Goal: Information Seeking & Learning: Find contact information

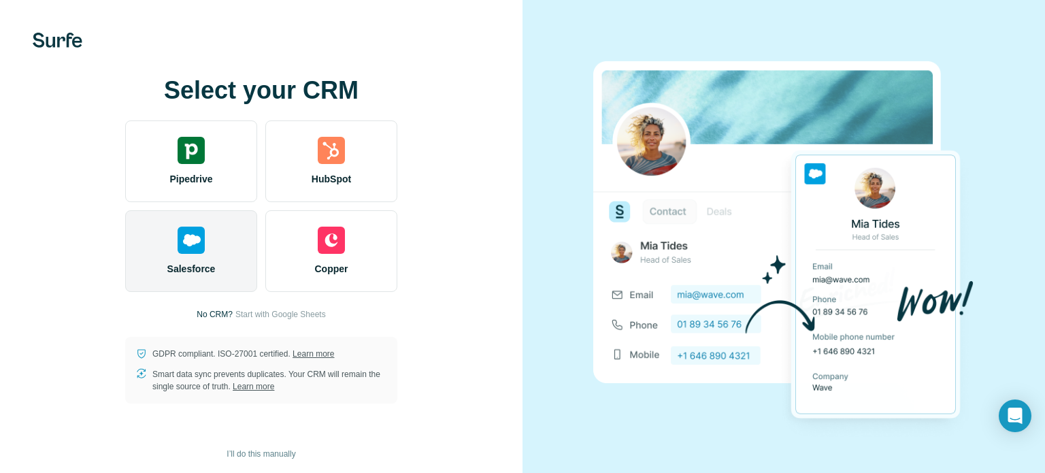
click at [190, 261] on div "Salesforce" at bounding box center [191, 251] width 132 height 82
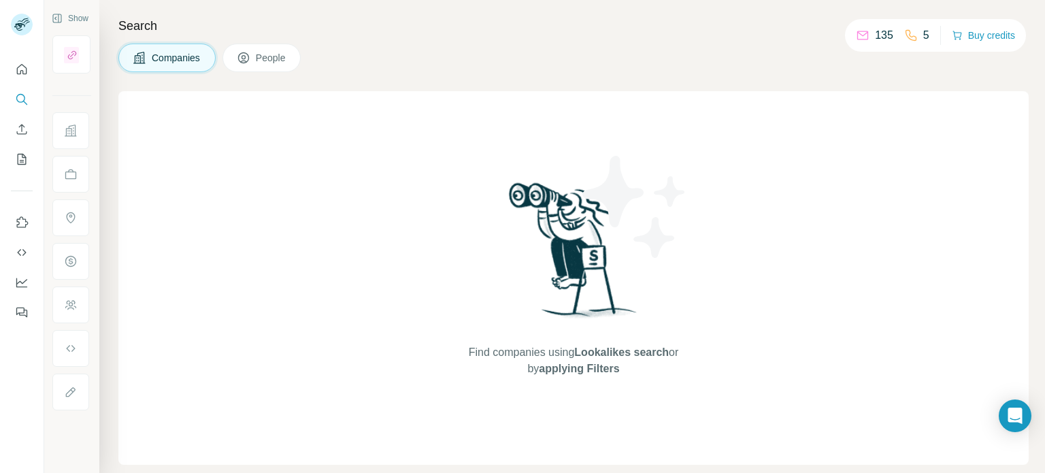
click at [72, 388] on icon at bounding box center [71, 392] width 14 height 14
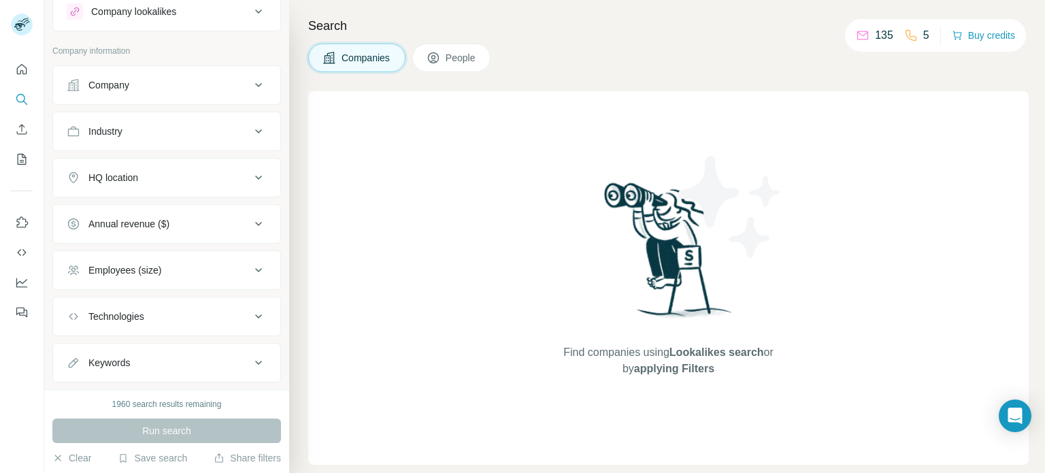
scroll to position [50, 0]
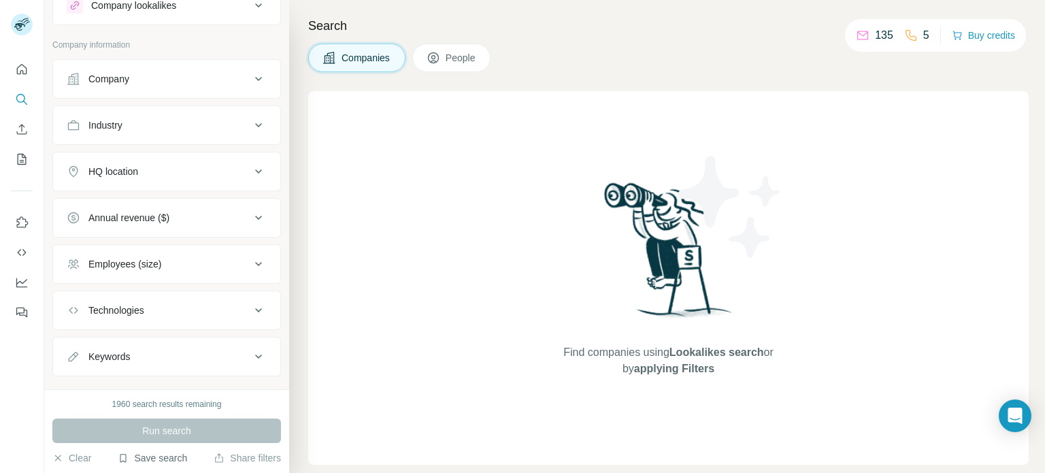
click at [146, 460] on button "Save search" at bounding box center [152, 458] width 69 height 14
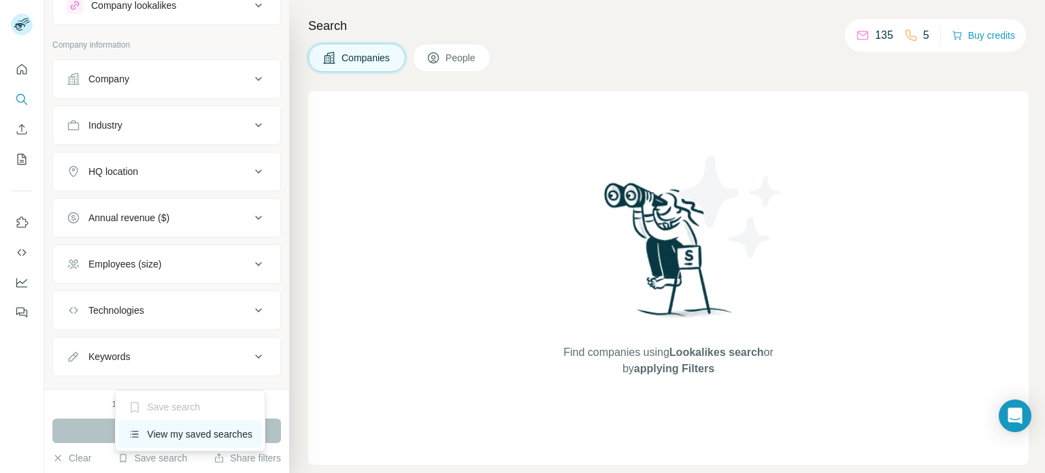
click at [163, 435] on div "View my saved searches" at bounding box center [190, 433] width 144 height 27
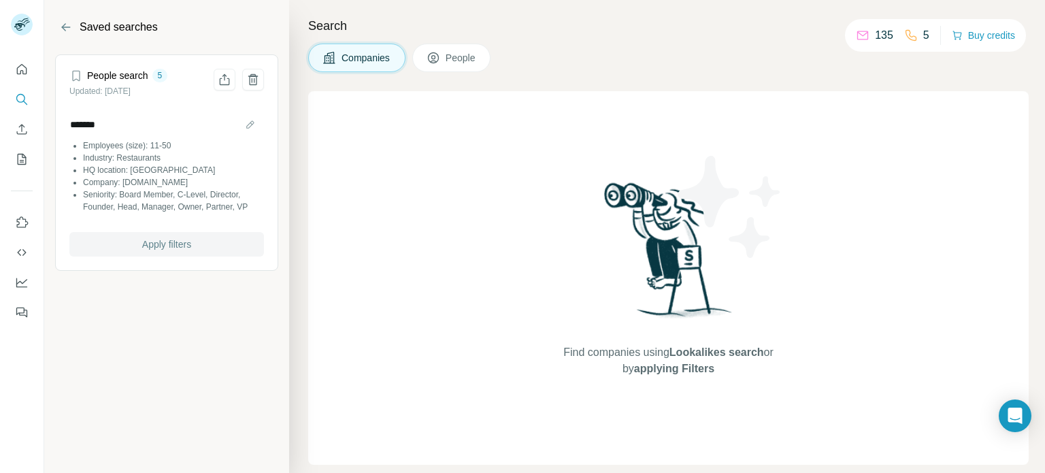
click at [165, 250] on span "Apply filters" at bounding box center [166, 244] width 49 height 14
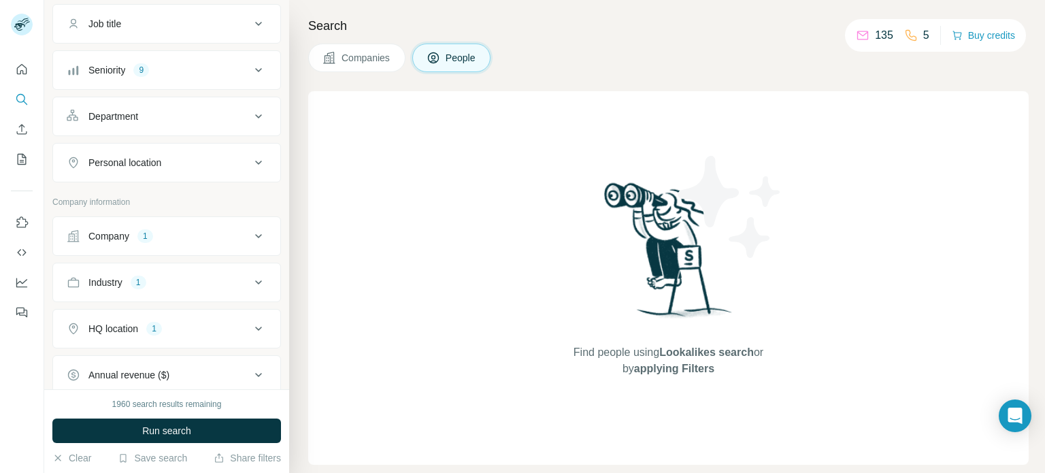
scroll to position [123, 0]
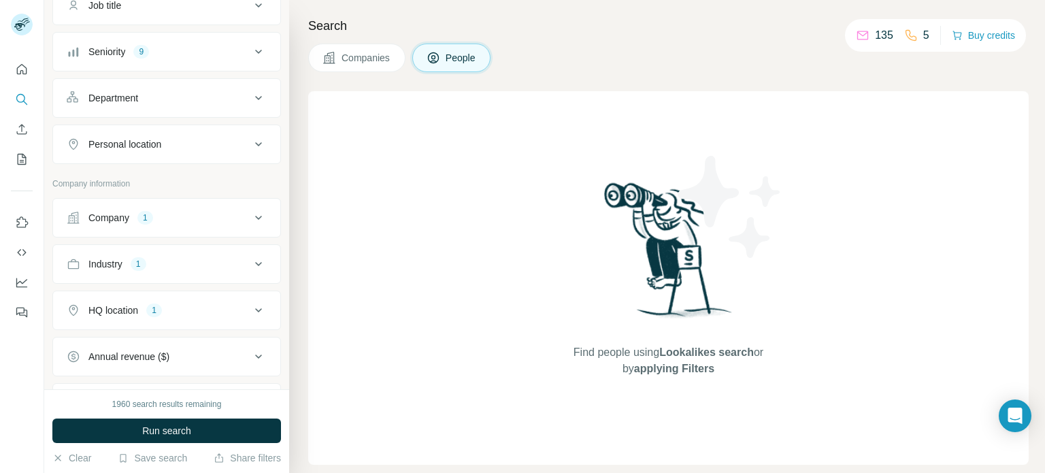
click at [188, 214] on div "Company 1" at bounding box center [159, 218] width 184 height 14
click at [150, 305] on icon "button" at bounding box center [144, 306] width 11 height 11
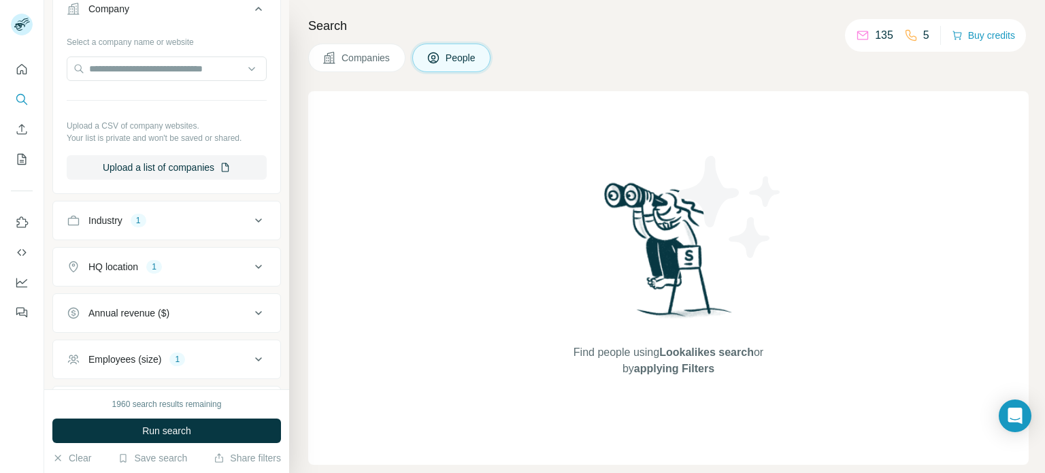
scroll to position [337, 0]
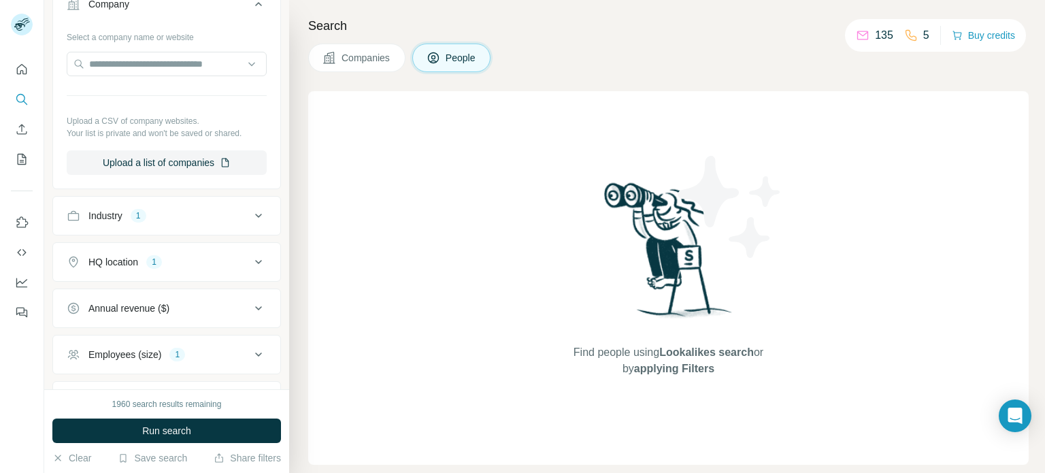
click at [203, 221] on button "Industry 1" at bounding box center [166, 215] width 227 height 33
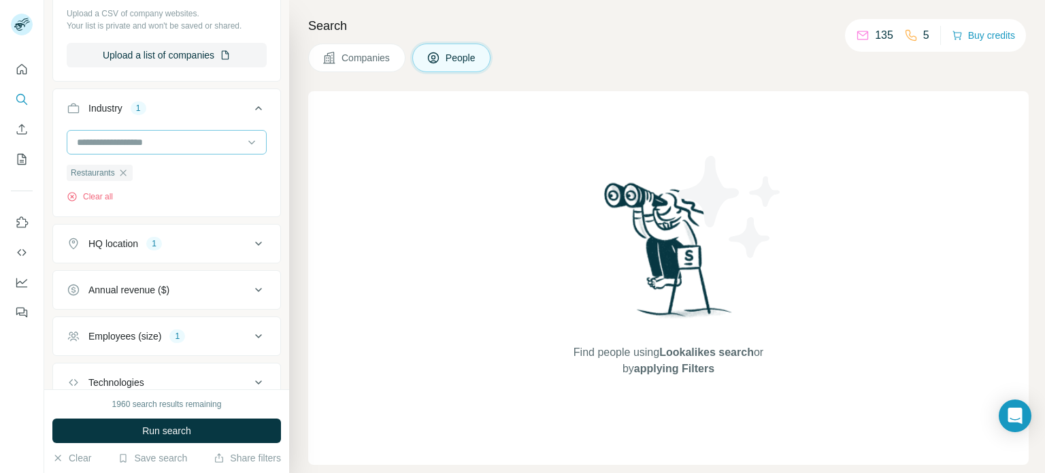
scroll to position [454, 0]
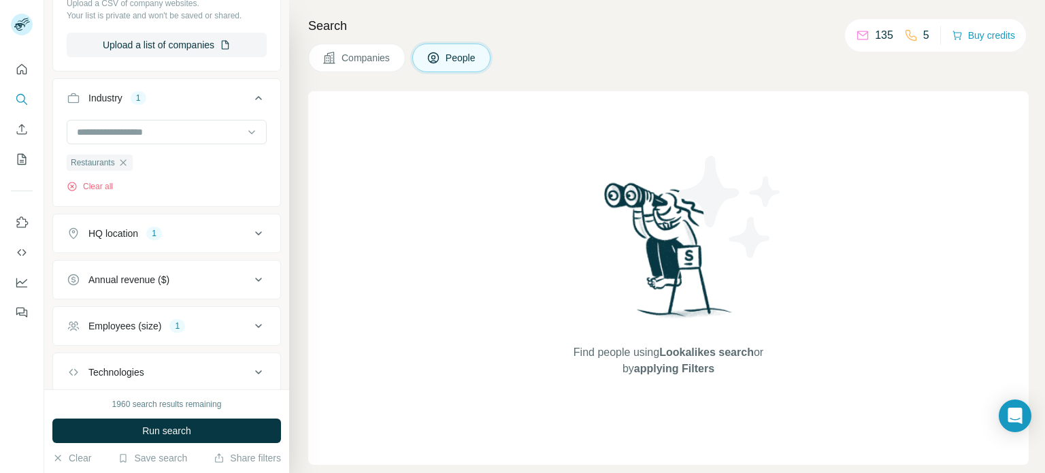
click at [165, 236] on div "HQ location 1" at bounding box center [159, 234] width 184 height 14
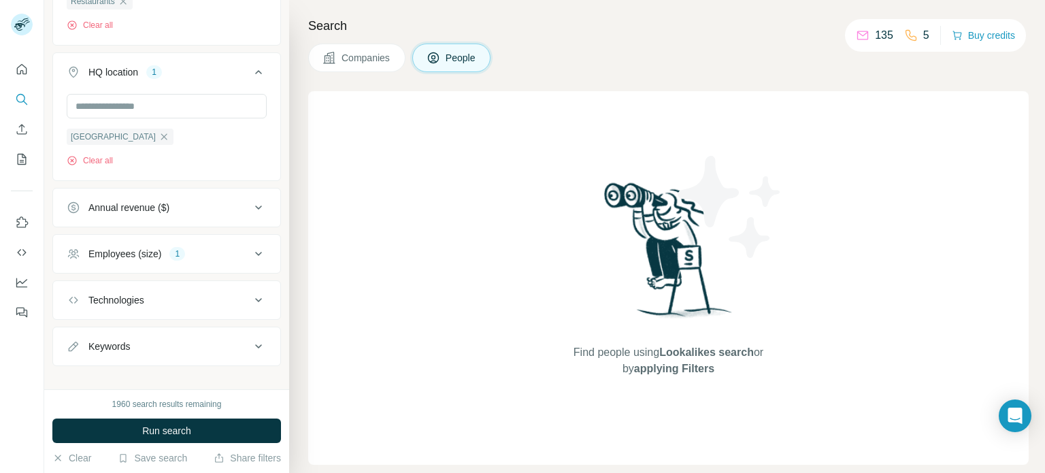
scroll to position [628, 0]
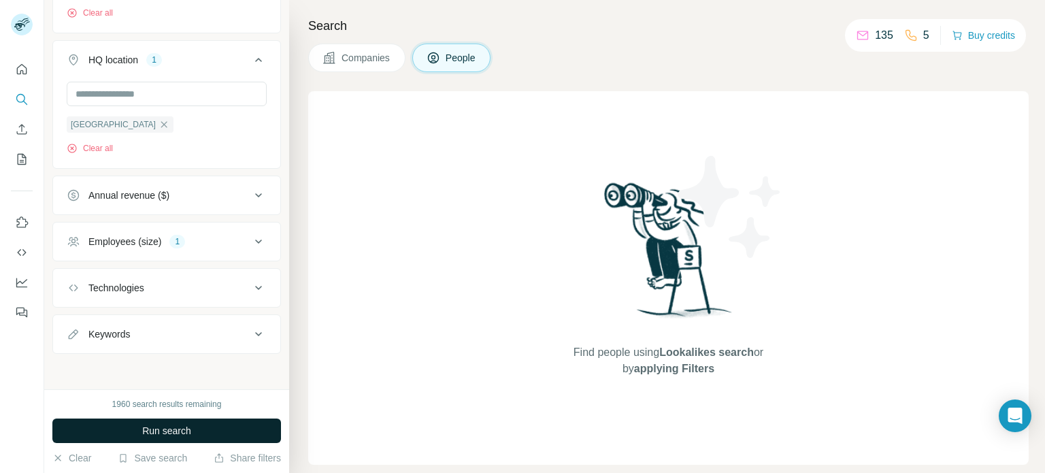
click at [144, 430] on span "Run search" at bounding box center [166, 431] width 49 height 14
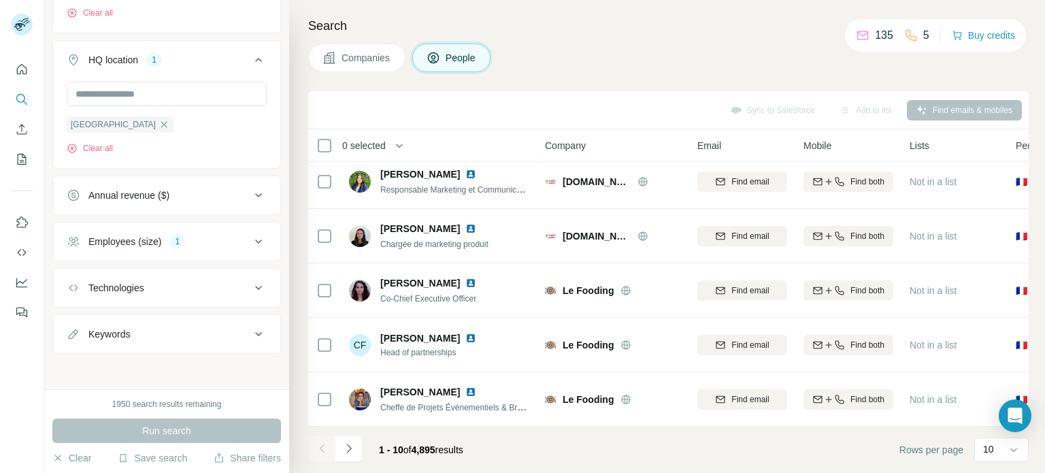
scroll to position [0, 0]
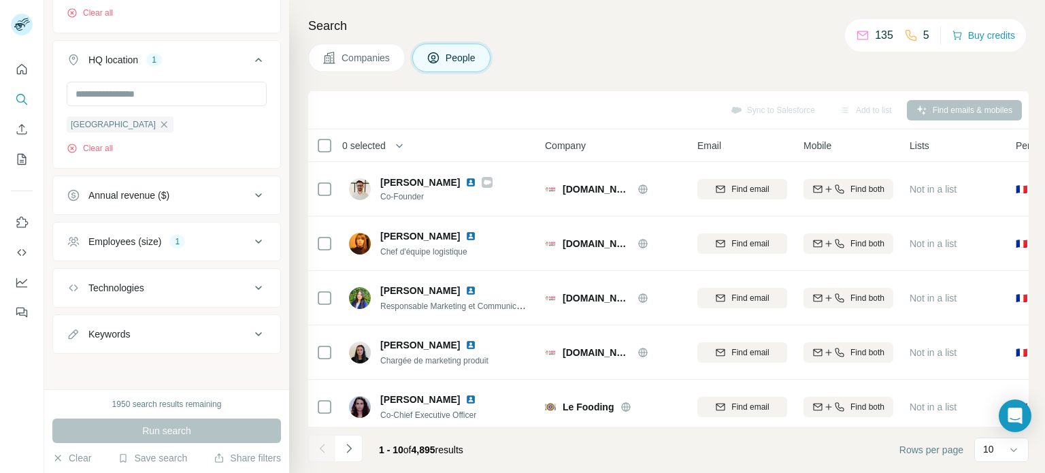
click at [354, 58] on span "Companies" at bounding box center [366, 58] width 50 height 14
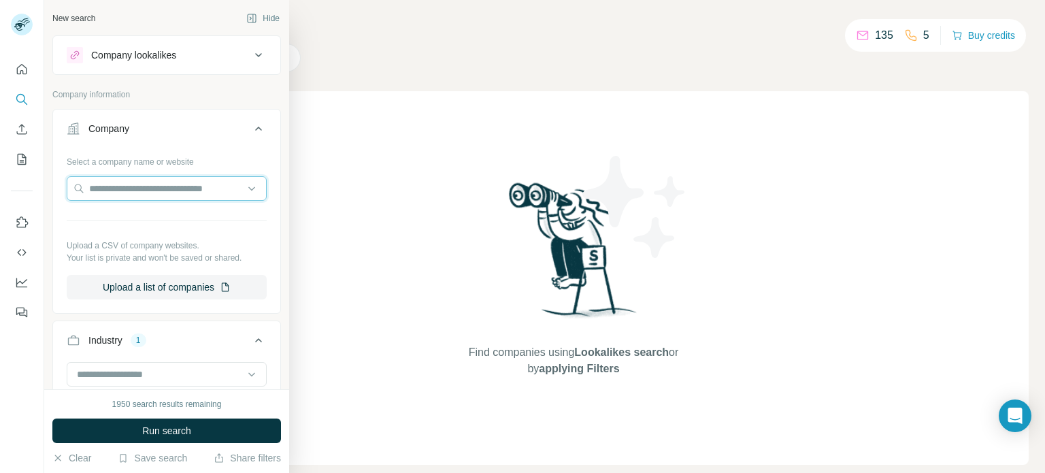
click at [74, 176] on input "text" at bounding box center [167, 188] width 200 height 24
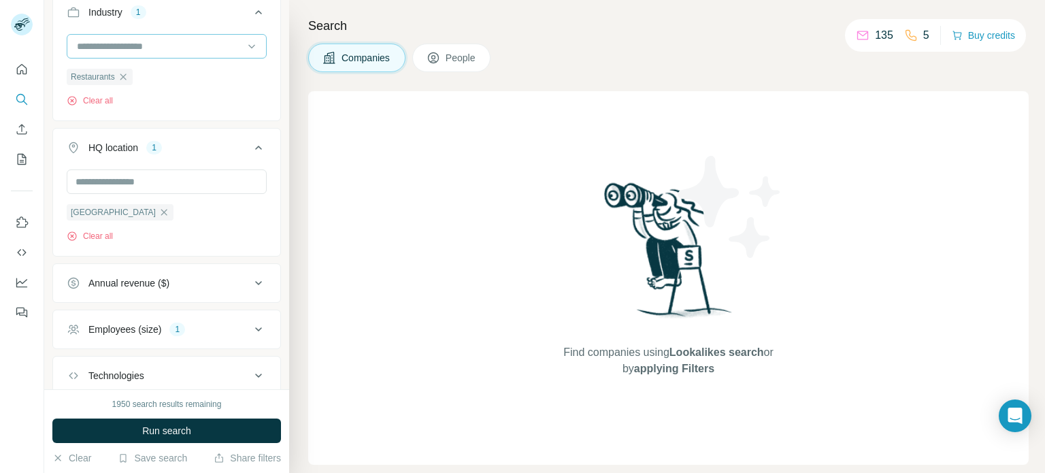
scroll to position [344, 0]
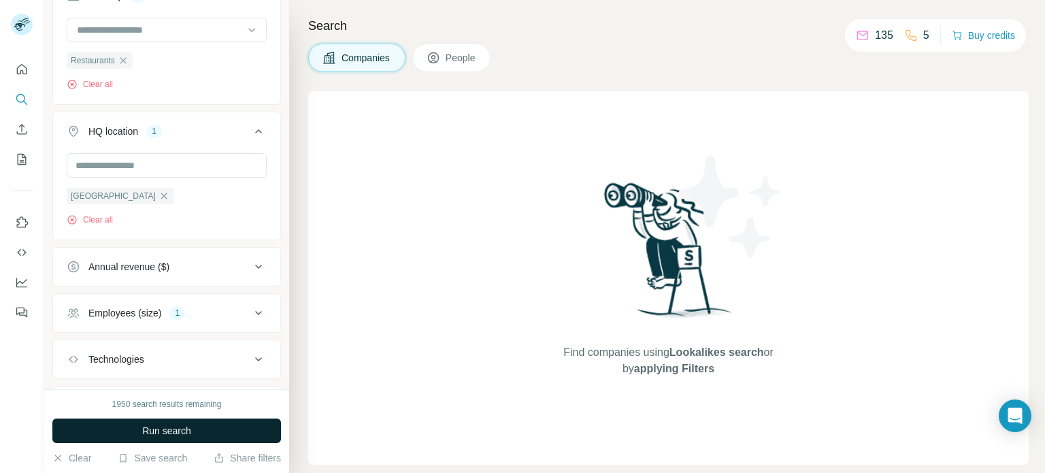
click at [142, 433] on span "Run search" at bounding box center [166, 431] width 49 height 14
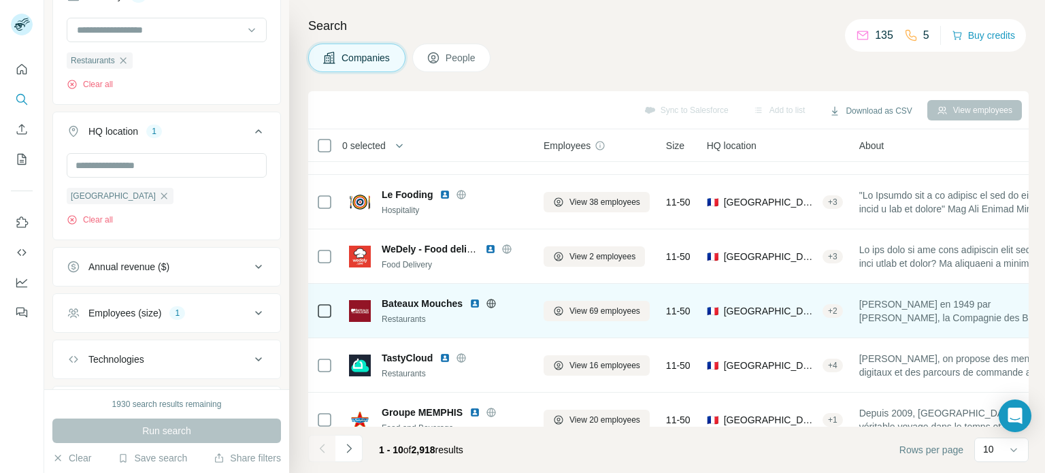
scroll to position [23, 2]
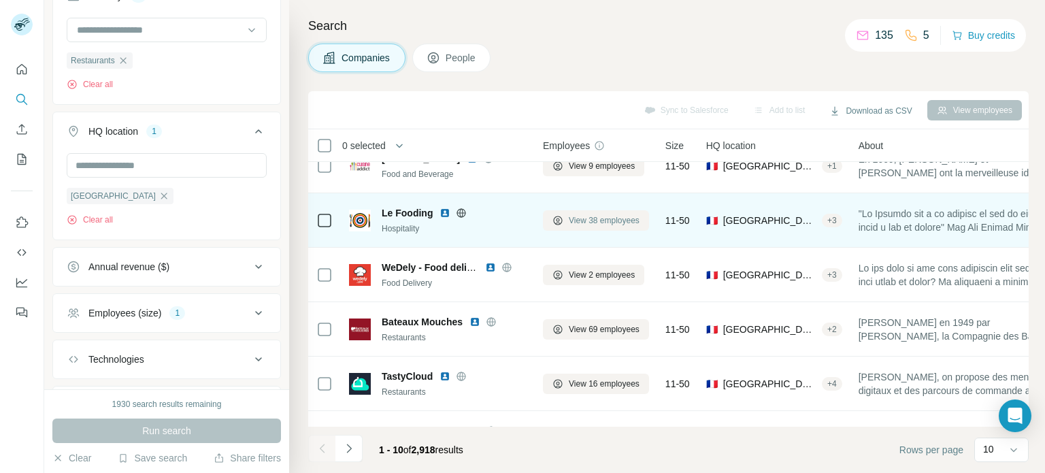
click at [574, 220] on span "View 38 employees" at bounding box center [604, 220] width 71 height 12
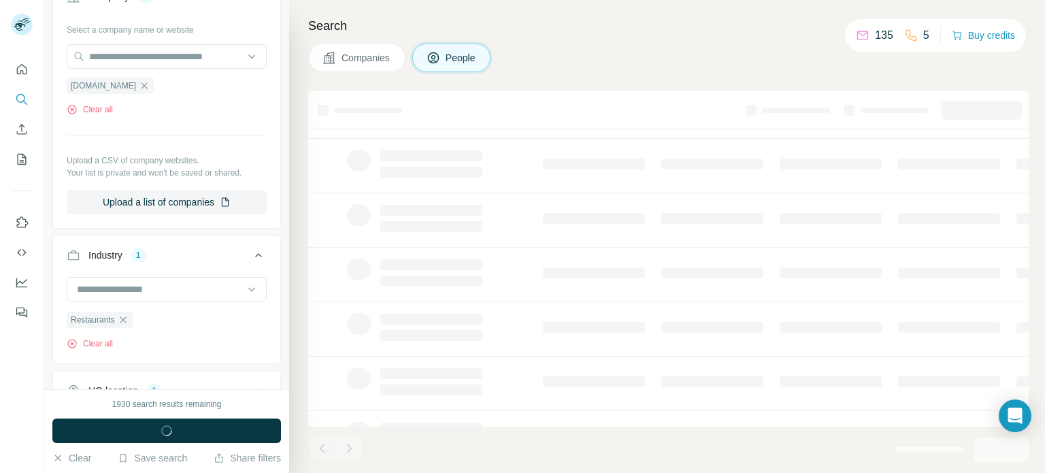
scroll to position [603, 0]
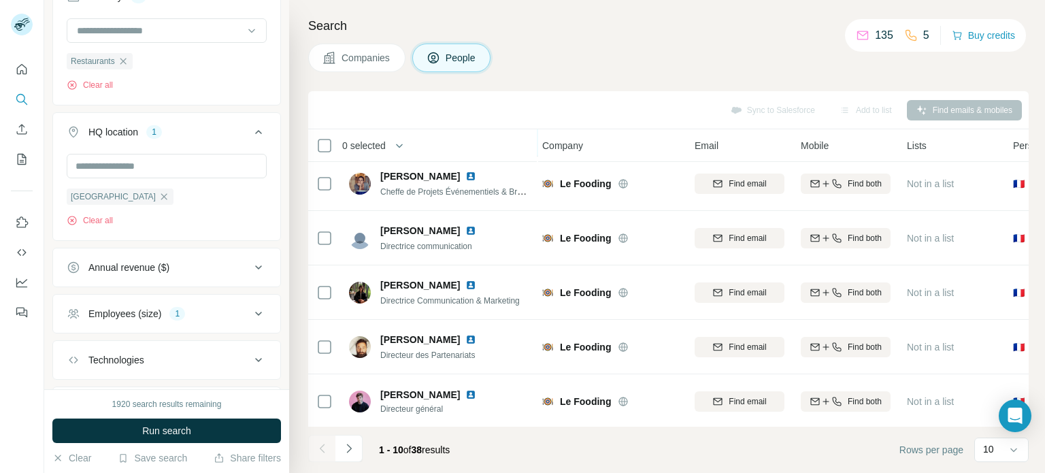
scroll to position [0, 3]
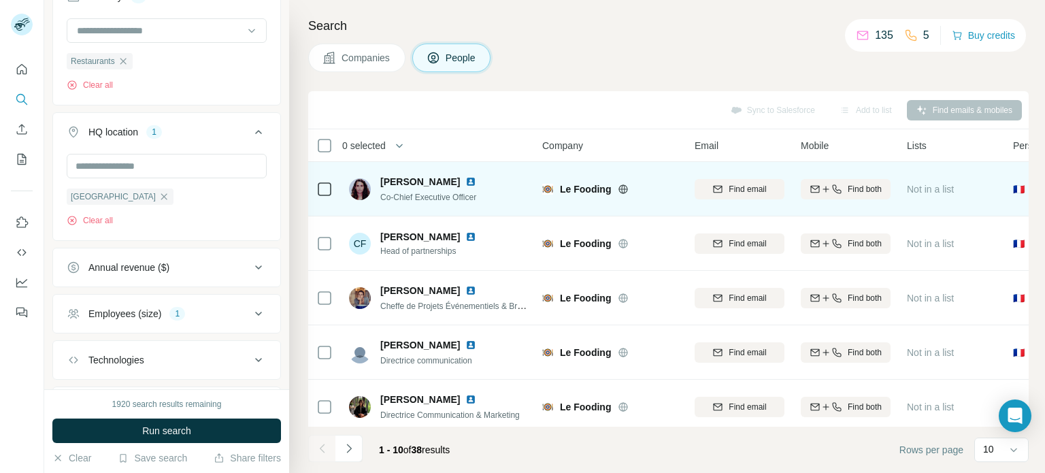
drag, startPoint x: 461, startPoint y: 178, endPoint x: 375, endPoint y: 173, distance: 85.8
click at [375, 173] on div "Christine Doublet Co-Chief Executive Officer" at bounding box center [439, 188] width 181 height 37
copy span "Christine Doublet"
click at [470, 182] on img at bounding box center [470, 181] width 11 height 11
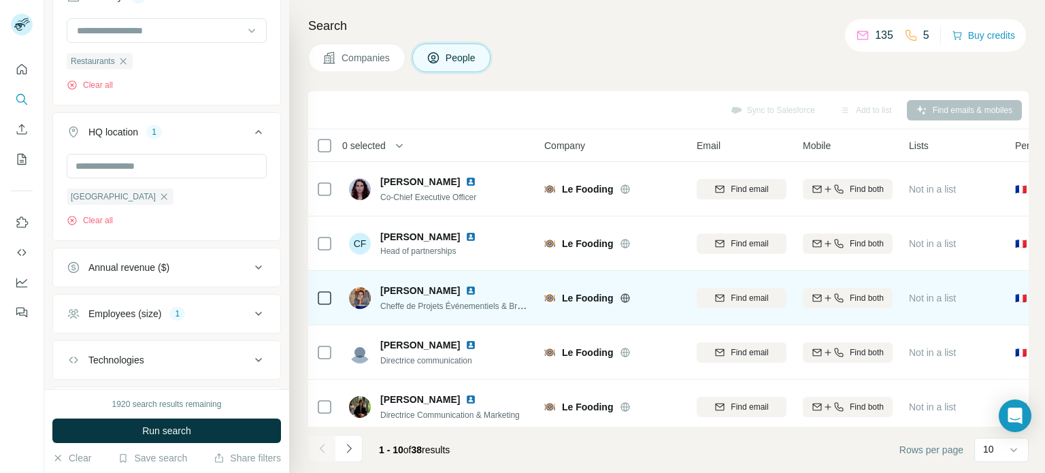
scroll to position [0, 0]
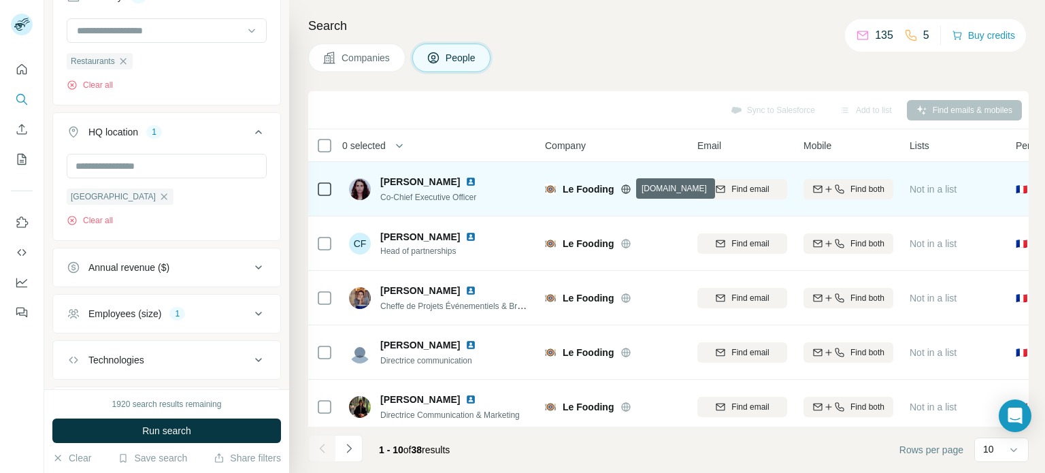
click at [624, 188] on icon at bounding box center [625, 189] width 11 height 11
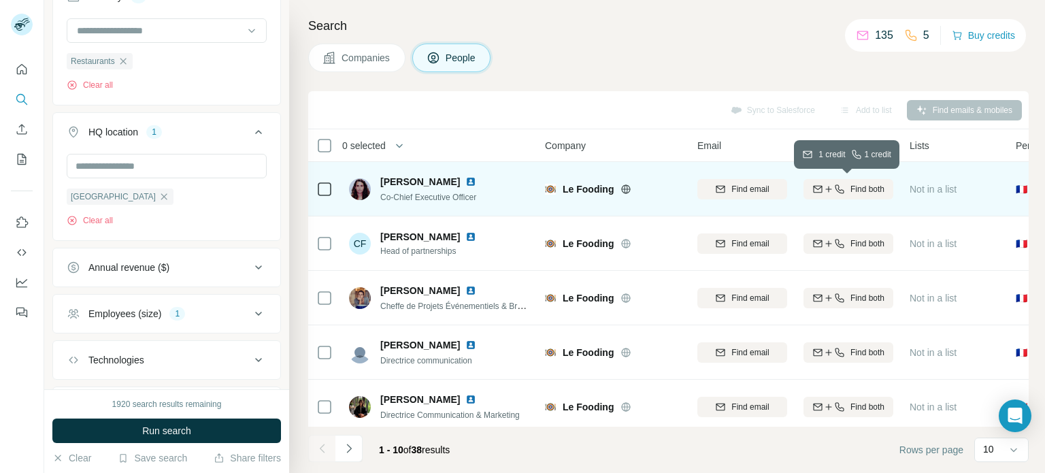
click at [867, 189] on span "Find both" at bounding box center [867, 189] width 34 height 12
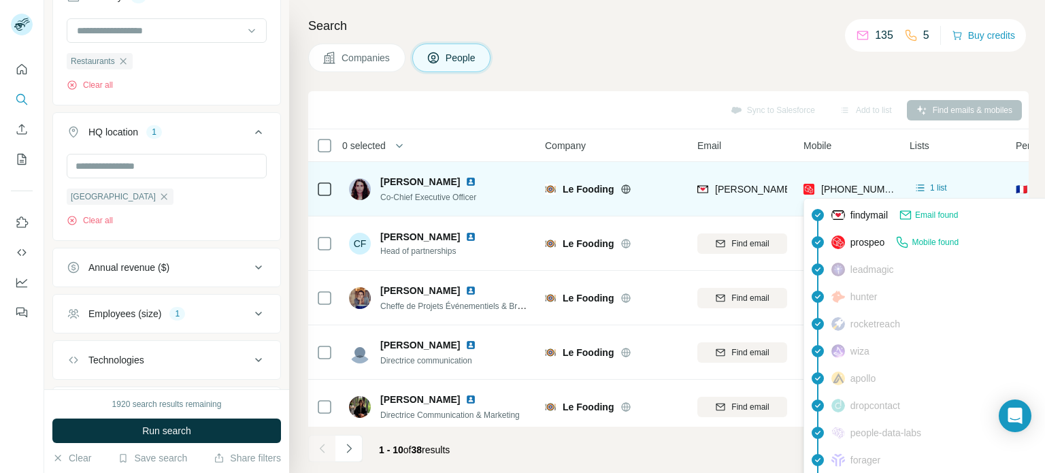
click at [928, 245] on span "Mobile found" at bounding box center [934, 242] width 47 height 12
click at [837, 185] on span "+33662100549" at bounding box center [864, 189] width 86 height 11
copy span "33662100549"
click at [506, 182] on div "Christine Doublet Co-Chief Executive Officer" at bounding box center [439, 188] width 181 height 37
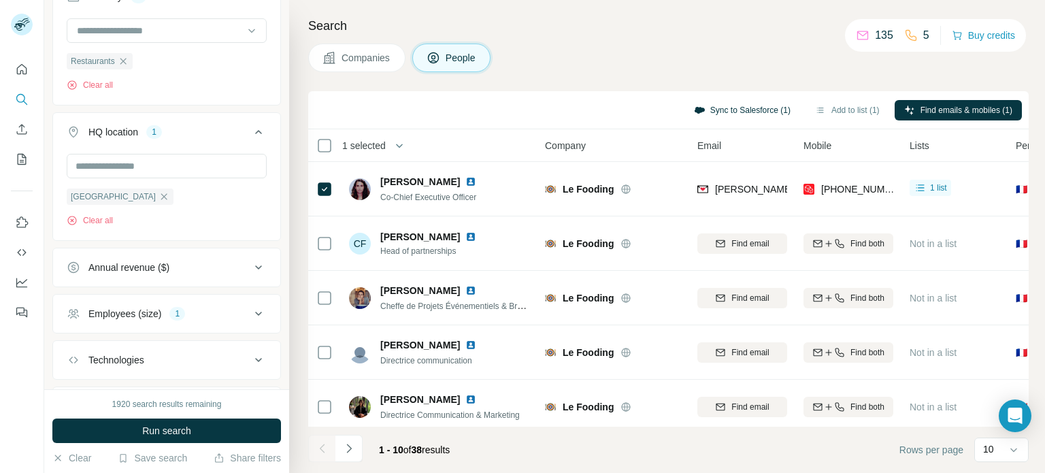
click at [736, 109] on button "Sync to Salesforce (1)" at bounding box center [742, 110] width 116 height 20
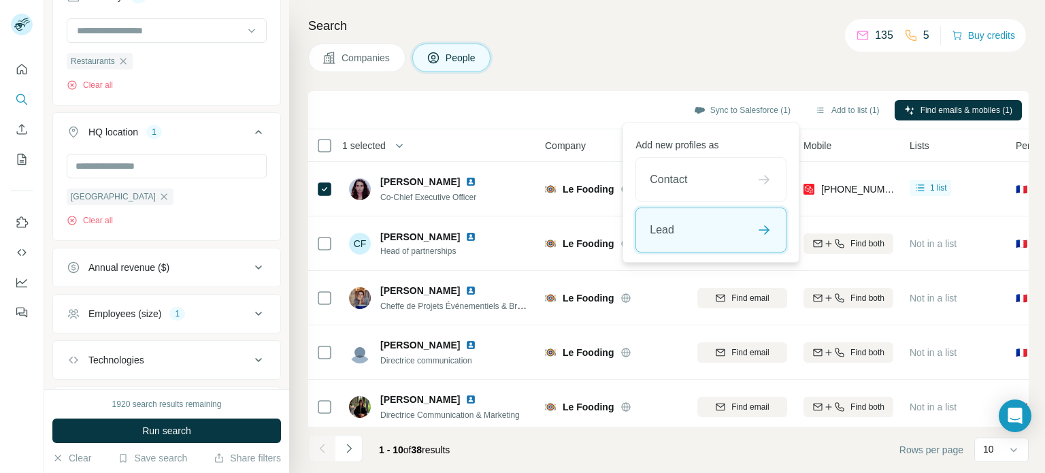
click at [675, 221] on div "Lead" at bounding box center [711, 230] width 150 height 44
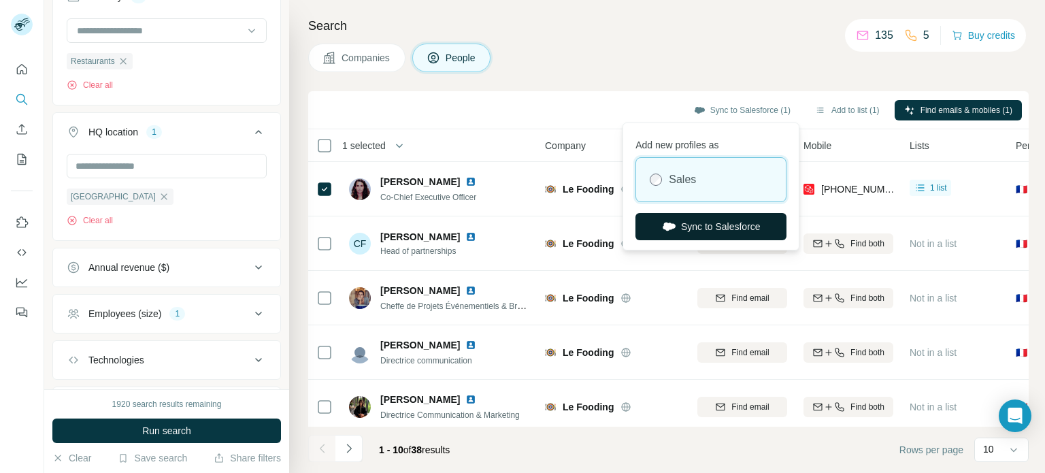
click at [686, 228] on button "Sync to Salesforce" at bounding box center [710, 226] width 151 height 27
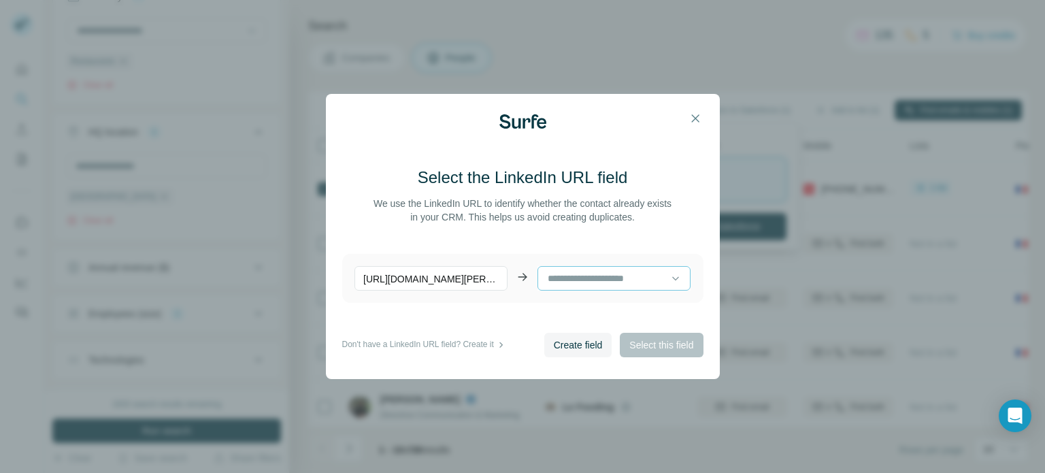
click at [581, 274] on input at bounding box center [608, 278] width 124 height 15
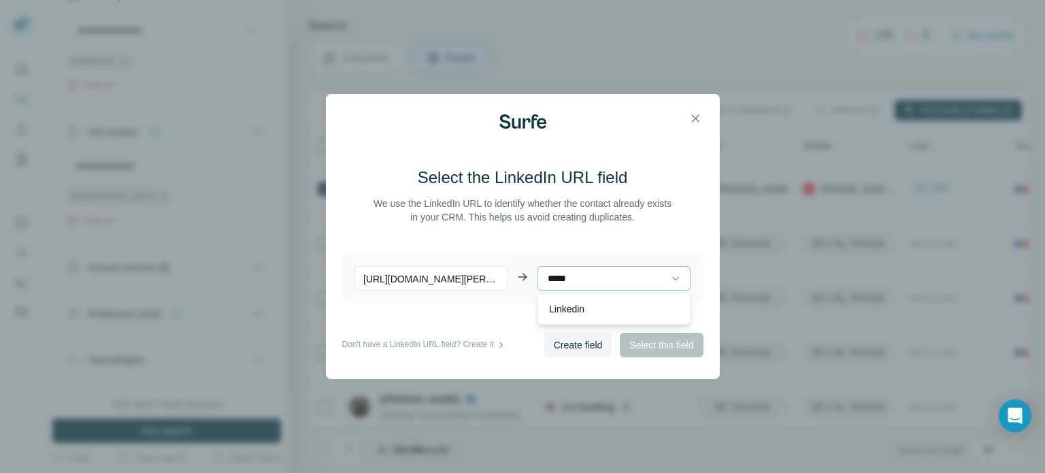
type input "*****"
click at [587, 306] on div "Linkedin" at bounding box center [613, 308] width 153 height 31
click at [593, 280] on input at bounding box center [608, 278] width 124 height 15
click at [565, 276] on input at bounding box center [608, 278] width 124 height 15
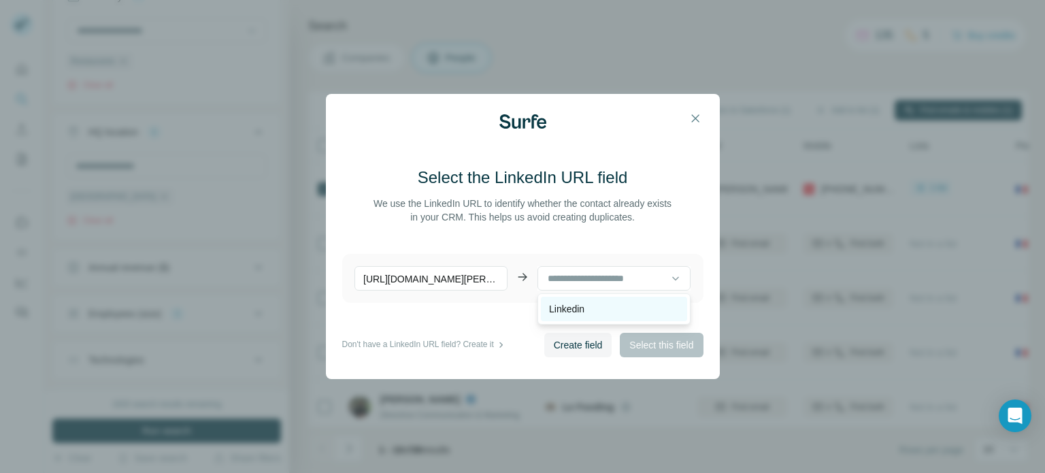
click at [572, 308] on p "Linkedin" at bounding box center [566, 309] width 35 height 14
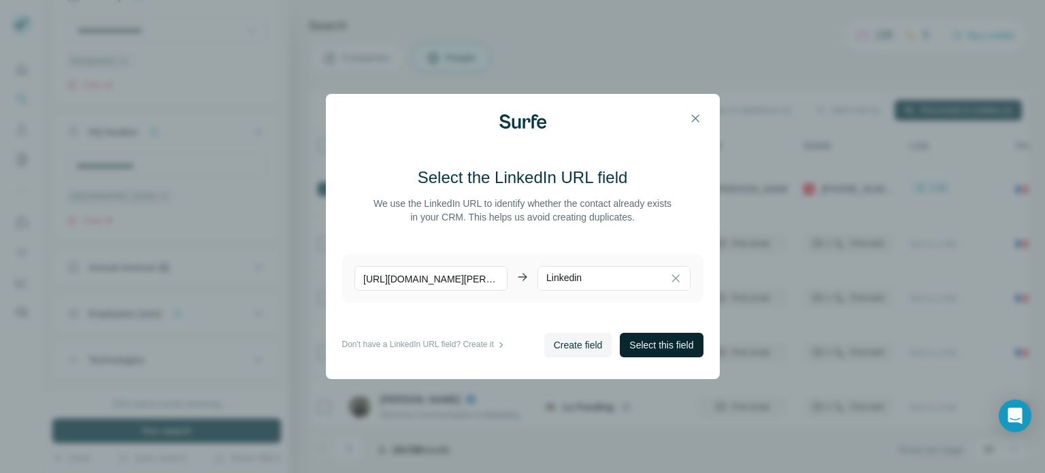
click at [642, 343] on span "Select this field" at bounding box center [661, 345] width 64 height 14
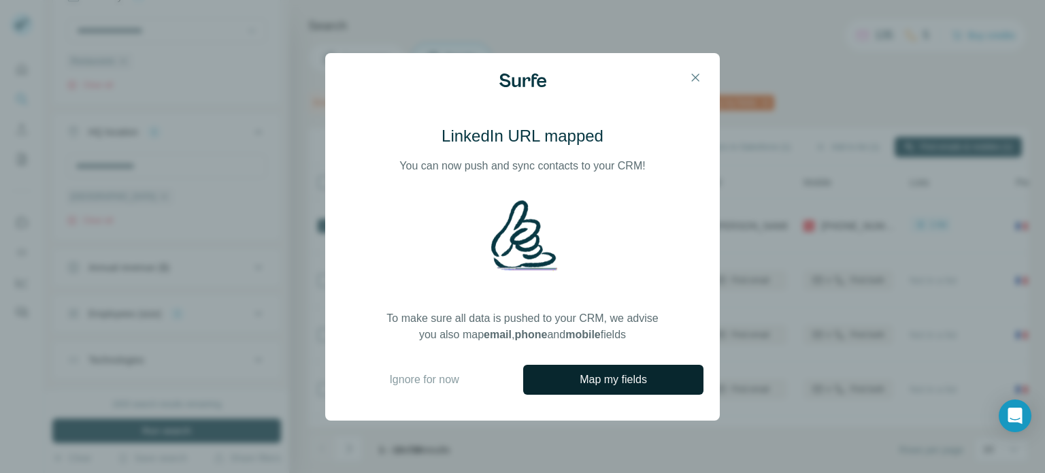
click at [614, 380] on span "Map my fields" at bounding box center [613, 379] width 67 height 16
click at [696, 76] on icon "button" at bounding box center [695, 76] width 7 height 7
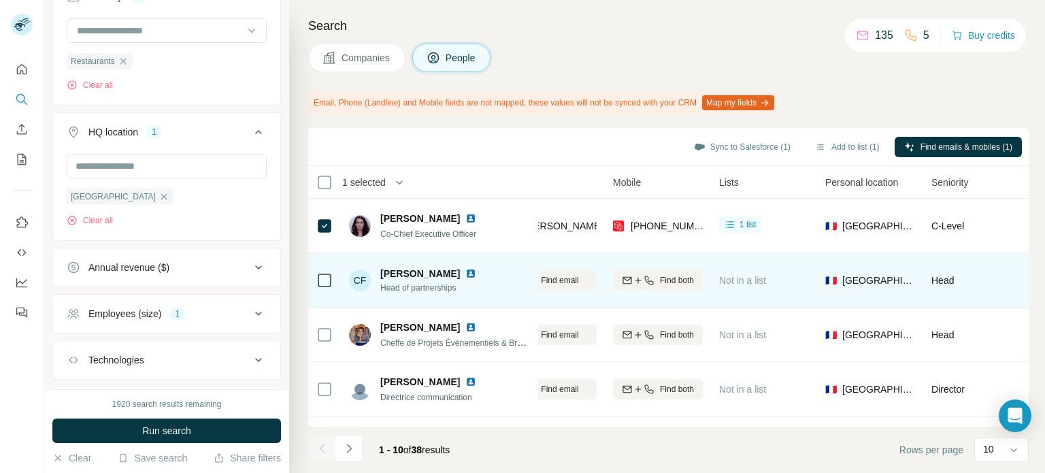
scroll to position [0, 158]
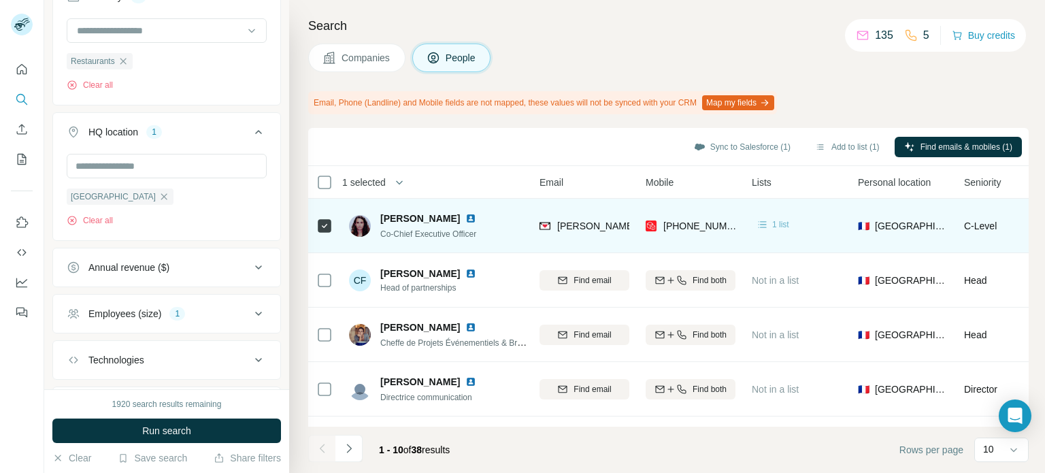
click at [772, 224] on span "1 list" at bounding box center [780, 224] width 17 height 12
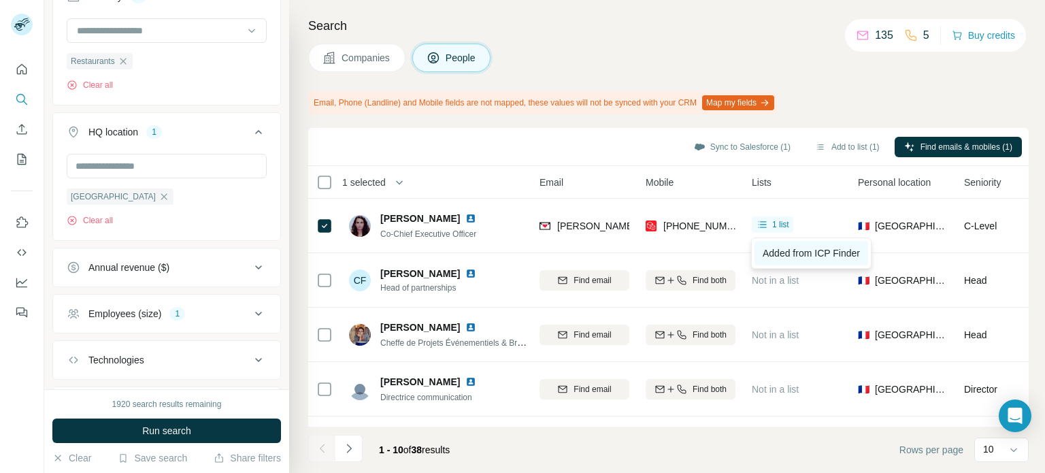
click at [776, 244] on link "Added from ICP Finder" at bounding box center [811, 253] width 114 height 24
click at [371, 62] on span "Companies" at bounding box center [366, 58] width 50 height 14
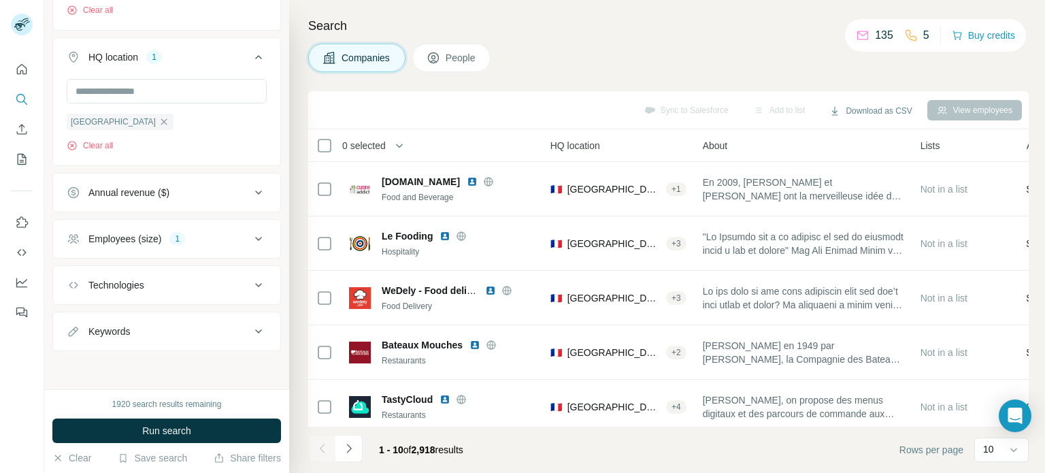
scroll to position [392, 0]
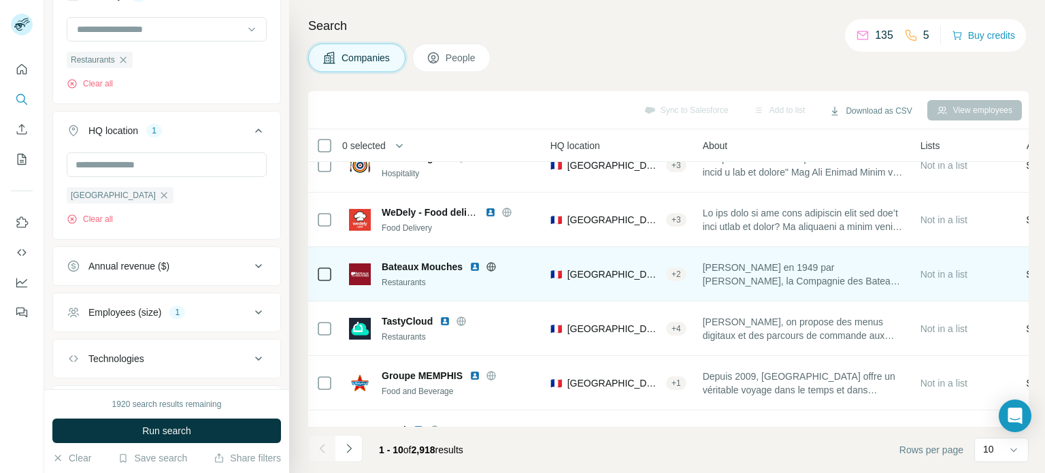
scroll to position [87, 158]
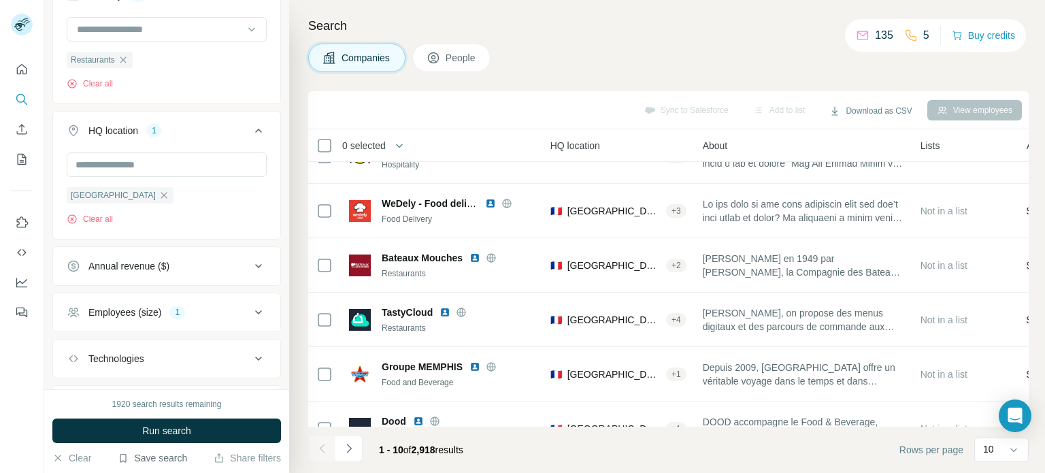
click at [156, 460] on button "Save search" at bounding box center [152, 458] width 69 height 14
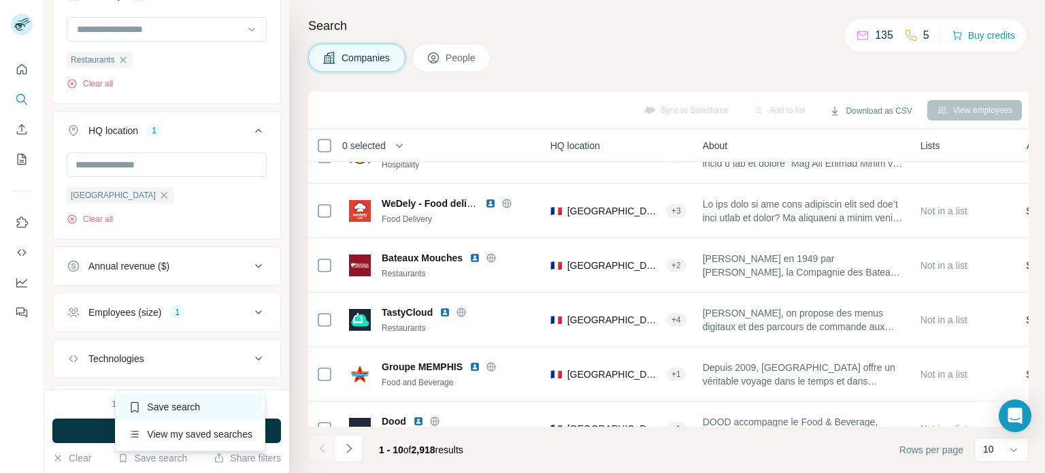
click at [178, 411] on div "Save search" at bounding box center [190, 406] width 144 height 27
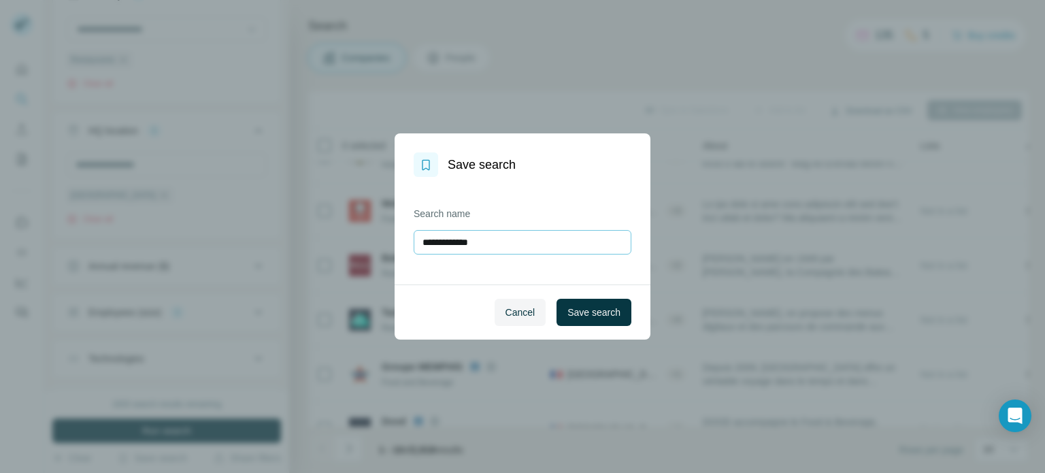
click at [497, 240] on input "**********" at bounding box center [523, 242] width 218 height 24
click at [497, 241] on input "**********" at bounding box center [523, 242] width 218 height 24
type input "****"
type input "*******"
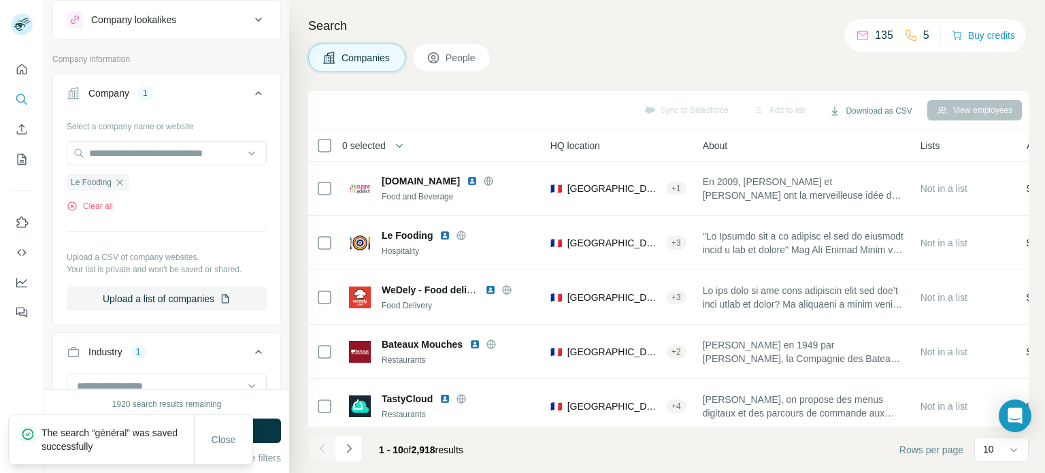
scroll to position [0, 0]
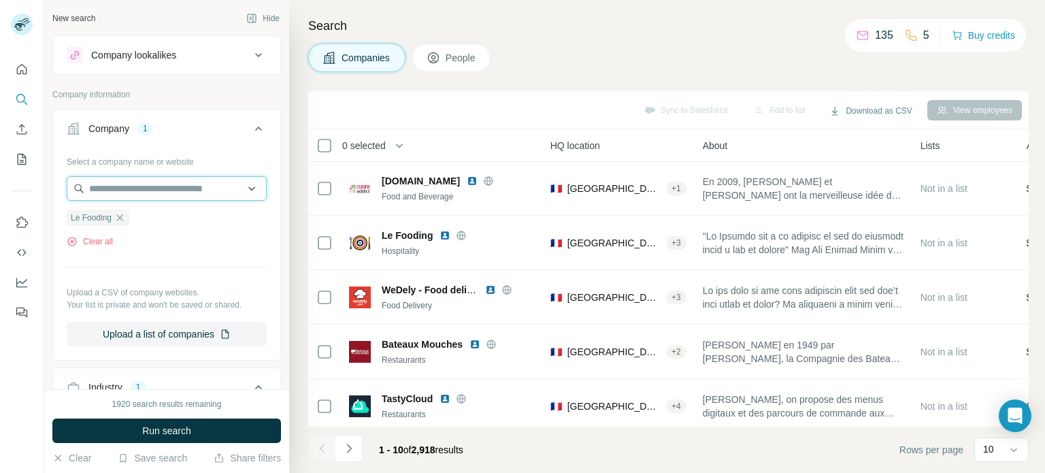
click at [172, 191] on input "text" at bounding box center [167, 188] width 200 height 24
click at [635, 59] on div "Companies People" at bounding box center [668, 58] width 720 height 29
click at [372, 144] on span "0 selected" at bounding box center [364, 146] width 44 height 14
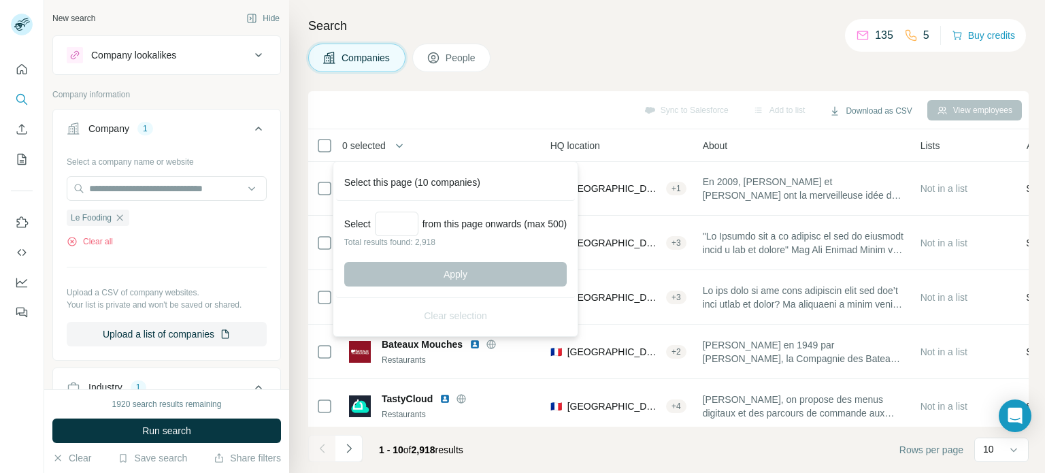
click at [372, 144] on span "0 selected" at bounding box center [364, 146] width 44 height 14
click at [427, 105] on div "Sync to Salesforce Add to list Download as CSV View employees" at bounding box center [668, 110] width 707 height 24
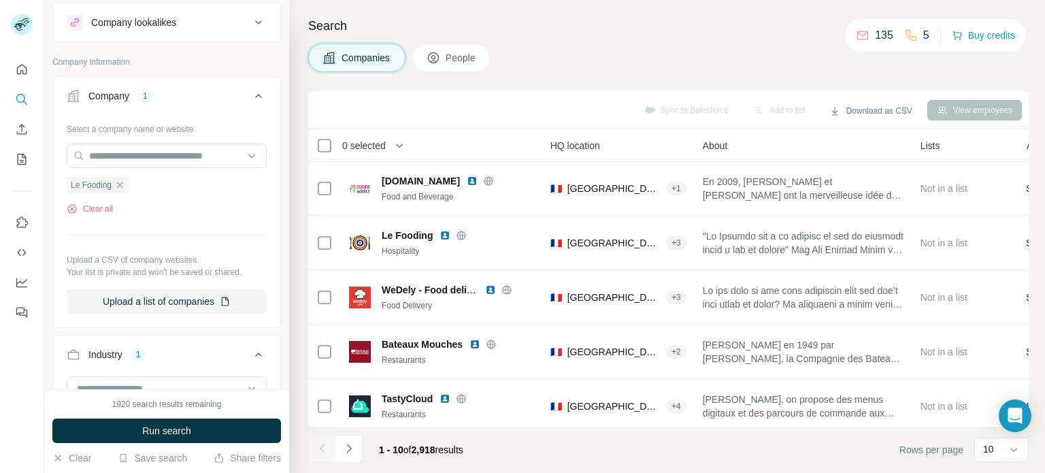
scroll to position [32, 0]
click at [439, 60] on icon at bounding box center [433, 57] width 11 height 11
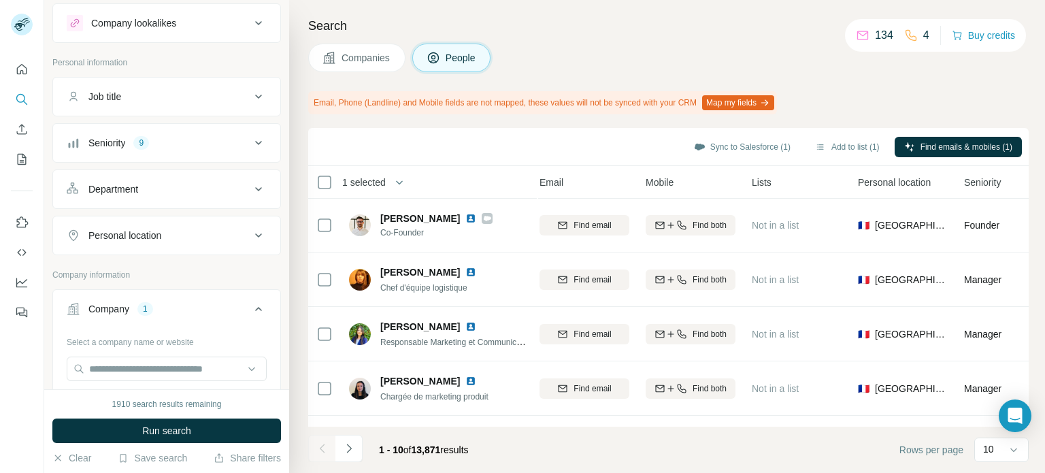
click at [439, 59] on icon at bounding box center [433, 57] width 11 height 11
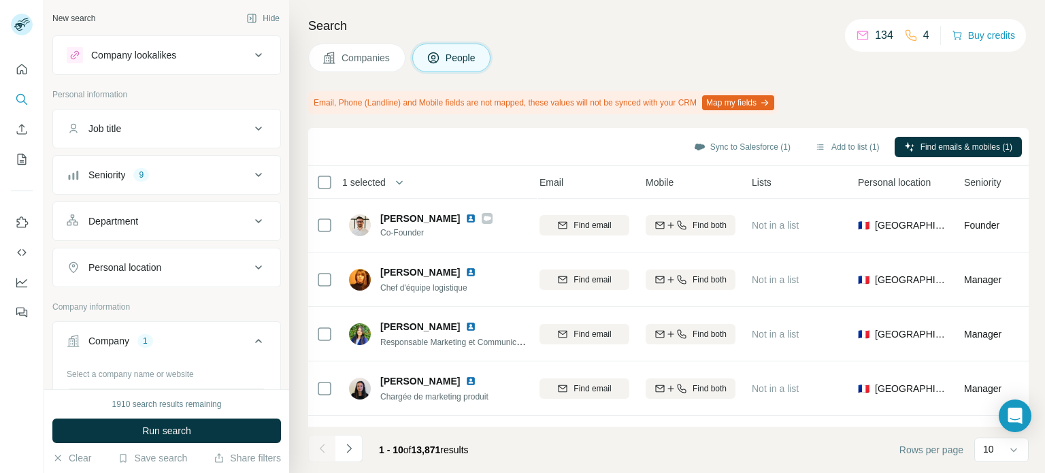
click at [222, 56] on div "Company lookalikes" at bounding box center [159, 55] width 184 height 16
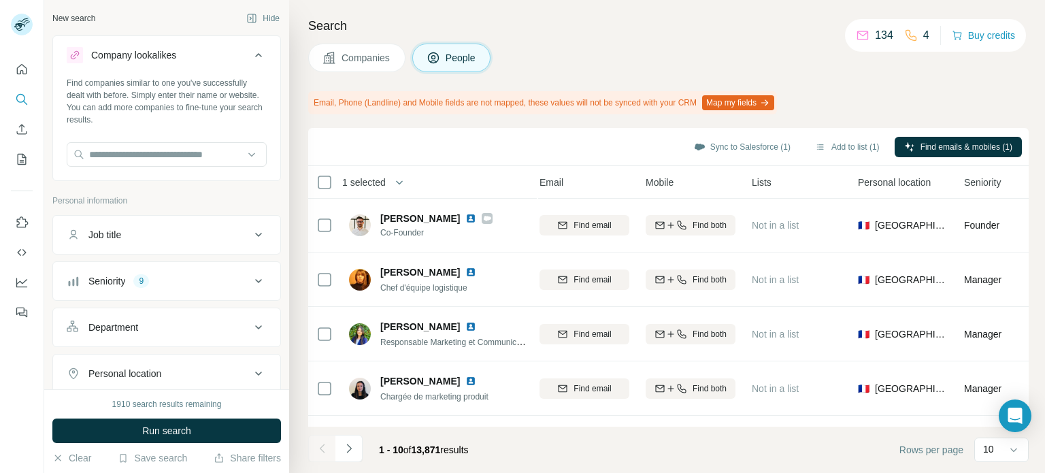
click at [222, 56] on div "Company lookalikes" at bounding box center [159, 55] width 184 height 16
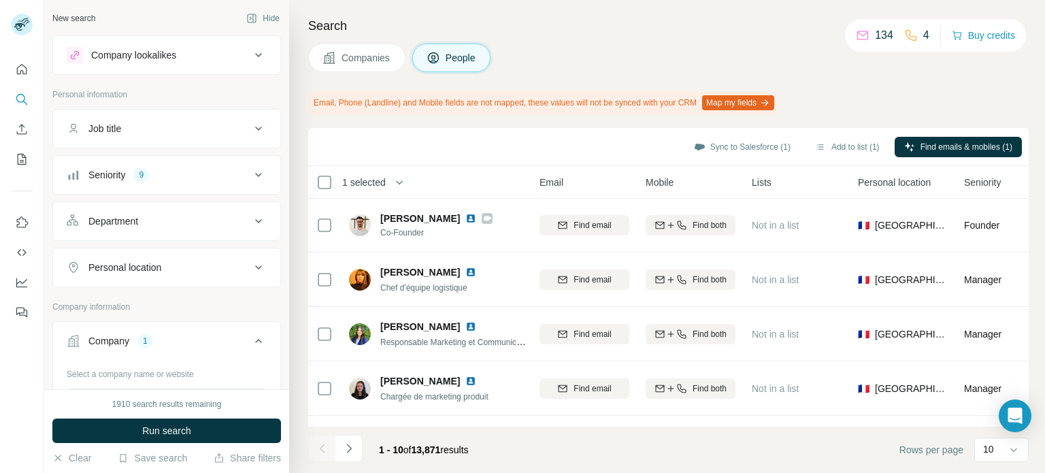
click at [207, 137] on button "Job title" at bounding box center [166, 128] width 227 height 33
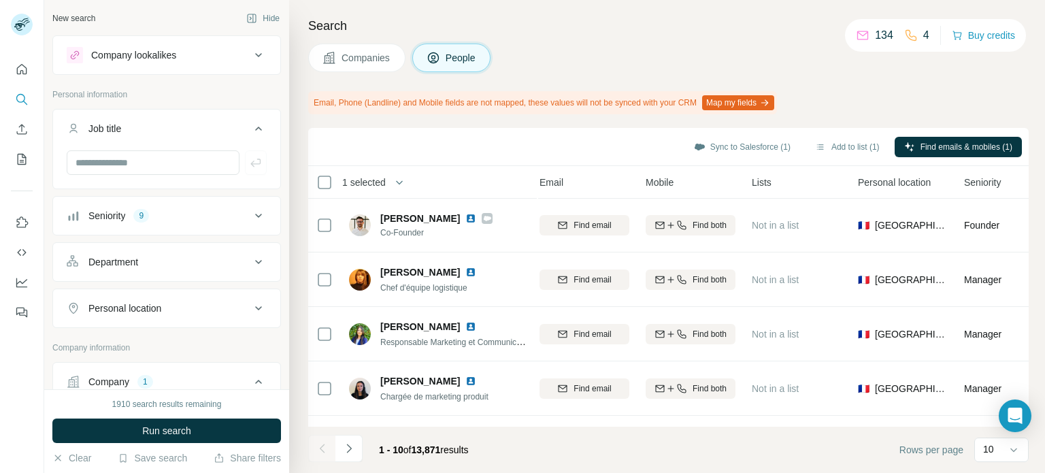
click at [214, 60] on div "Company lookalikes" at bounding box center [159, 55] width 184 height 16
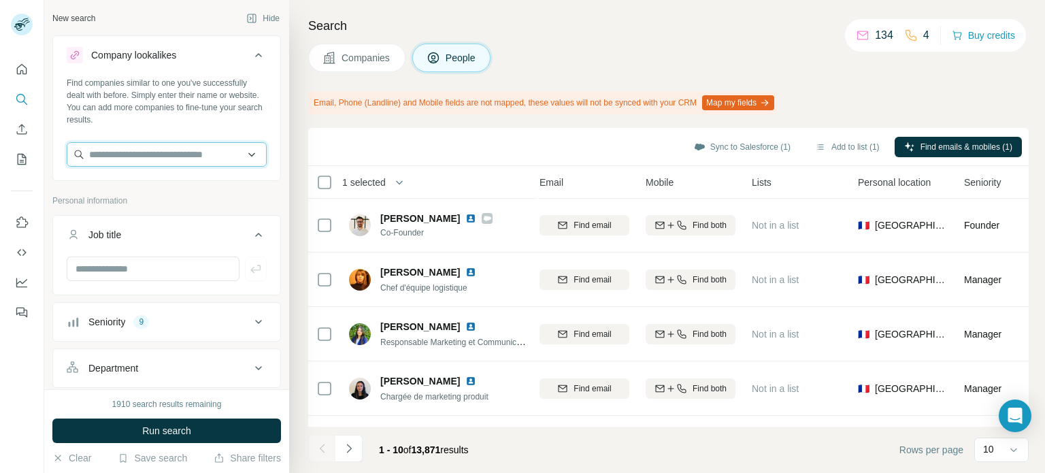
click at [190, 157] on input "text" at bounding box center [167, 154] width 200 height 24
click at [243, 114] on div "Find companies similar to one you've successfully dealt with before. Simply ent…" at bounding box center [167, 101] width 200 height 49
click at [253, 56] on icon at bounding box center [258, 55] width 16 height 16
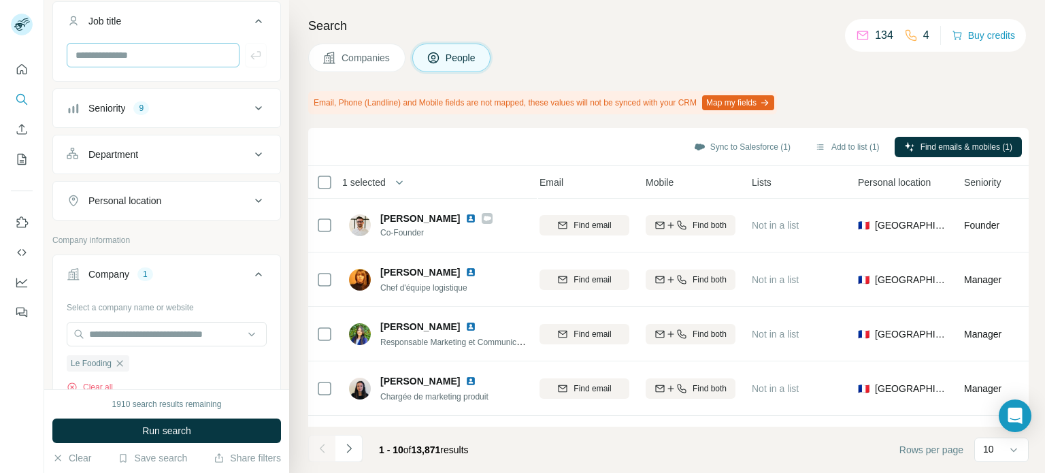
scroll to position [95, 0]
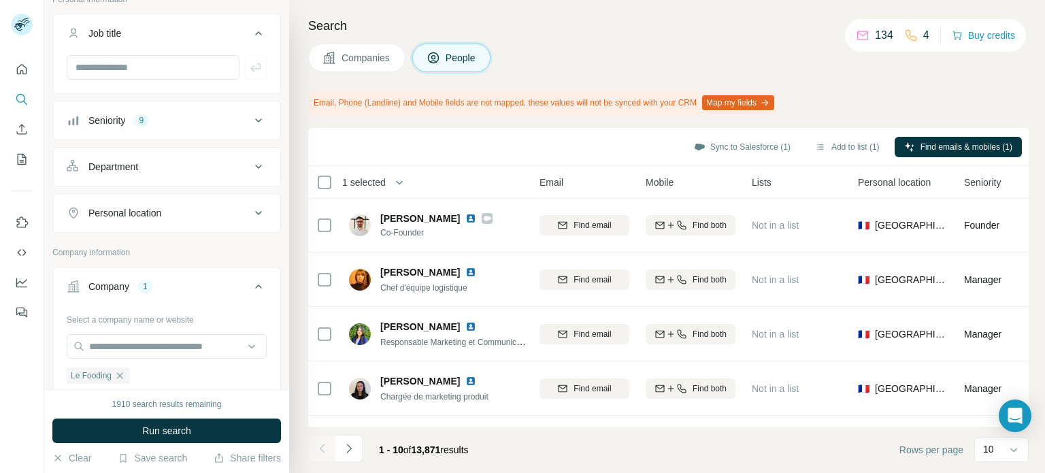
click at [248, 41] on button "Job title" at bounding box center [166, 36] width 227 height 38
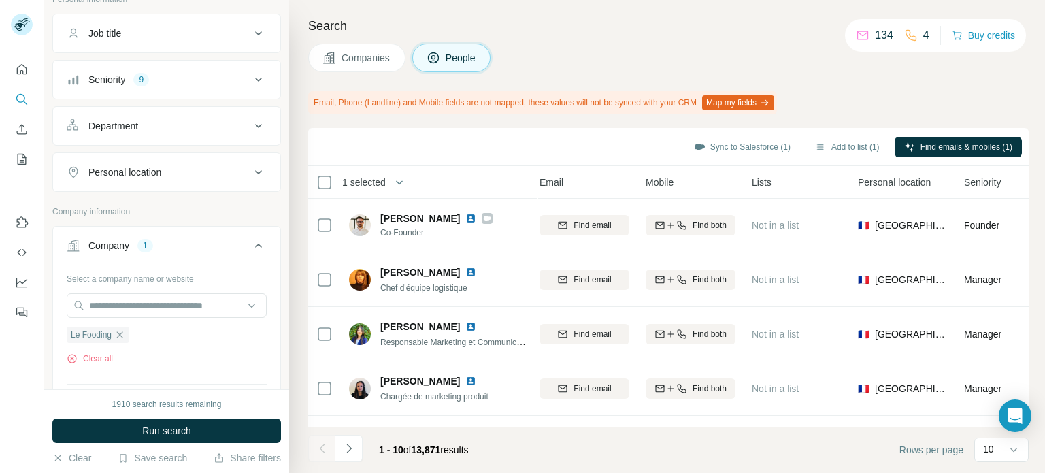
click at [205, 132] on button "Department" at bounding box center [166, 126] width 227 height 33
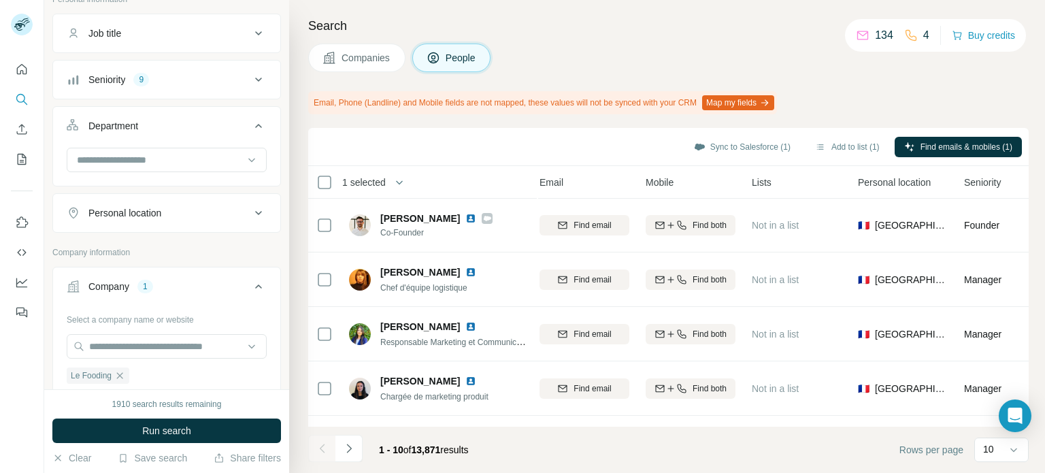
click at [206, 130] on div "Department" at bounding box center [159, 126] width 184 height 14
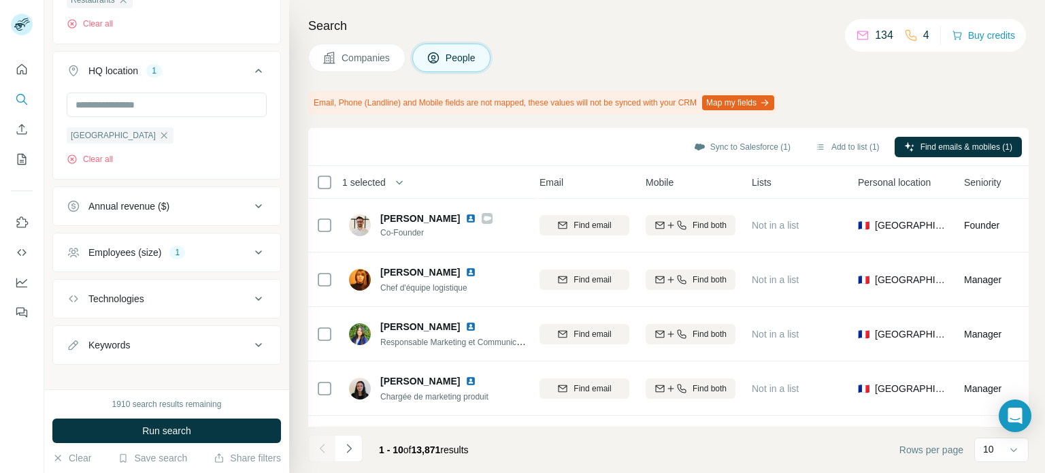
scroll to position [675, 0]
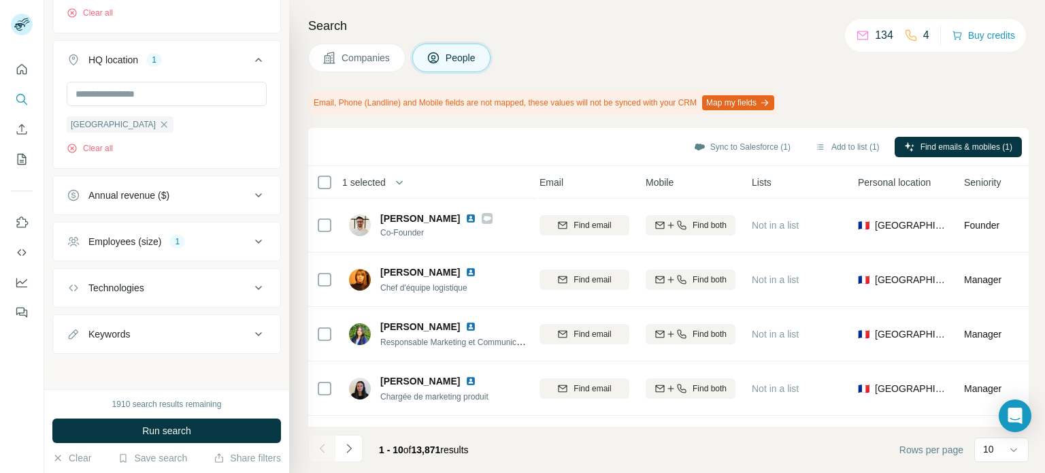
click at [172, 287] on div "Technologies" at bounding box center [159, 288] width 184 height 14
click at [152, 309] on input "text" at bounding box center [167, 321] width 200 height 24
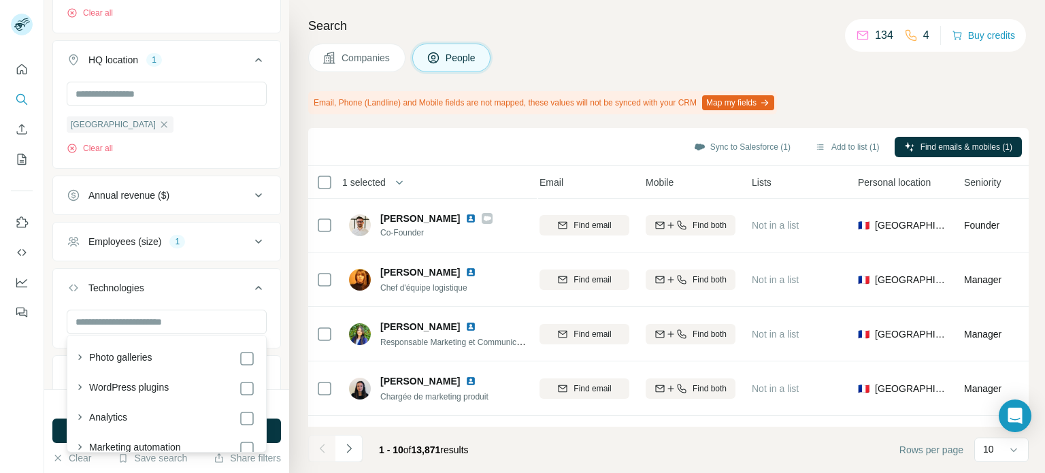
click at [157, 290] on div "Technologies" at bounding box center [159, 288] width 184 height 14
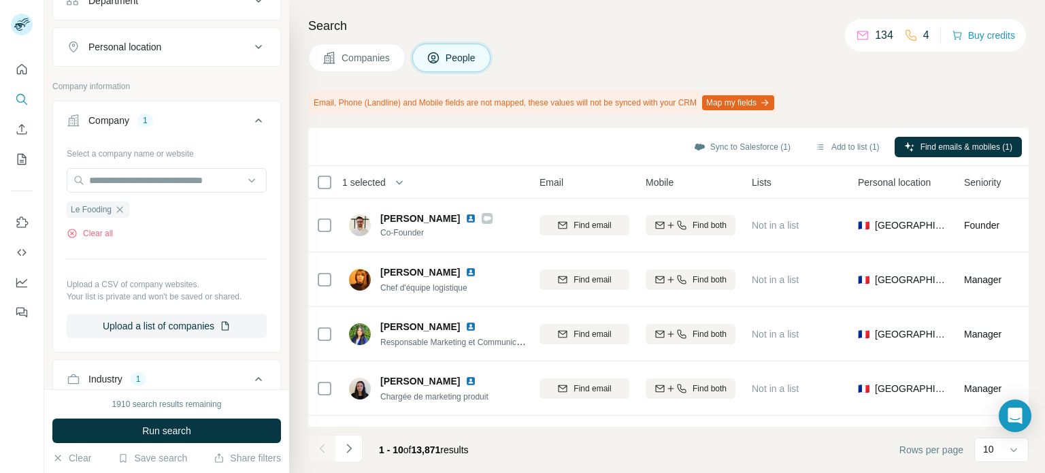
scroll to position [63, 0]
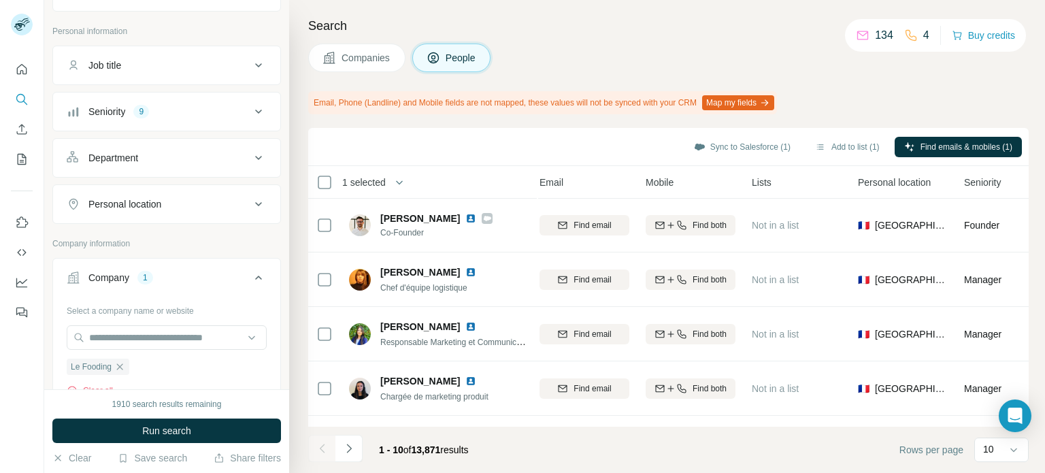
click at [184, 271] on div "Company 1" at bounding box center [159, 278] width 184 height 14
click at [150, 203] on div "Personal location" at bounding box center [124, 204] width 73 height 14
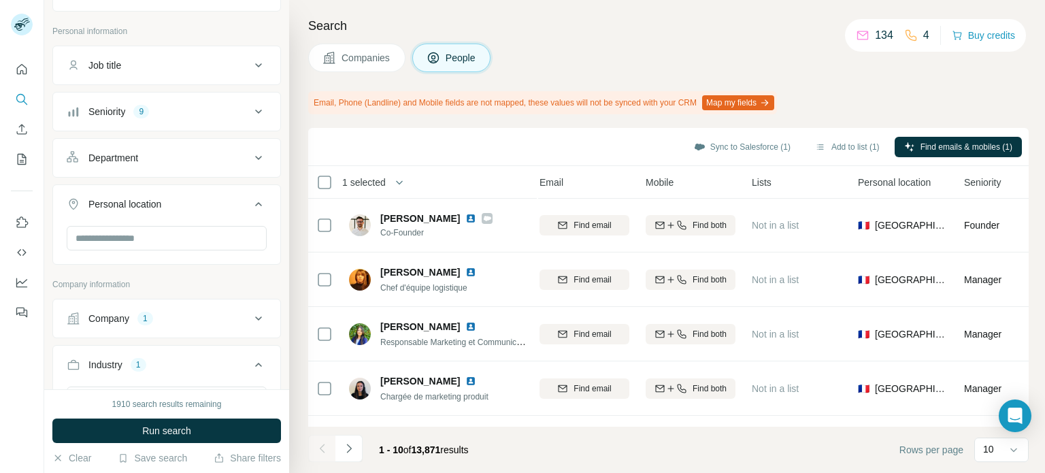
click at [150, 203] on div "Personal location" at bounding box center [124, 204] width 73 height 14
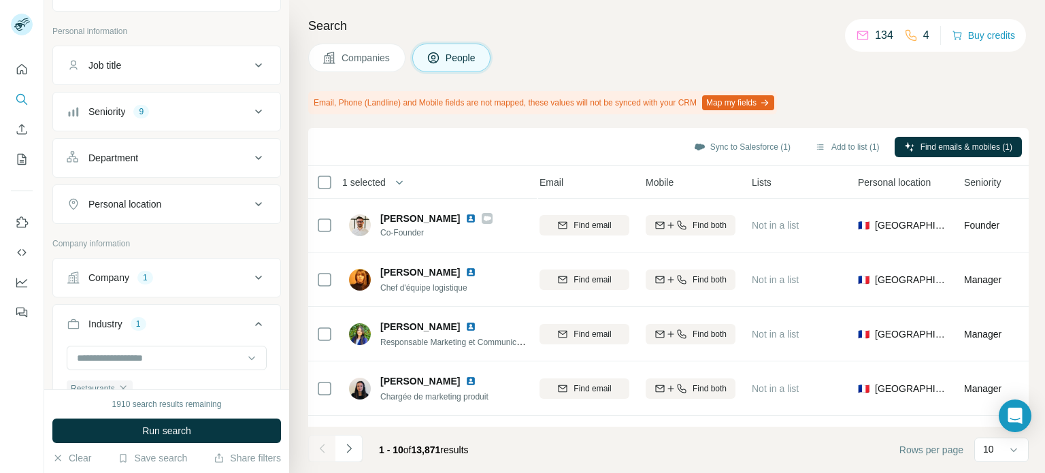
click at [137, 155] on div "Department" at bounding box center [113, 158] width 50 height 14
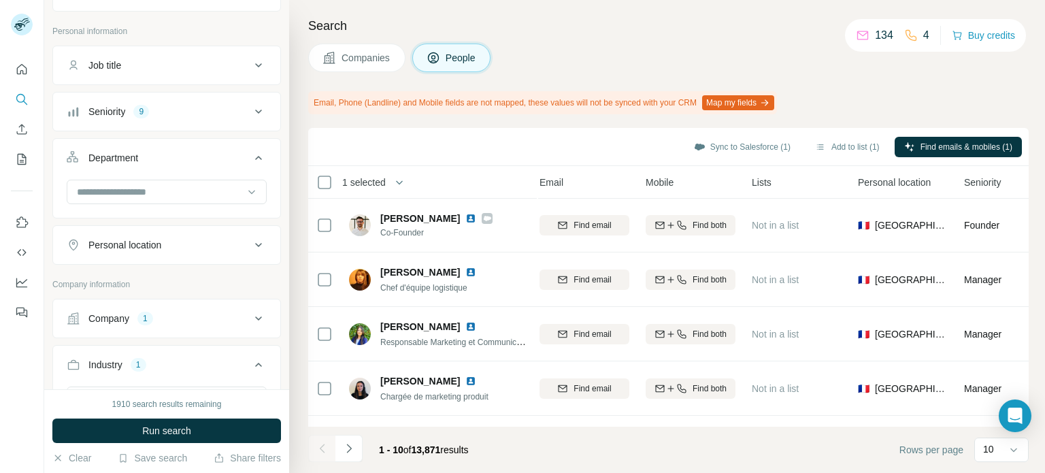
drag, startPoint x: 137, startPoint y: 155, endPoint x: 139, endPoint y: 59, distance: 95.9
click at [137, 155] on div "Department" at bounding box center [113, 158] width 50 height 14
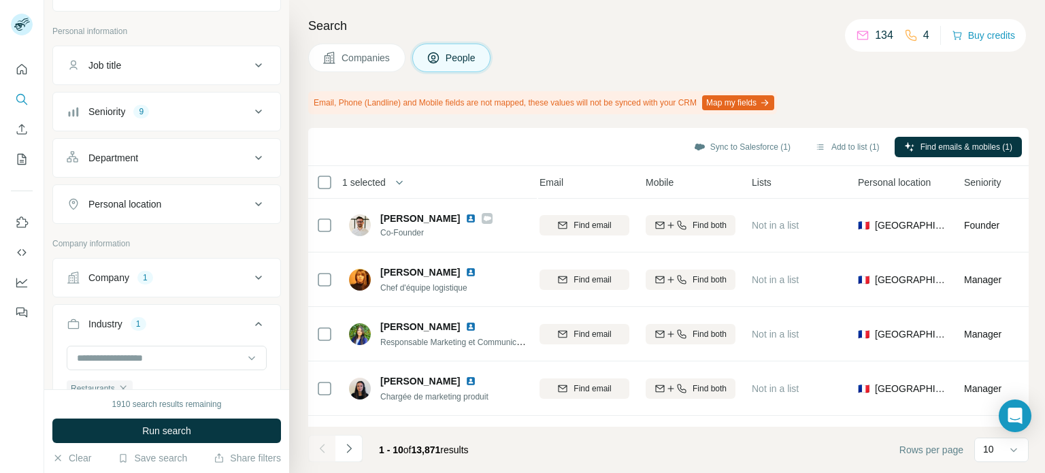
click at [143, 65] on div "Job title" at bounding box center [159, 65] width 184 height 14
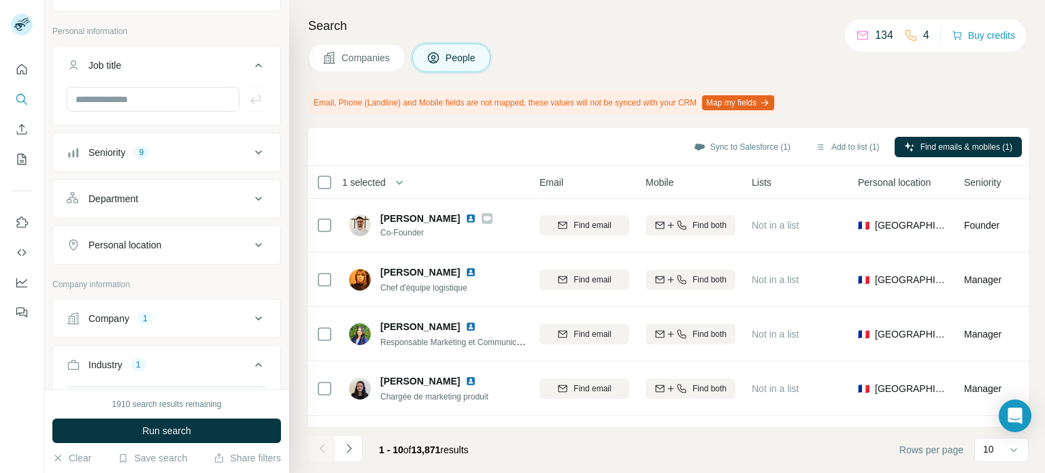
click at [139, 114] on div at bounding box center [166, 104] width 227 height 35
click at [150, 101] on input "text" at bounding box center [153, 99] width 173 height 24
type input "*********"
type input "*"
type input "***"
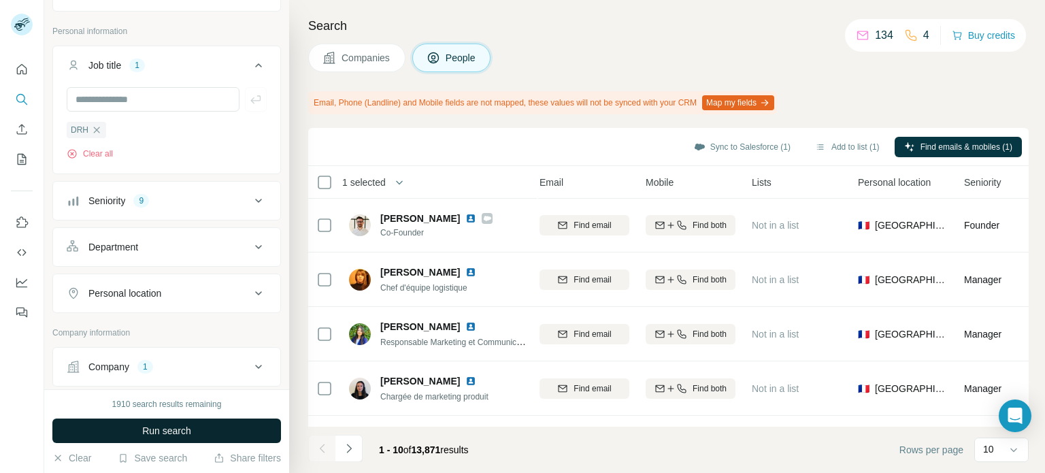
click at [149, 429] on span "Run search" at bounding box center [166, 431] width 49 height 14
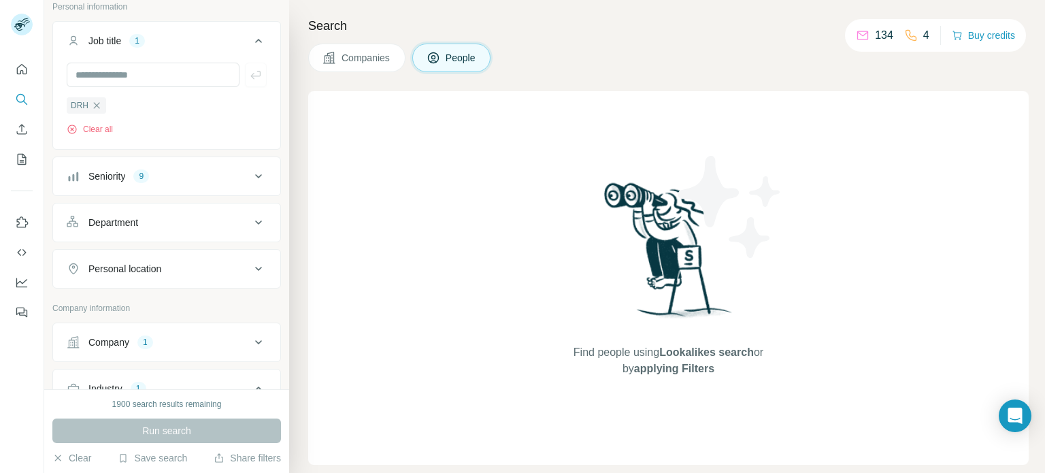
scroll to position [90, 0]
click at [96, 105] on icon "button" at bounding box center [96, 103] width 11 height 11
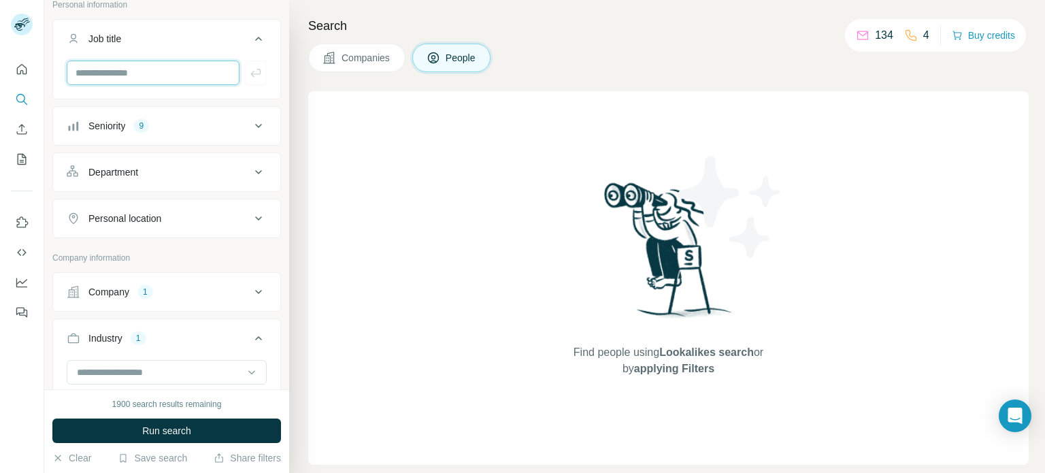
click at [109, 69] on input "text" at bounding box center [153, 73] width 173 height 24
type input "**********"
click at [152, 306] on button "Company 1" at bounding box center [166, 291] width 227 height 33
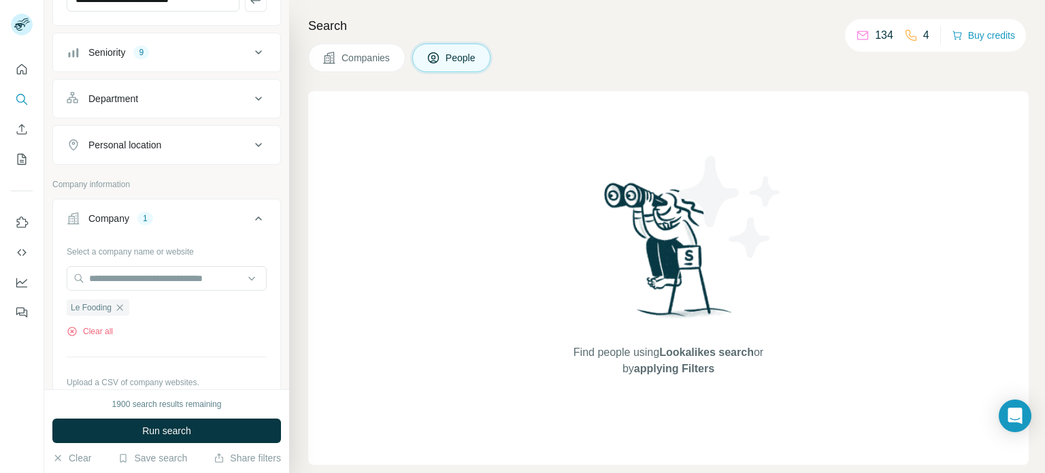
scroll to position [244, 0]
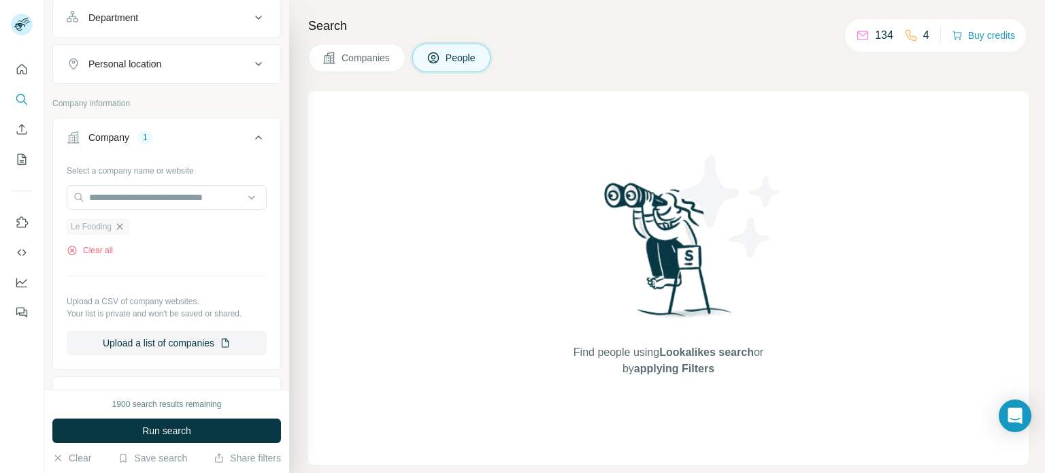
click at [120, 224] on icon "button" at bounding box center [119, 226] width 11 height 11
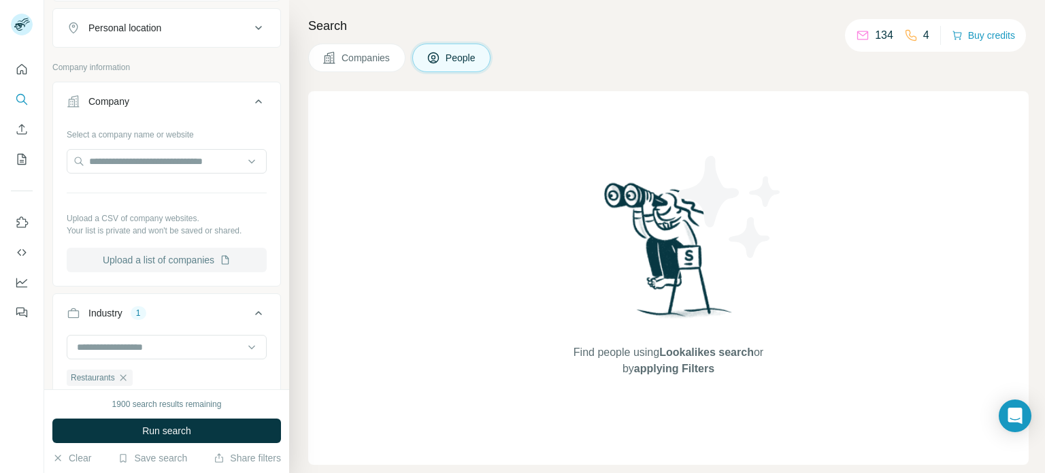
scroll to position [280, 0]
click at [120, 434] on button "Run search" at bounding box center [166, 430] width 229 height 24
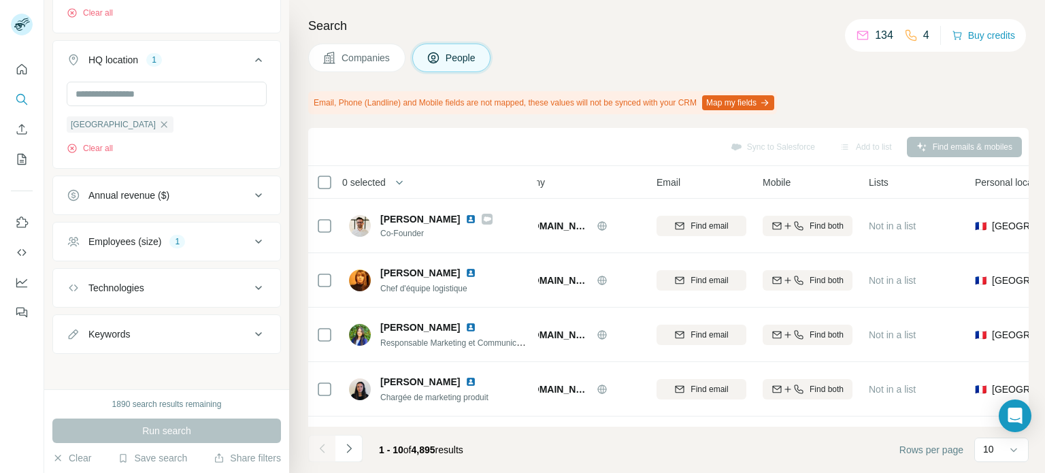
scroll to position [0, 0]
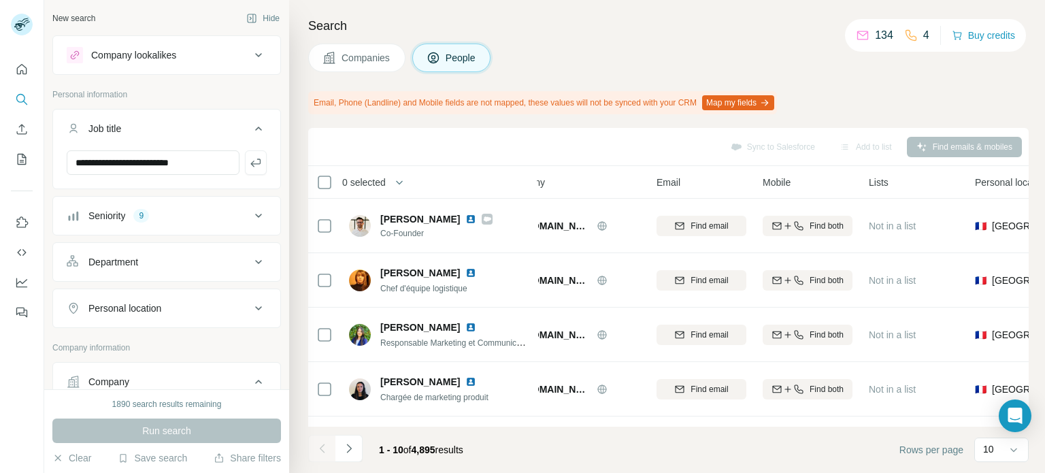
click at [205, 220] on div "Seniority 9" at bounding box center [159, 216] width 184 height 14
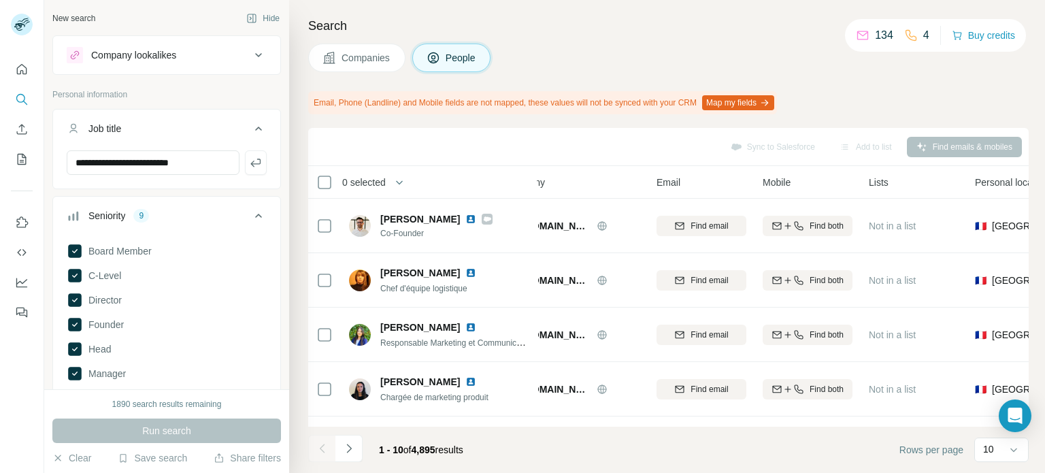
click at [205, 220] on div "Seniority 9" at bounding box center [159, 216] width 184 height 14
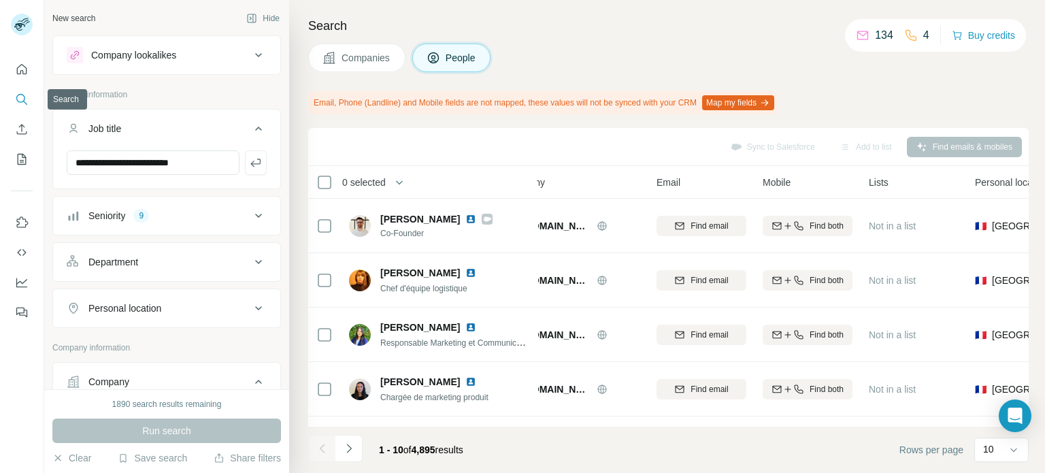
click at [24, 101] on icon "Search" at bounding box center [25, 103] width 4 height 4
click at [22, 80] on button "Quick start" at bounding box center [22, 69] width 22 height 24
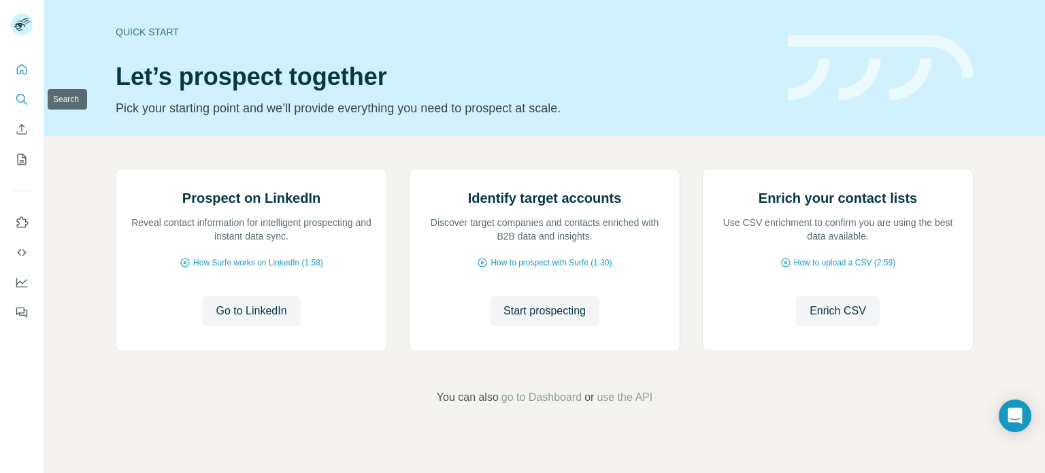
click at [19, 93] on icon "Search" at bounding box center [22, 100] width 14 height 14
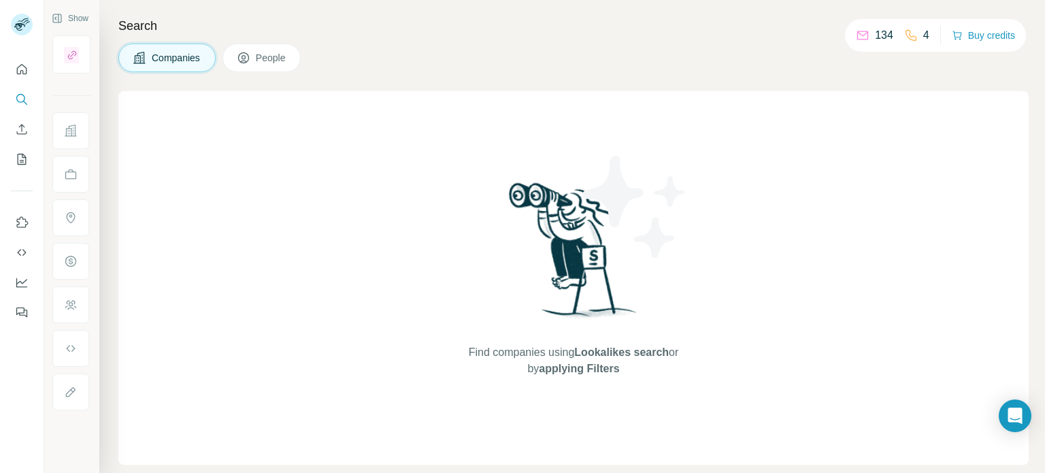
click at [278, 54] on span "People" at bounding box center [271, 58] width 31 height 14
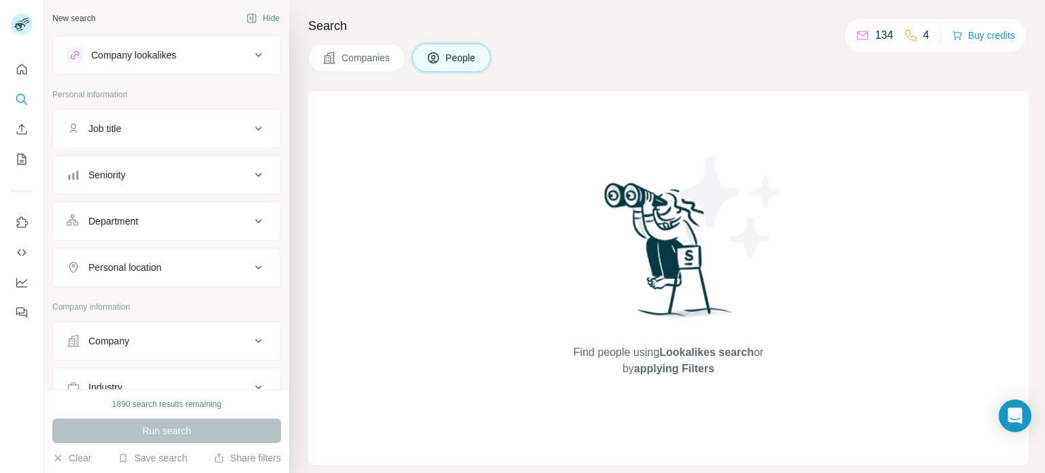
click at [173, 135] on div "Job title" at bounding box center [159, 129] width 184 height 14
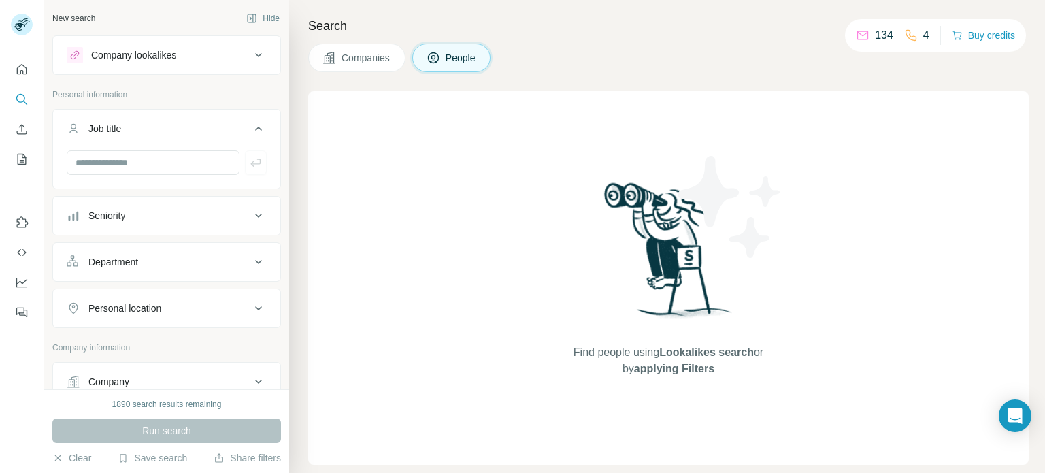
click at [186, 215] on div "Seniority" at bounding box center [159, 216] width 184 height 14
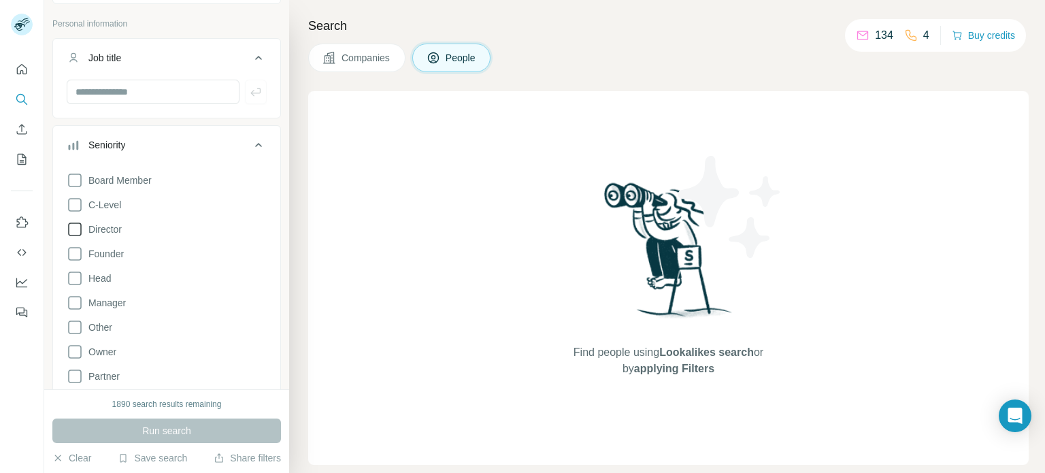
scroll to position [62, 0]
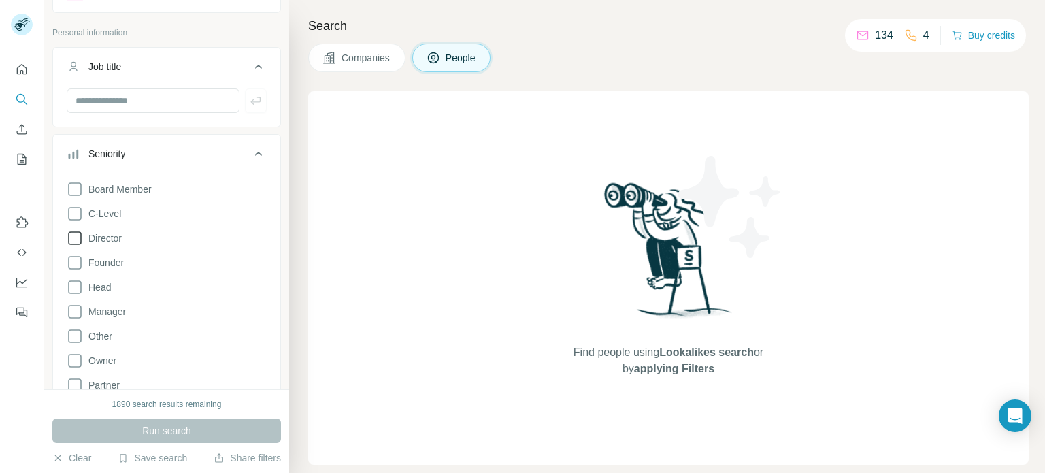
click at [78, 233] on icon at bounding box center [75, 238] width 16 height 16
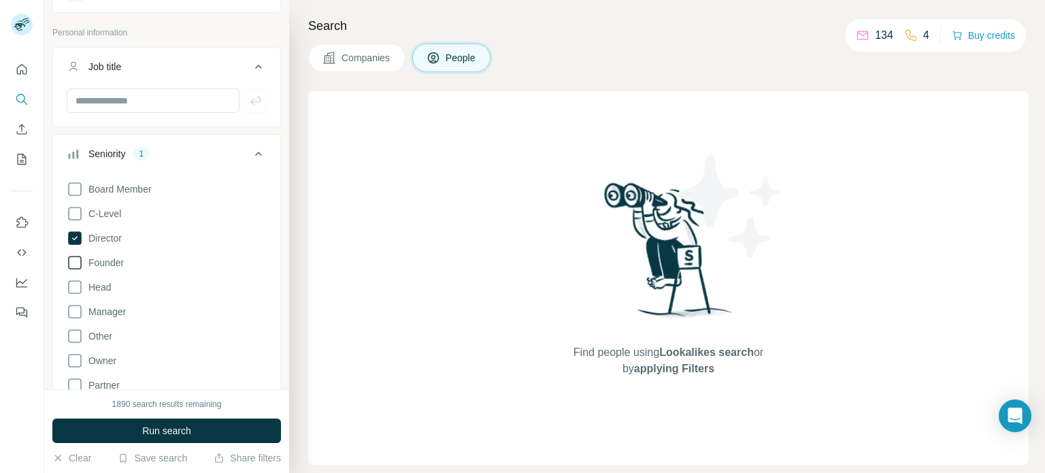
click at [76, 260] on icon at bounding box center [75, 262] width 16 height 16
click at [76, 282] on icon at bounding box center [75, 287] width 16 height 16
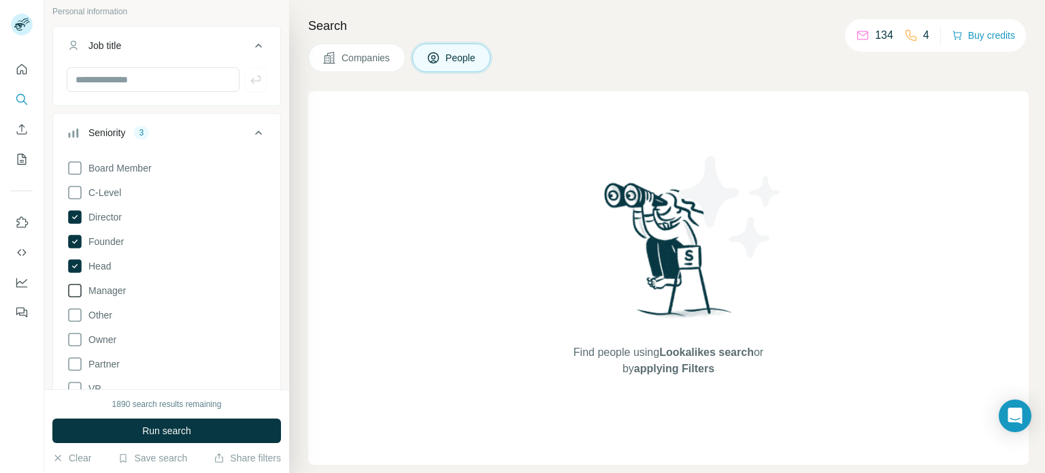
scroll to position [102, 0]
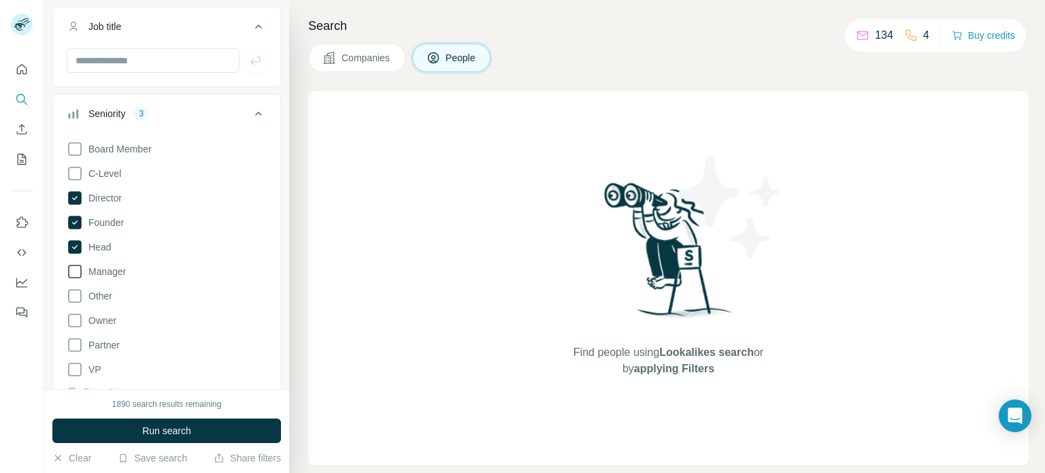
click at [80, 271] on icon at bounding box center [75, 272] width 14 height 14
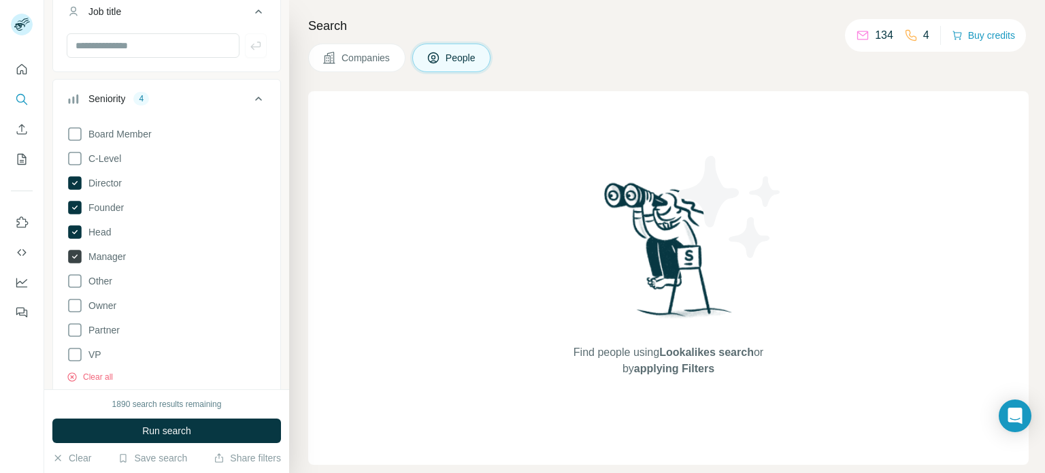
scroll to position [125, 0]
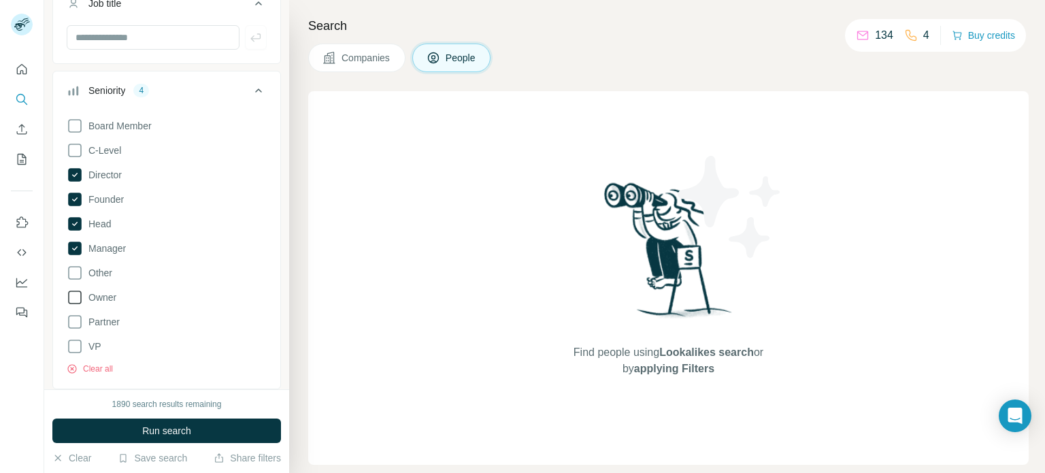
click at [78, 304] on icon at bounding box center [75, 297] width 16 height 16
click at [79, 324] on icon at bounding box center [75, 322] width 16 height 16
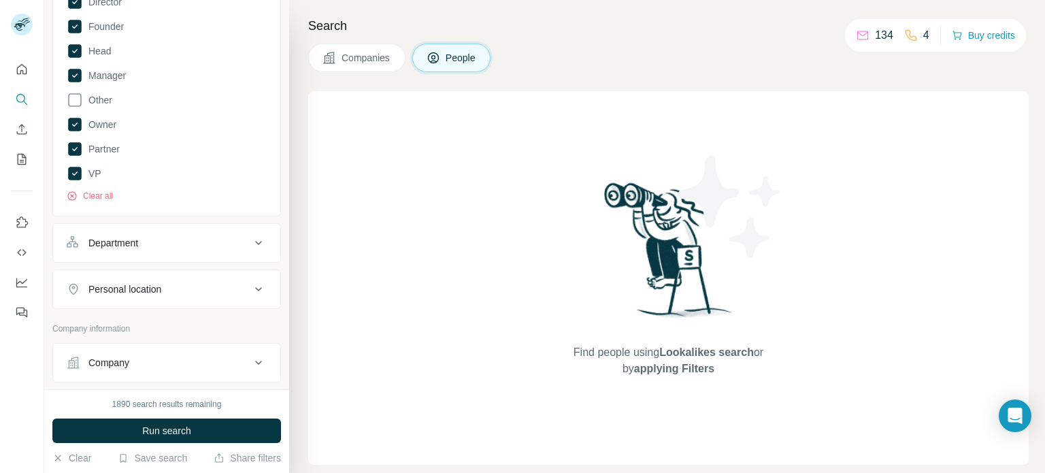
scroll to position [317, 0]
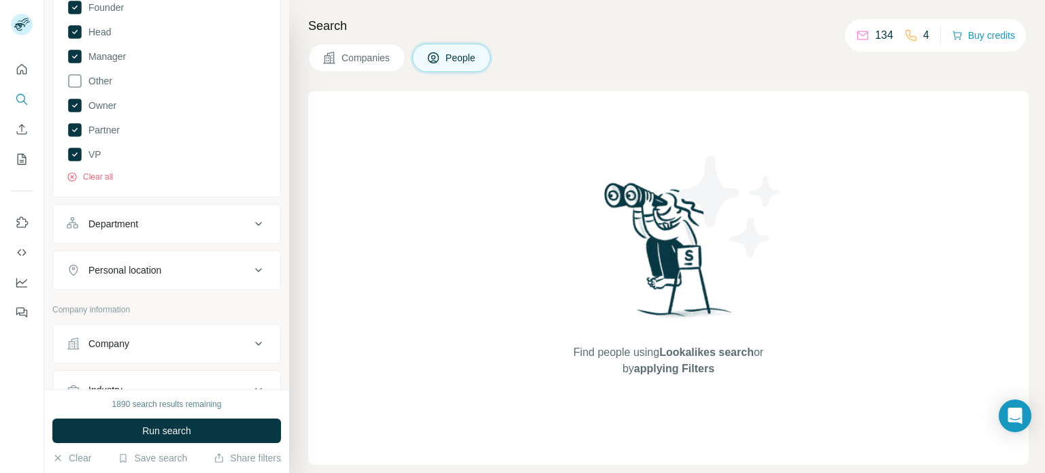
click at [159, 229] on div "Department" at bounding box center [159, 224] width 184 height 14
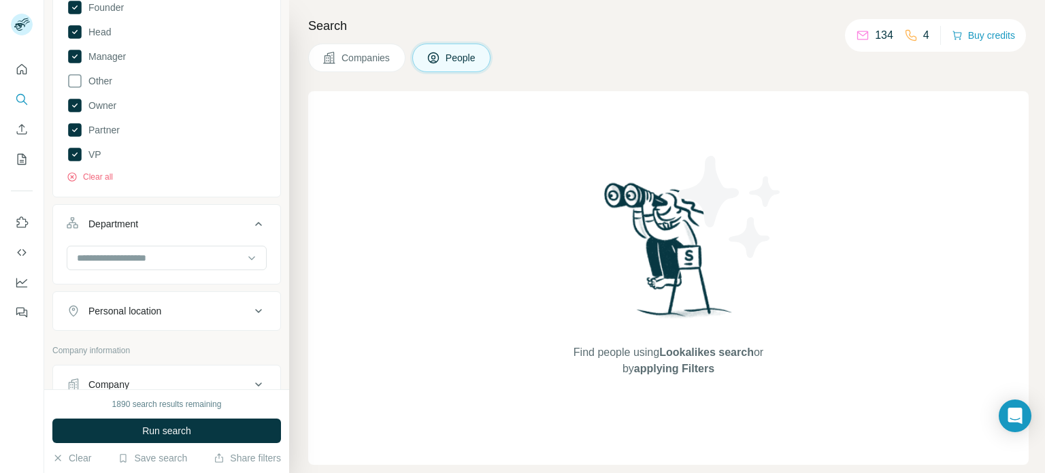
click at [198, 227] on div "Department" at bounding box center [159, 224] width 184 height 14
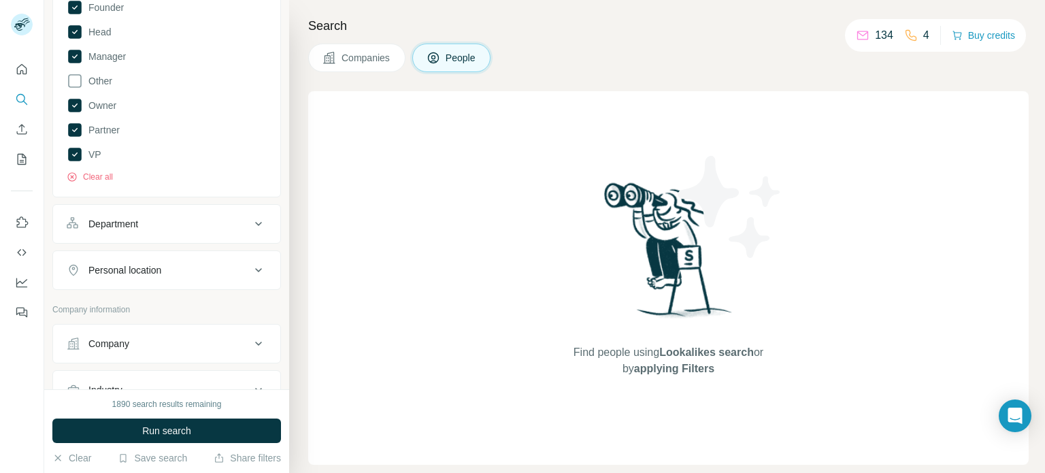
click at [198, 227] on div "Department" at bounding box center [159, 224] width 184 height 14
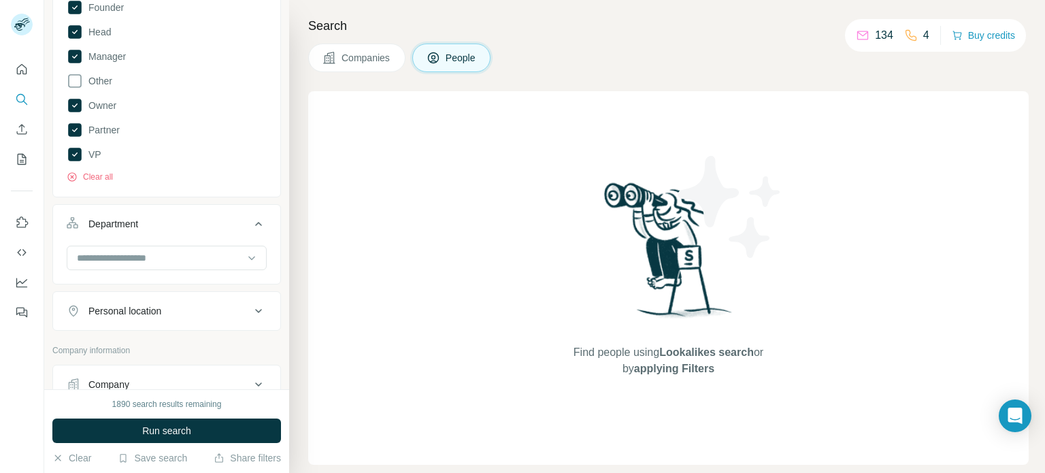
click at [190, 227] on div "Department" at bounding box center [159, 224] width 184 height 14
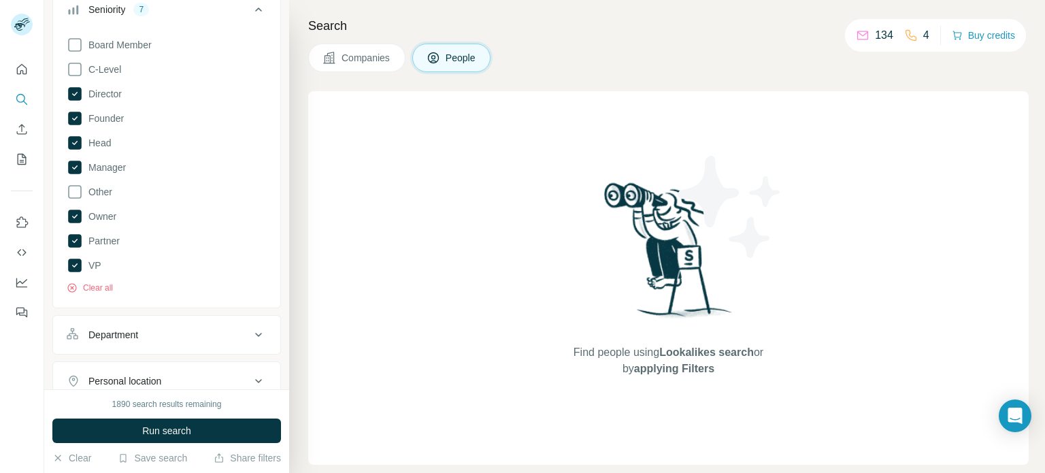
scroll to position [0, 0]
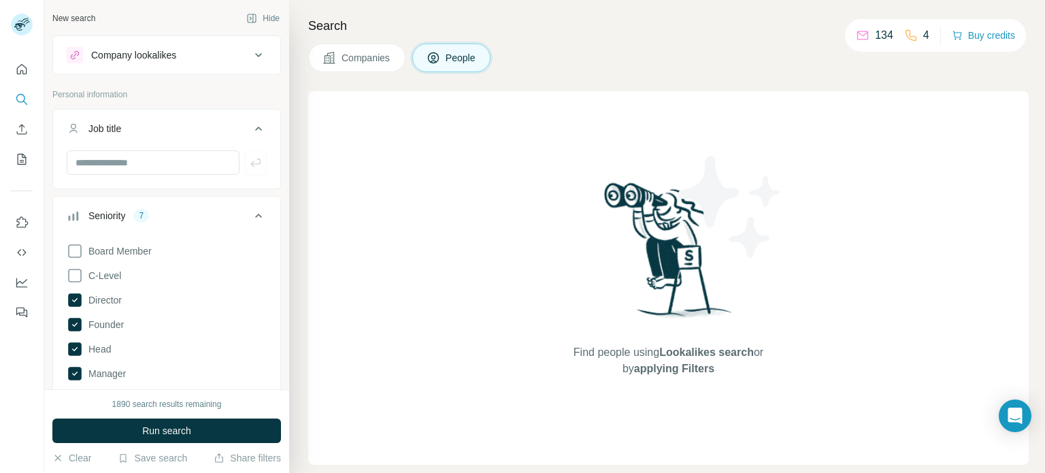
click at [246, 214] on div "Seniority 7" at bounding box center [159, 216] width 184 height 14
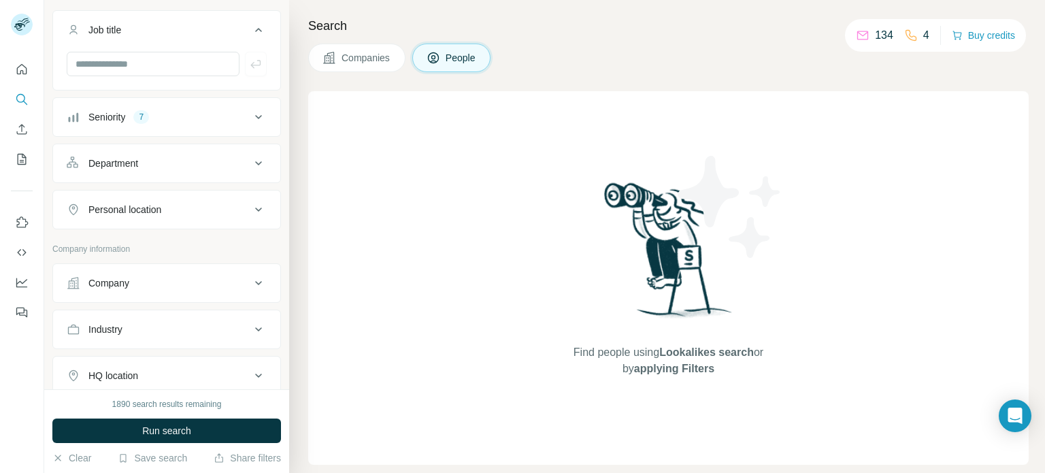
scroll to position [99, 0]
click at [190, 276] on div "Company" at bounding box center [159, 282] width 184 height 14
click at [193, 275] on div "Company" at bounding box center [159, 282] width 184 height 14
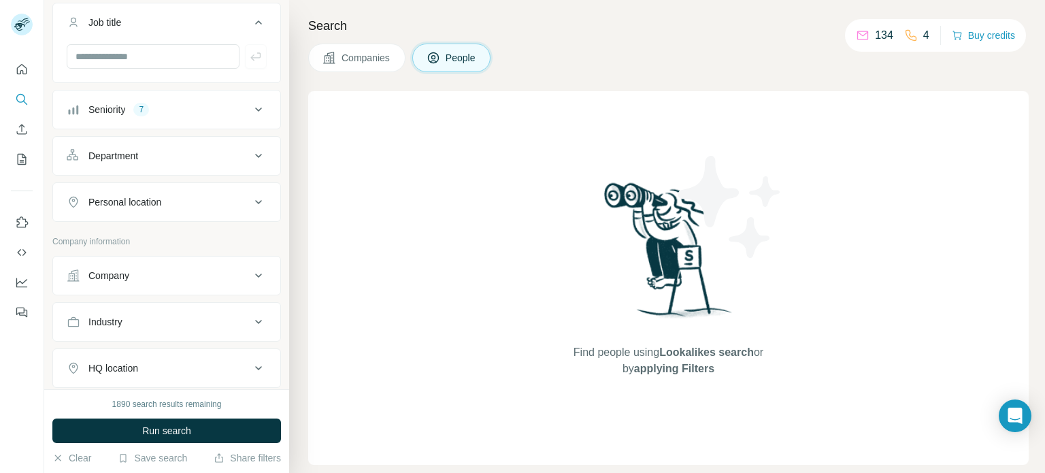
scroll to position [128, 0]
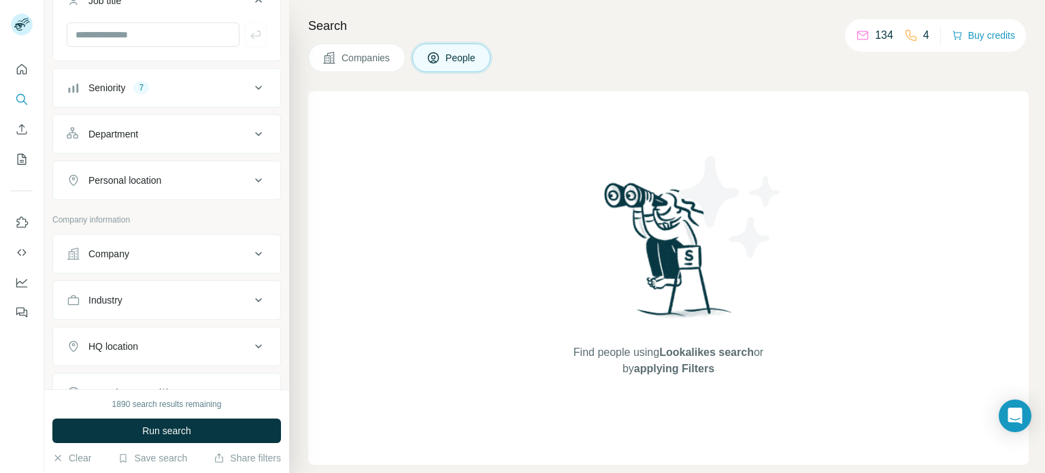
click at [144, 265] on button "Company" at bounding box center [166, 253] width 227 height 33
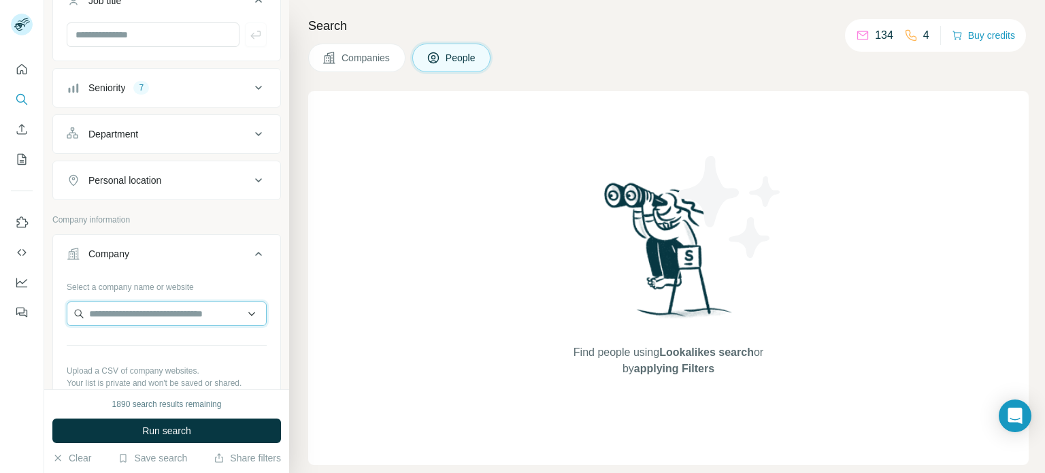
click at [163, 316] on input "text" at bounding box center [167, 313] width 200 height 24
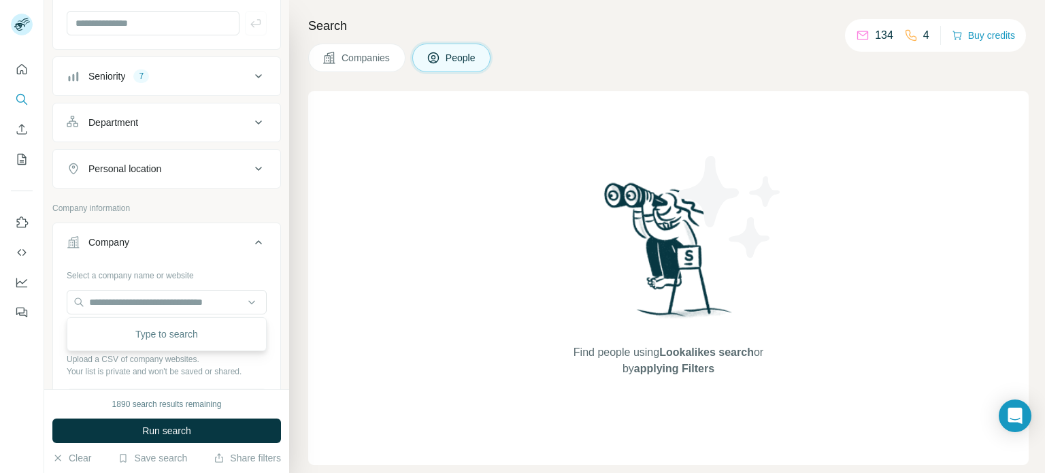
scroll to position [141, 0]
click at [257, 236] on icon at bounding box center [258, 240] width 16 height 16
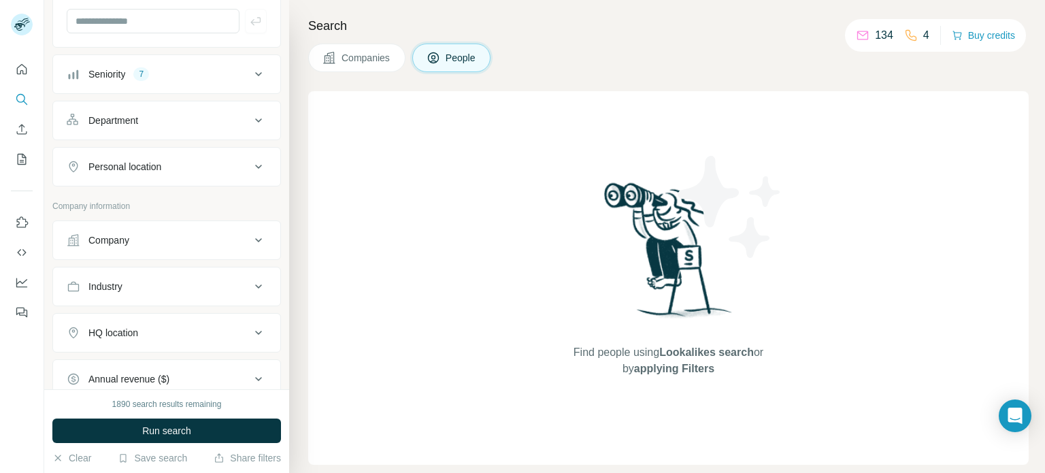
click at [257, 236] on icon at bounding box center [258, 240] width 16 height 16
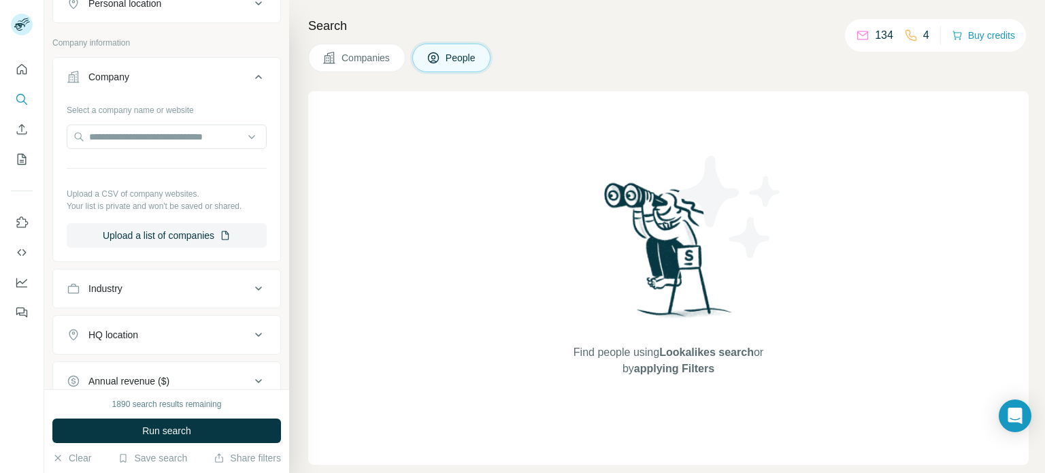
scroll to position [300, 0]
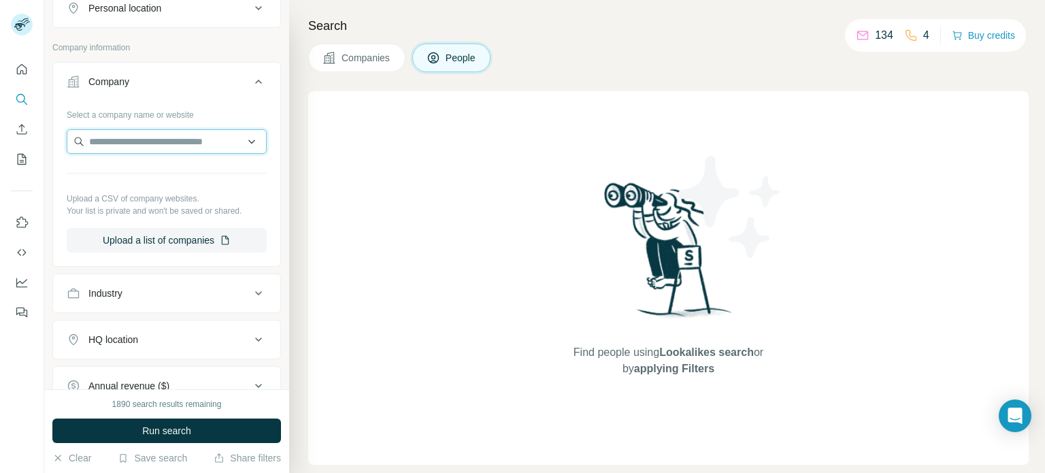
click at [173, 139] on input "text" at bounding box center [167, 141] width 200 height 24
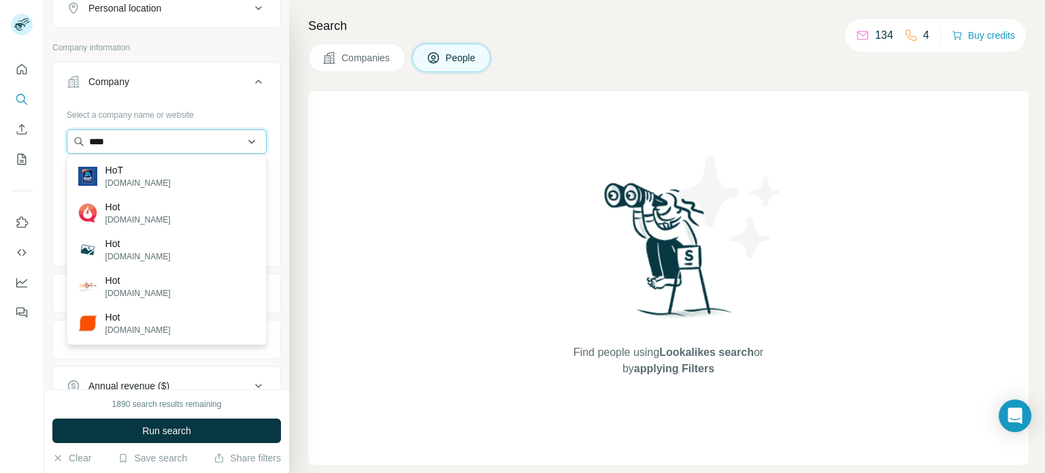
type input "*****"
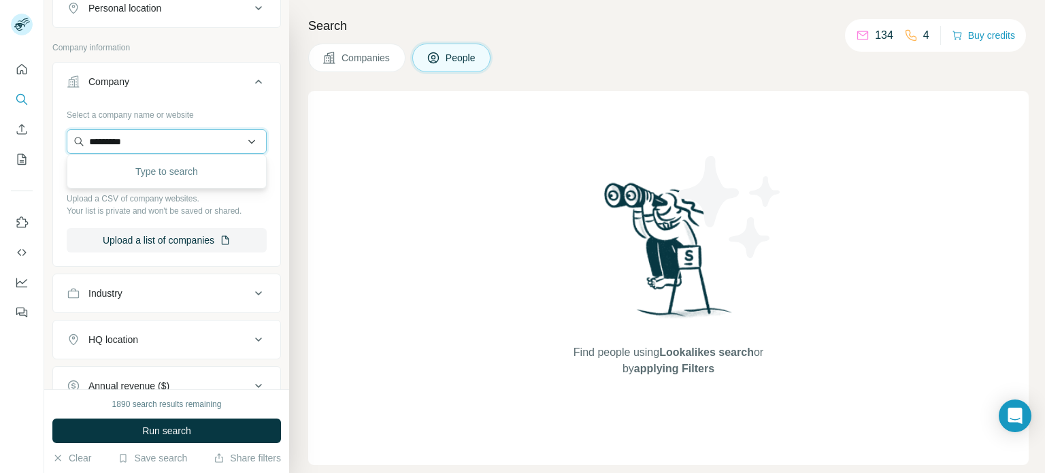
type input "**********"
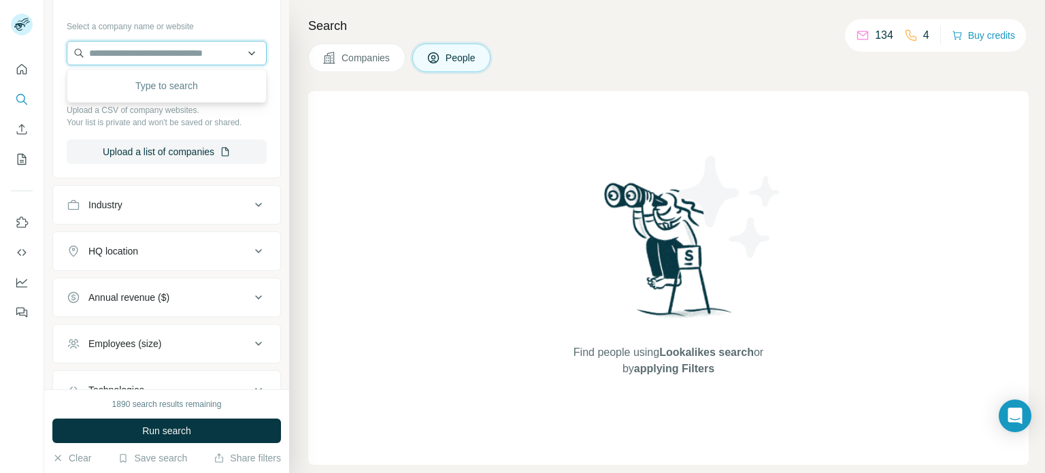
scroll to position [390, 0]
click at [161, 214] on button "Industry" at bounding box center [166, 203] width 227 height 33
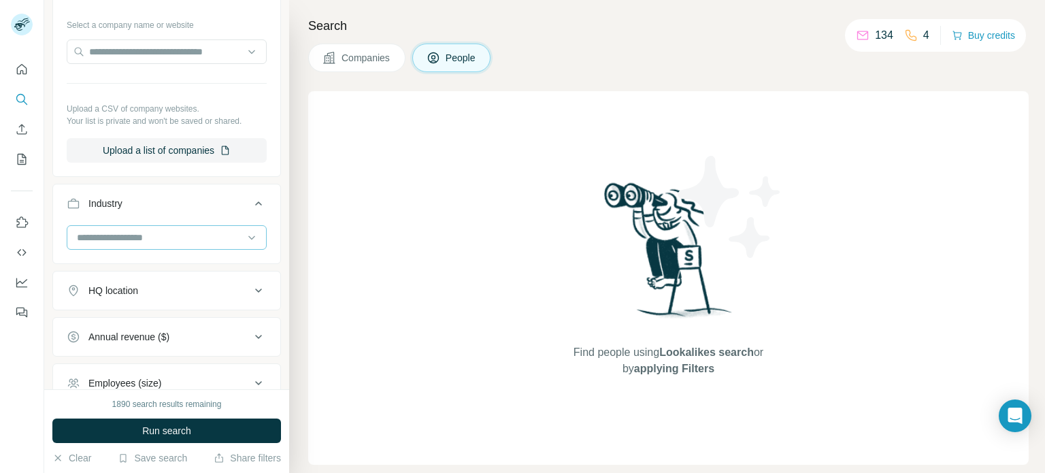
click at [150, 240] on input at bounding box center [160, 237] width 168 height 15
click at [131, 234] on input at bounding box center [160, 237] width 168 height 15
click at [146, 236] on input at bounding box center [160, 237] width 168 height 15
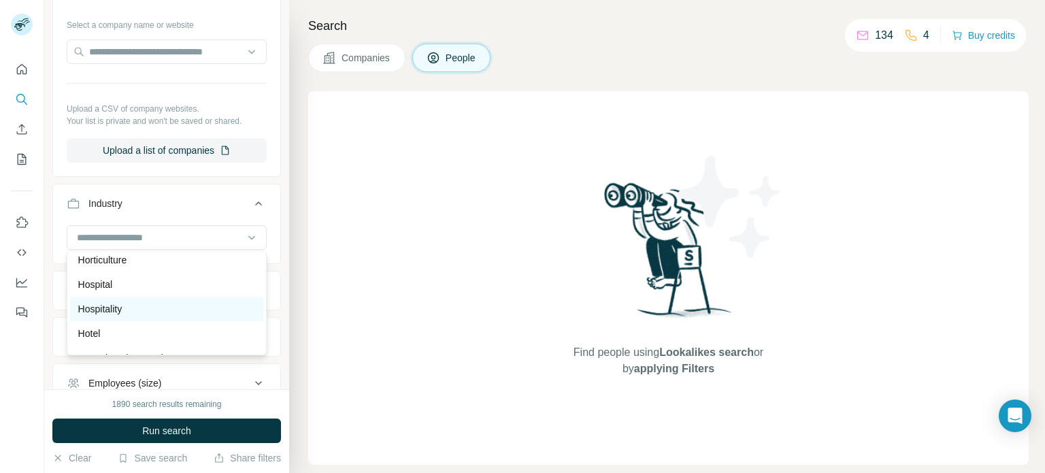
click at [181, 313] on div "Hospitality" at bounding box center [166, 309] width 177 height 14
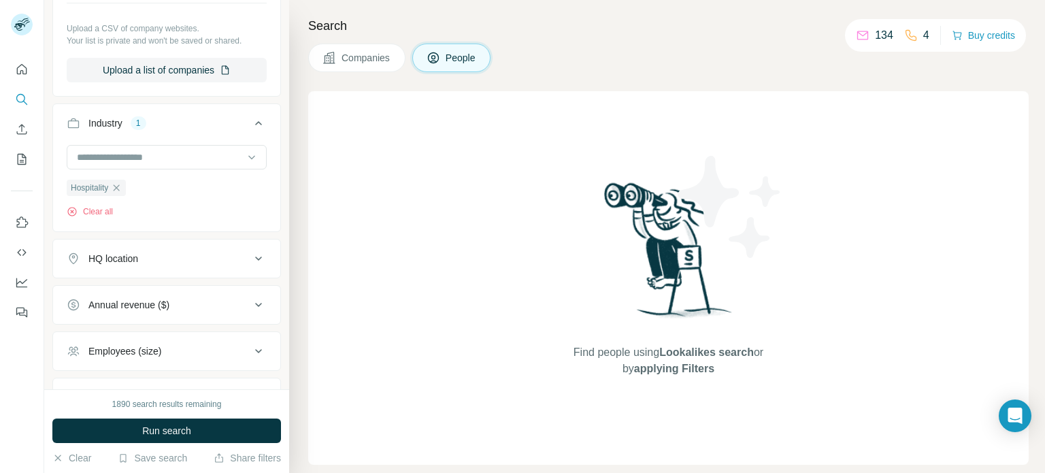
scroll to position [471, 0]
click at [168, 258] on div "HQ location" at bounding box center [159, 258] width 184 height 14
click at [161, 292] on input "text" at bounding box center [167, 292] width 200 height 24
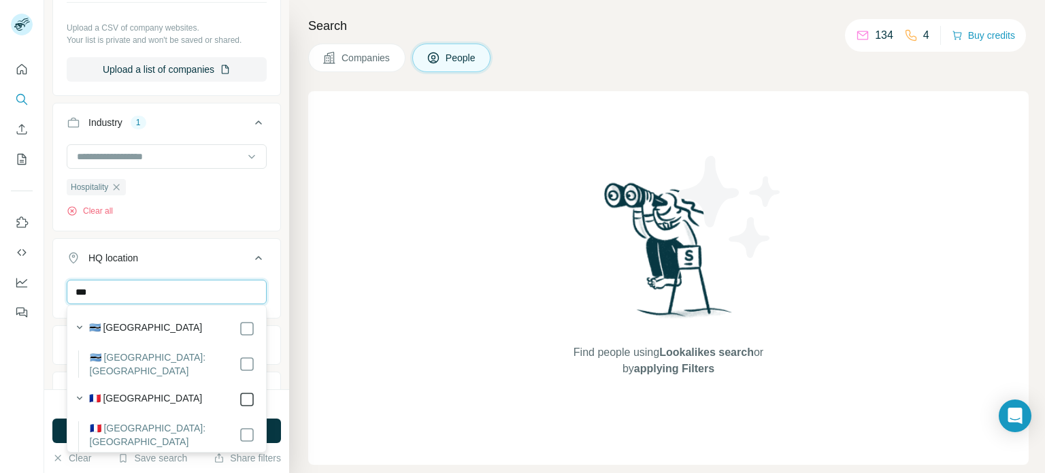
type input "***"
click at [246, 243] on button "HQ location 1" at bounding box center [166, 260] width 227 height 38
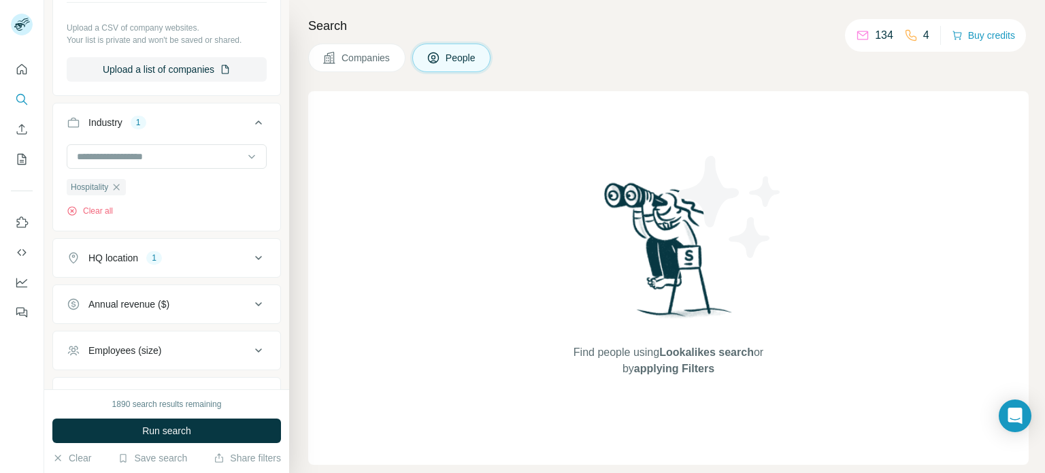
click at [244, 299] on div "Annual revenue ($)" at bounding box center [159, 304] width 184 height 14
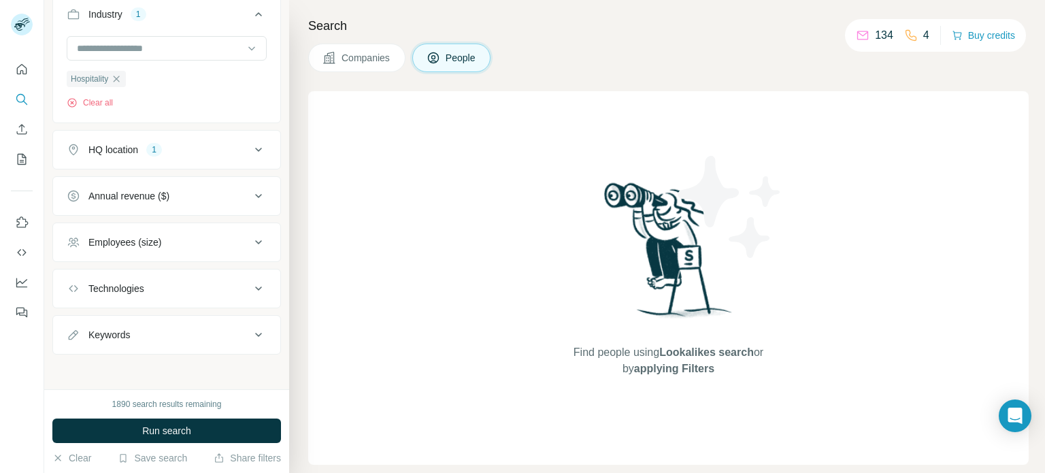
scroll to position [579, 0]
click at [226, 240] on div "Employees (size)" at bounding box center [159, 242] width 184 height 14
click at [154, 246] on div "Employees (size)" at bounding box center [124, 242] width 73 height 14
click at [105, 324] on span "11-50" at bounding box center [98, 323] width 30 height 14
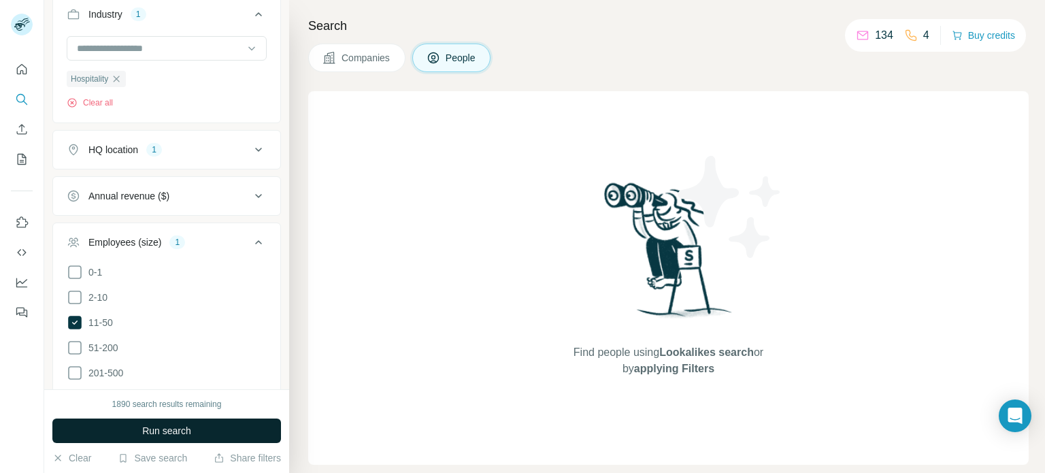
click at [163, 430] on span "Run search" at bounding box center [166, 431] width 49 height 14
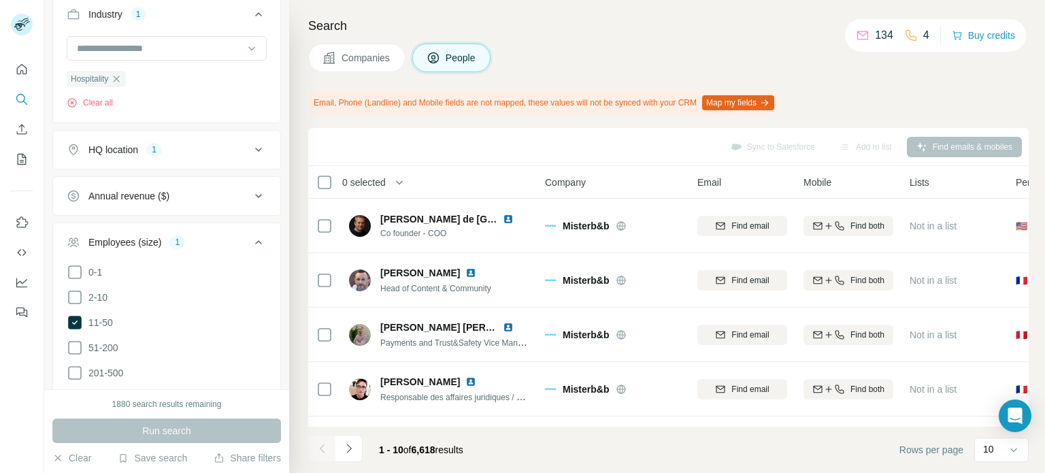
click at [256, 241] on icon at bounding box center [258, 242] width 16 height 16
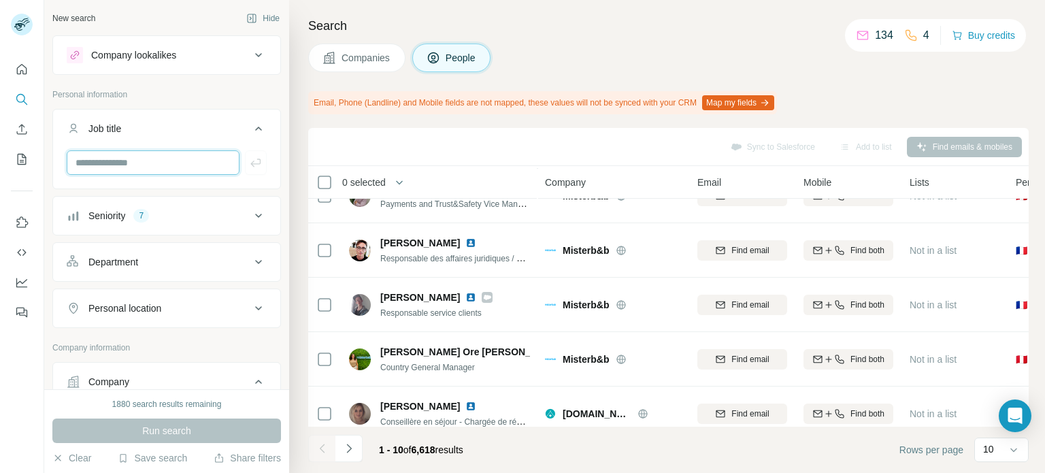
click at [127, 165] on input "text" at bounding box center [153, 162] width 173 height 24
type input "***"
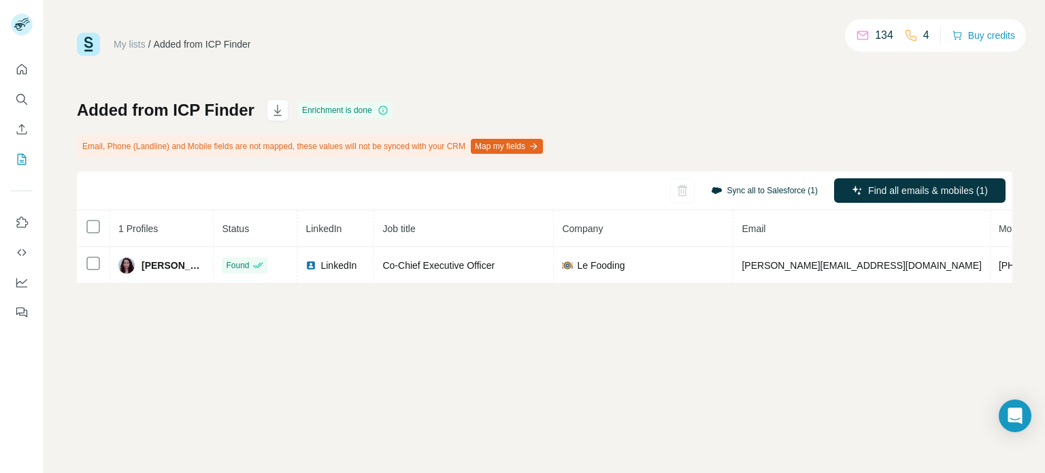
click at [784, 190] on button "Sync all to Salesforce (1)" at bounding box center [764, 190] width 126 height 20
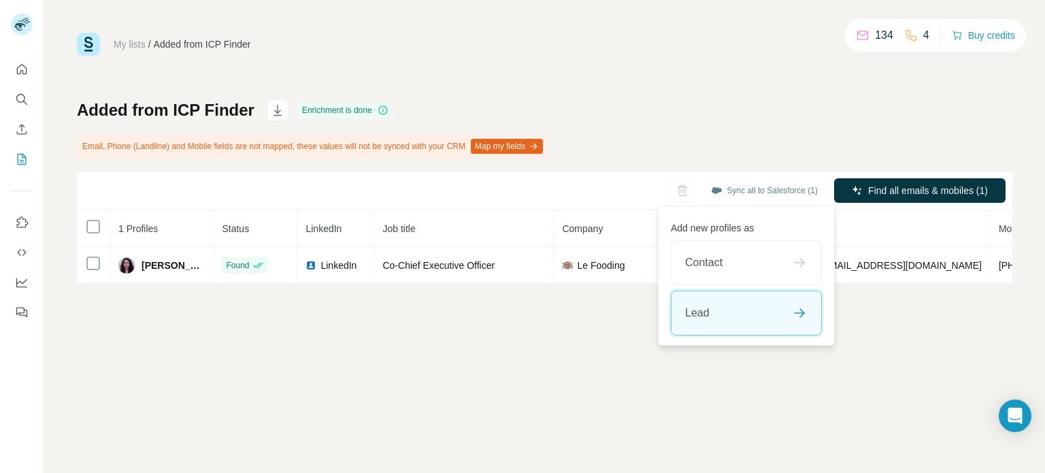
click at [709, 309] on div "Lead" at bounding box center [746, 313] width 150 height 44
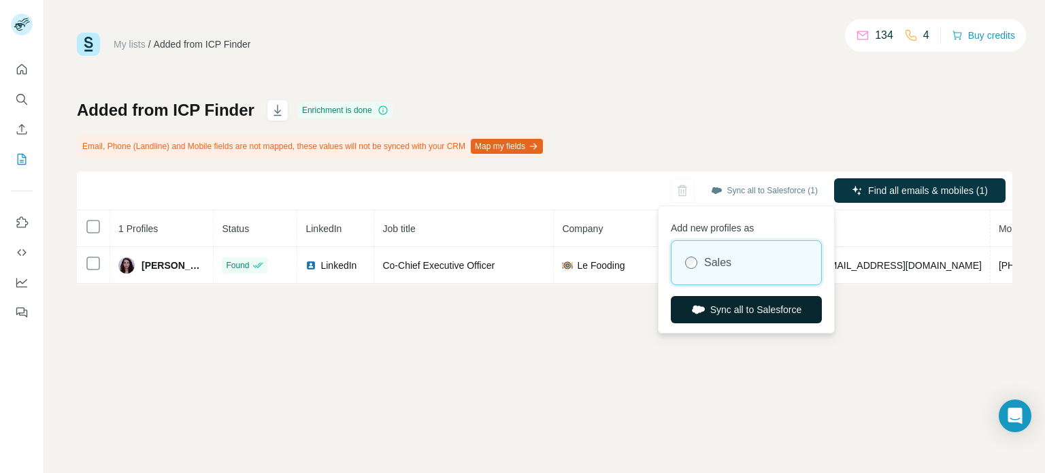
click at [722, 307] on button "Sync all to Salesforce" at bounding box center [746, 309] width 151 height 27
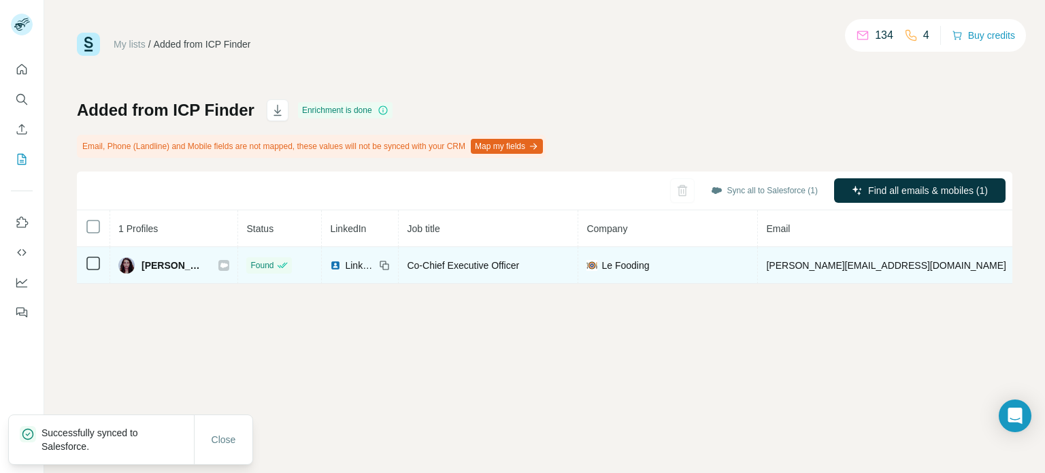
click at [224, 265] on icon at bounding box center [223, 265] width 7 height 5
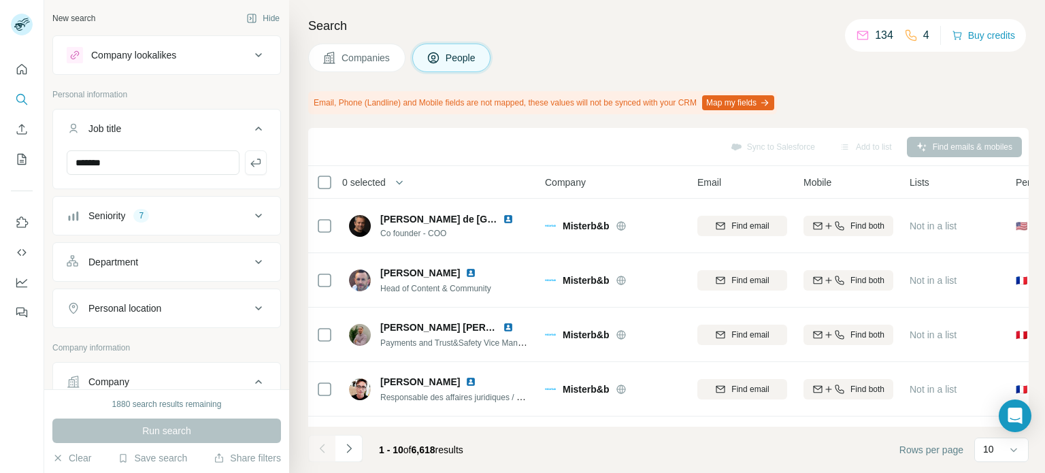
scroll to position [6887, 0]
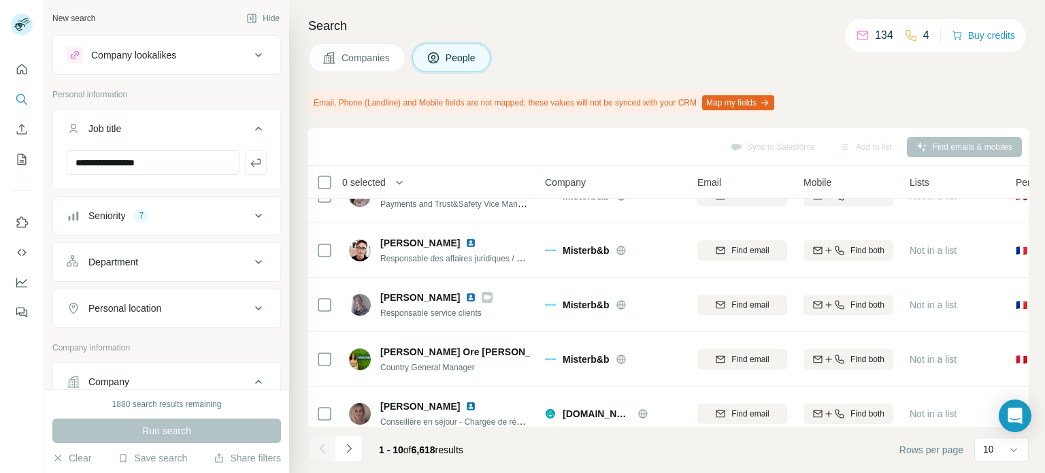
type input "**********"
click at [178, 433] on div "Run search" at bounding box center [166, 430] width 229 height 24
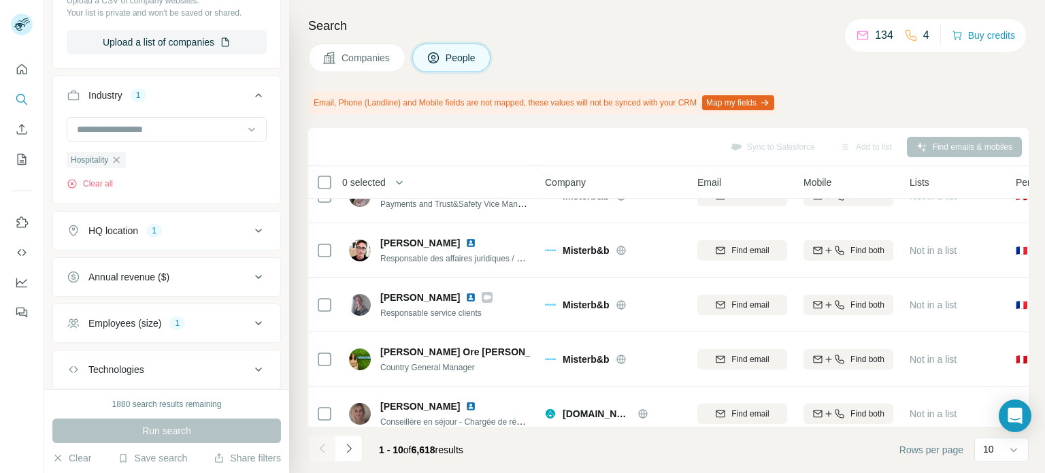
scroll to position [0, 0]
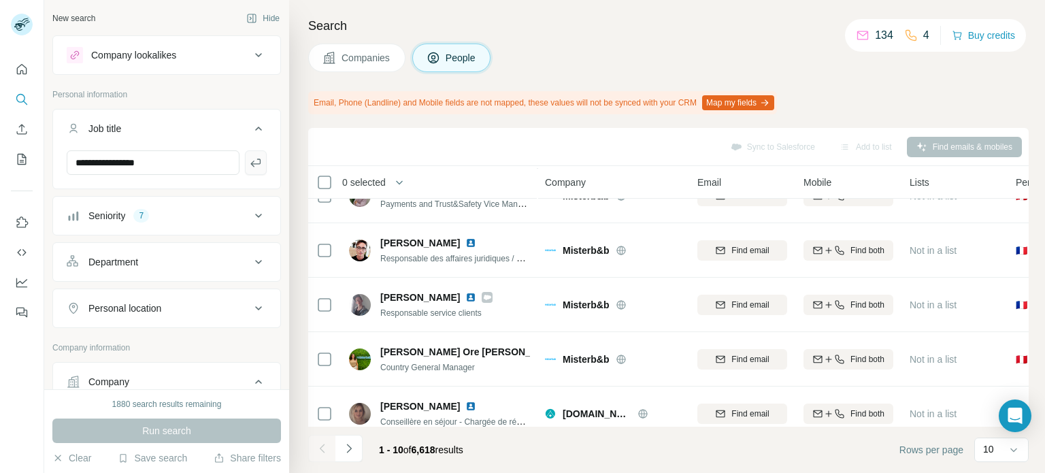
click at [250, 164] on icon "button" at bounding box center [256, 163] width 14 height 14
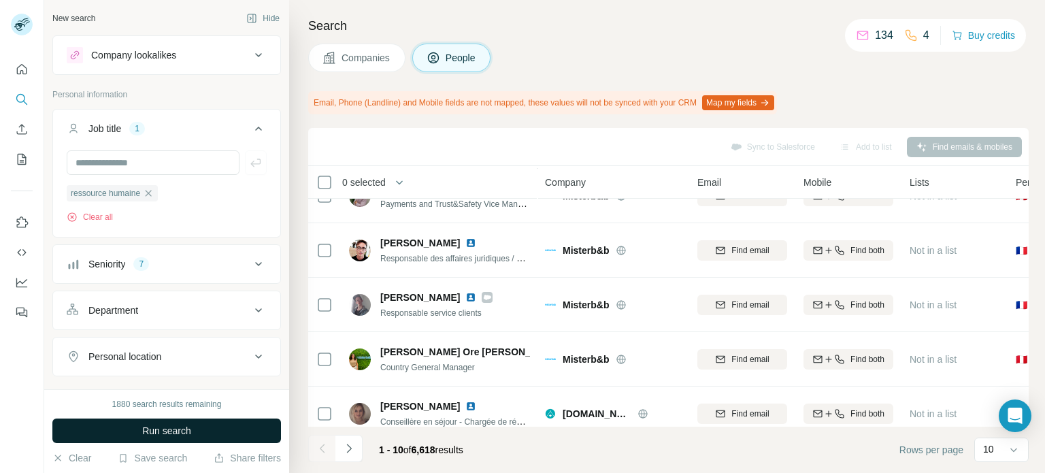
click at [170, 433] on span "Run search" at bounding box center [166, 431] width 49 height 14
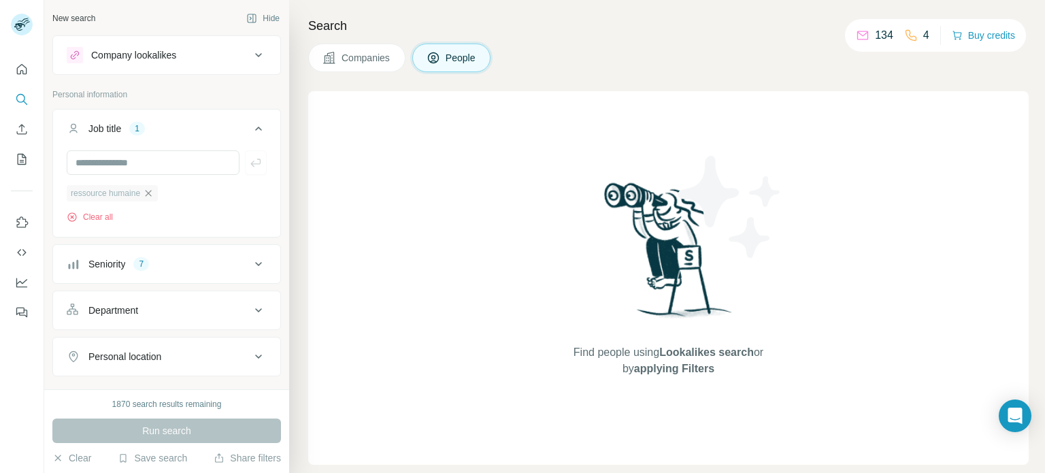
click at [154, 192] on icon "button" at bounding box center [148, 193] width 11 height 11
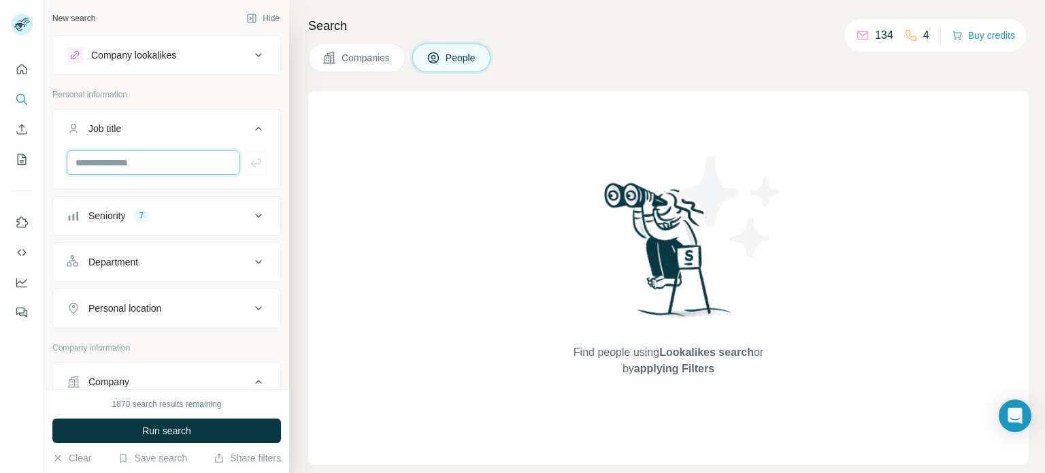
click at [127, 168] on input "text" at bounding box center [153, 162] width 173 height 24
type input "**********"
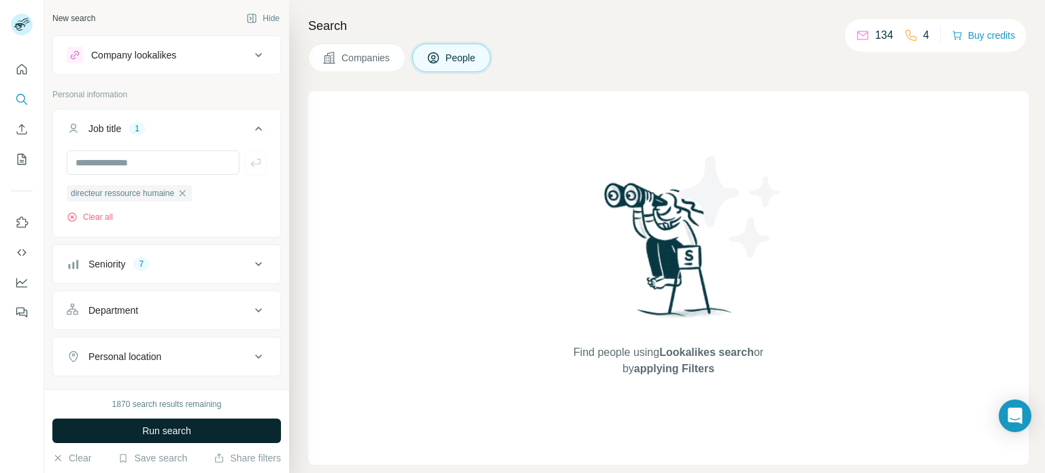
click at [146, 433] on span "Run search" at bounding box center [166, 431] width 49 height 14
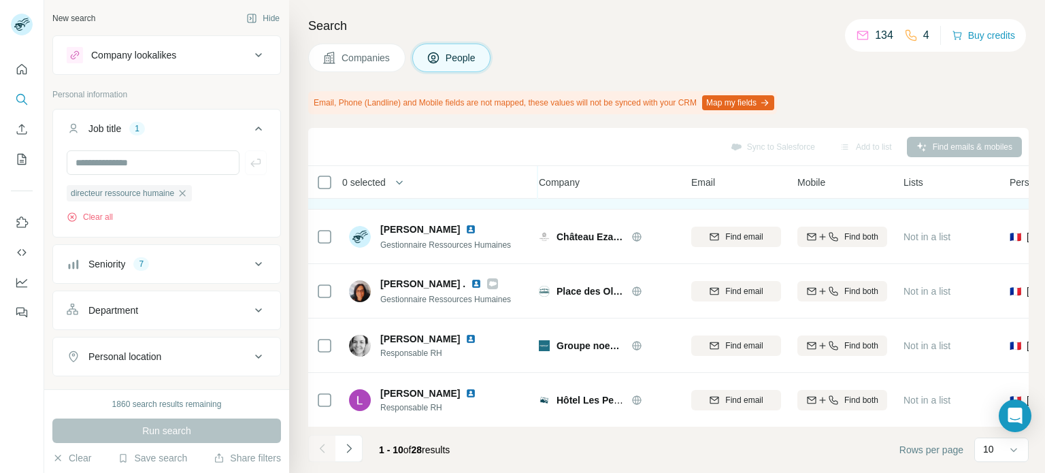
scroll to position [316, 7]
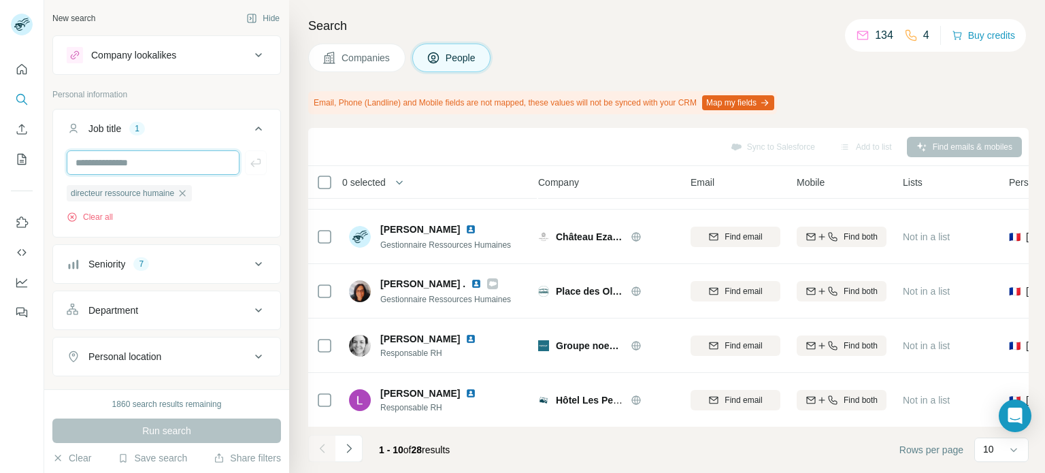
click at [152, 163] on input "text" at bounding box center [153, 162] width 173 height 24
type input "***"
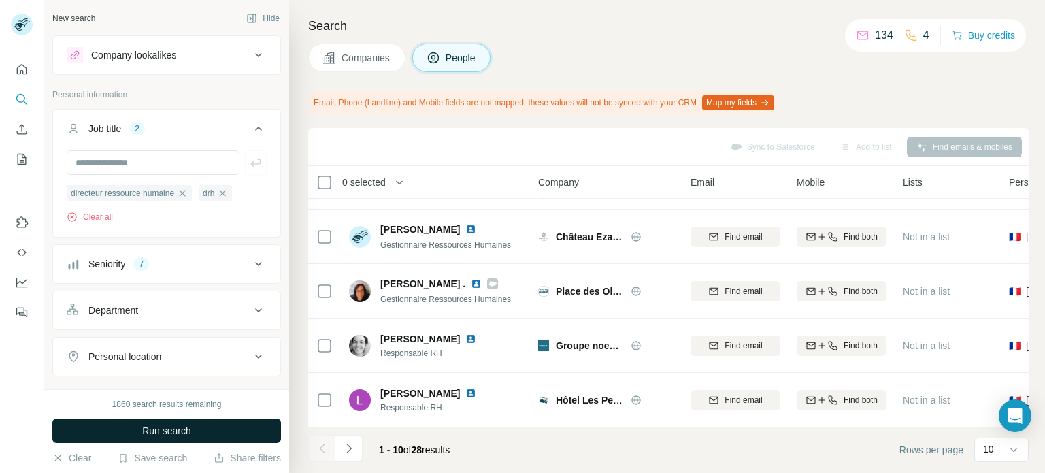
click at [166, 432] on span "Run search" at bounding box center [166, 431] width 49 height 14
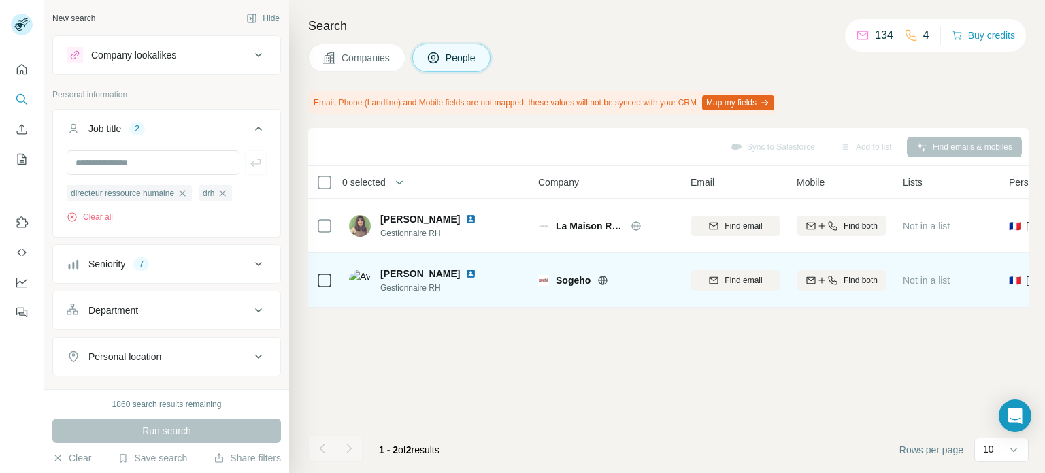
scroll to position [0, 7]
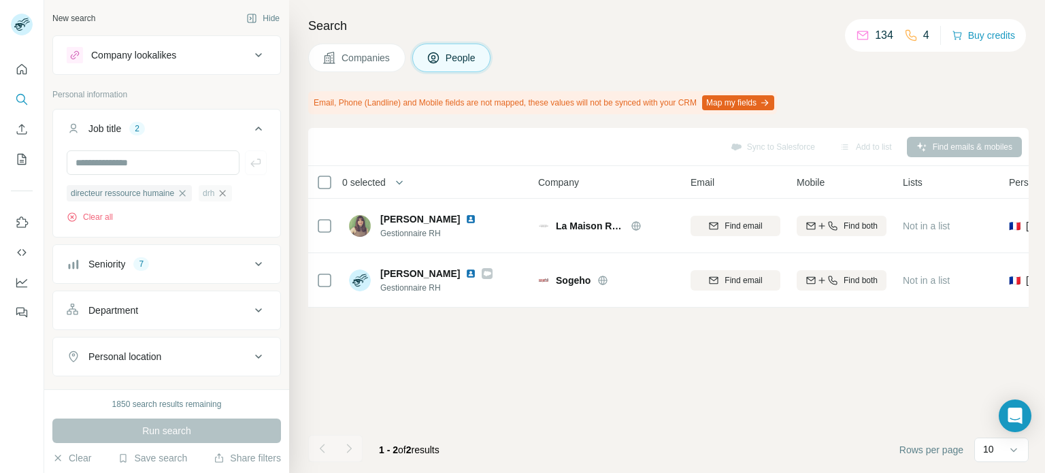
click at [226, 192] on icon "button" at bounding box center [223, 193] width 6 height 6
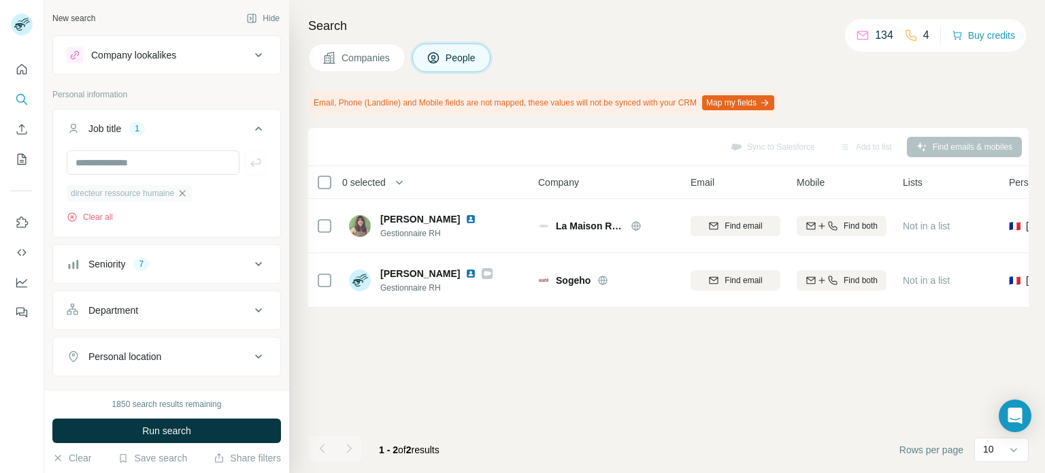
click at [188, 193] on icon "button" at bounding box center [182, 193] width 11 height 11
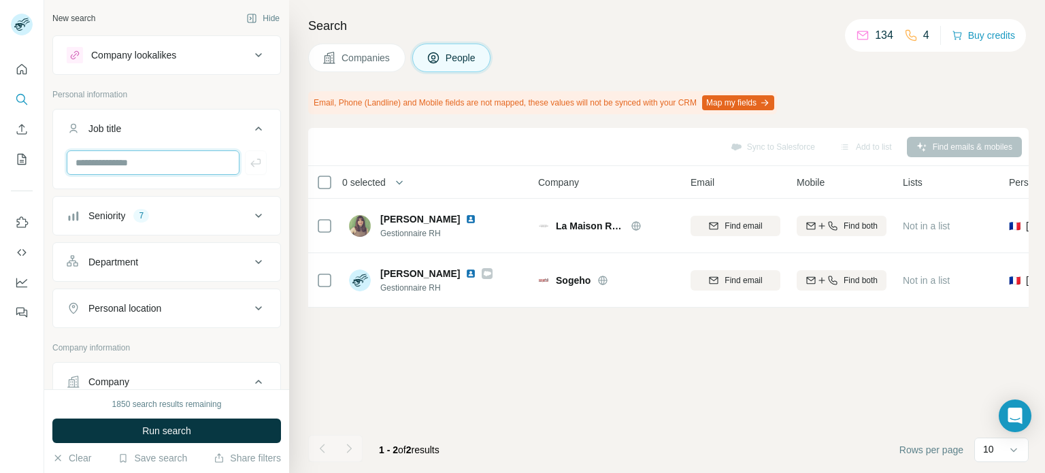
click at [169, 162] on input "text" at bounding box center [153, 162] width 173 height 24
type input "*****"
click at [192, 428] on button "Run search" at bounding box center [166, 430] width 229 height 24
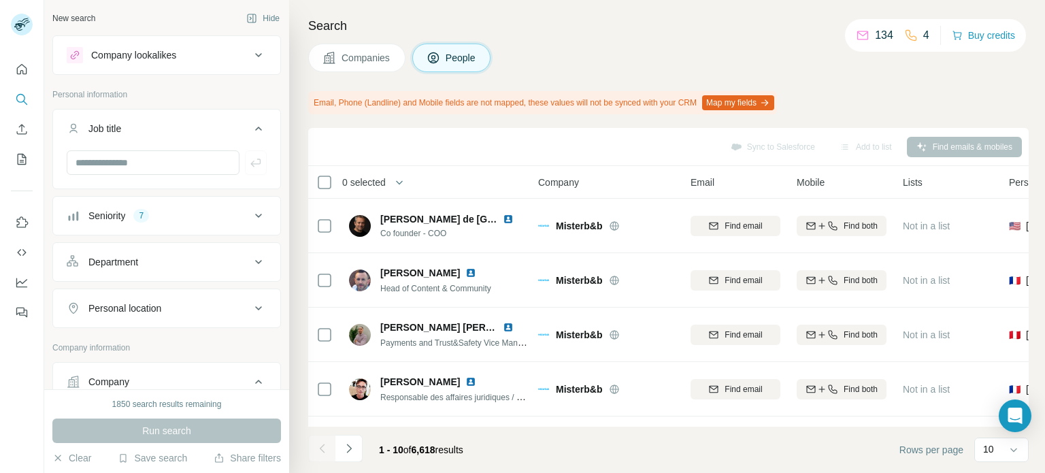
click at [175, 215] on div "Seniority 7" at bounding box center [159, 216] width 184 height 14
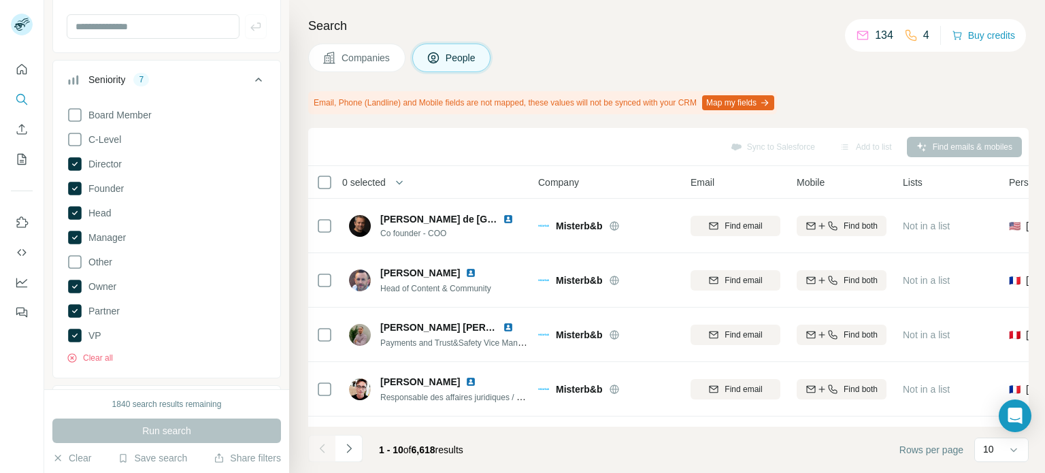
scroll to position [136, 0]
click at [73, 236] on icon at bounding box center [75, 238] width 14 height 14
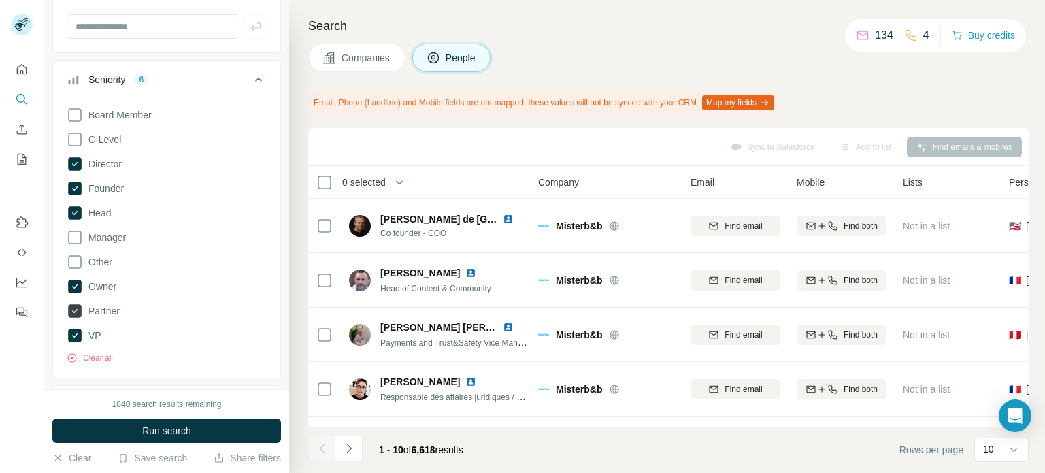
click at [78, 311] on icon at bounding box center [75, 311] width 14 height 14
click at [77, 212] on icon at bounding box center [75, 213] width 14 height 14
click at [145, 434] on span "Run search" at bounding box center [166, 431] width 49 height 14
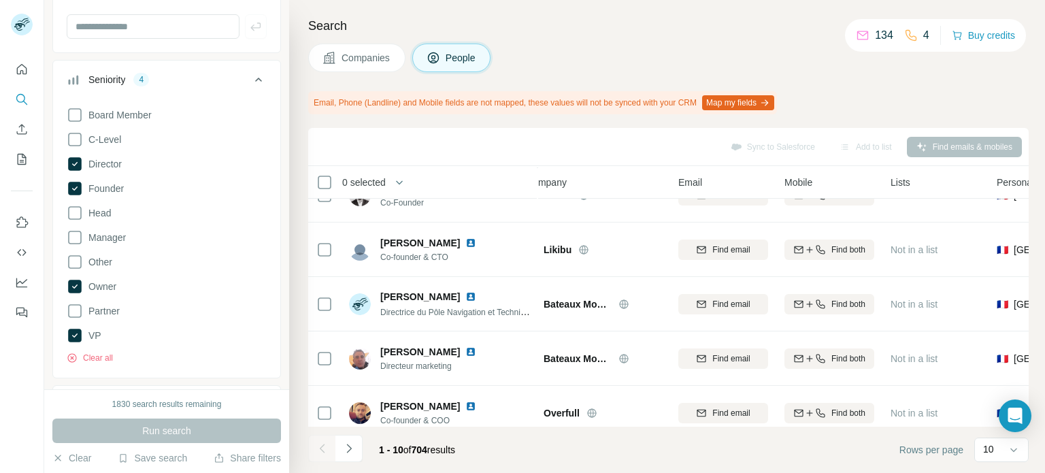
scroll to position [316, 19]
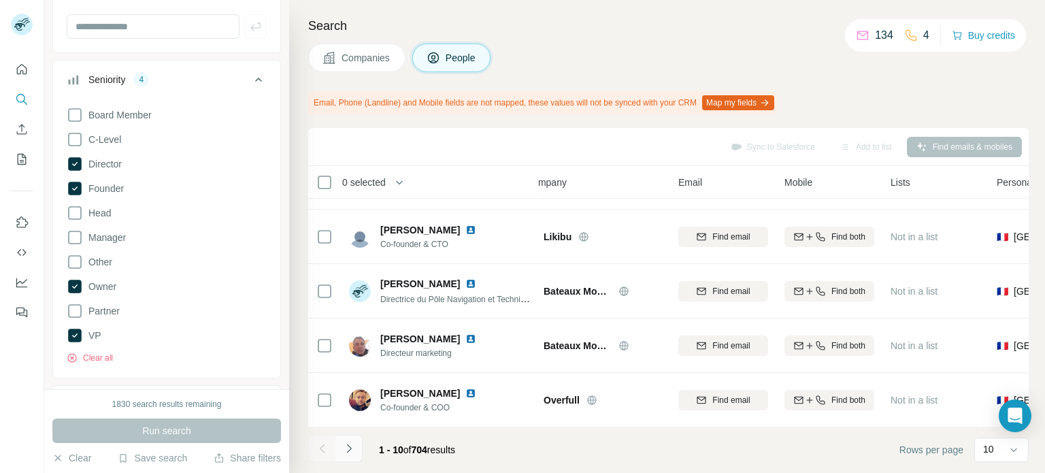
click at [348, 443] on icon "Navigate to next page" at bounding box center [349, 448] width 14 height 14
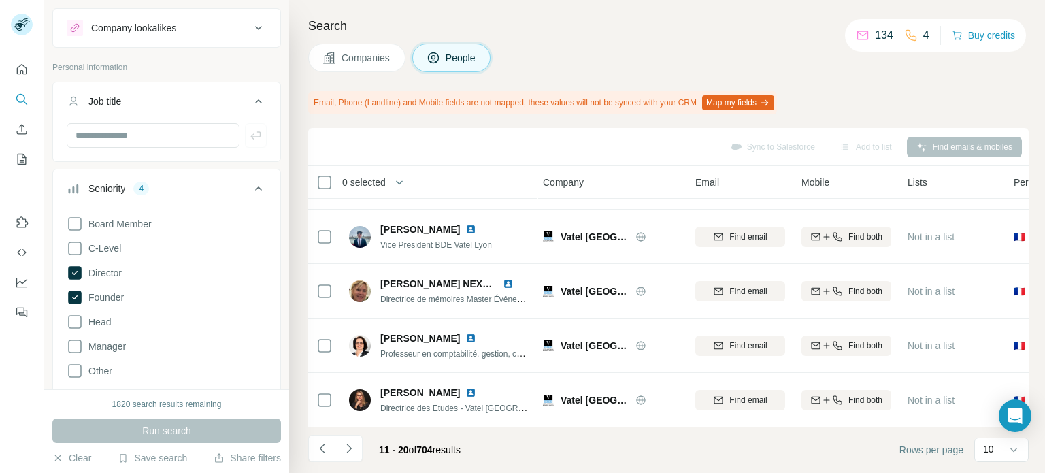
scroll to position [31, 0]
click at [173, 456] on button "Save search" at bounding box center [152, 458] width 69 height 14
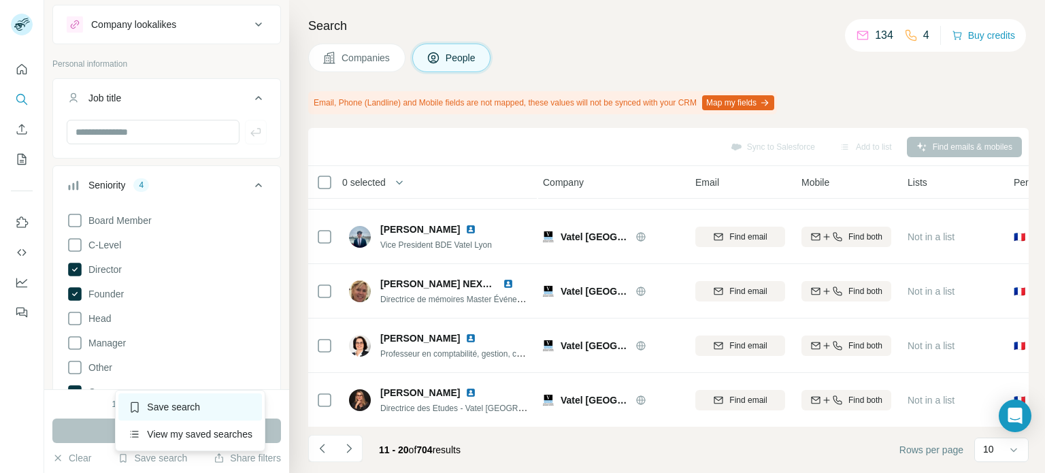
click at [145, 415] on div "Save search" at bounding box center [190, 406] width 144 height 27
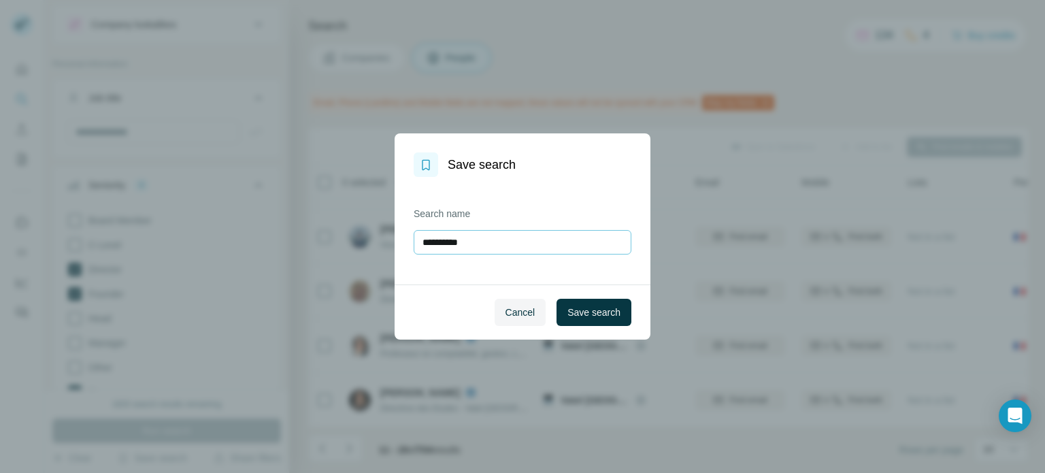
click at [455, 242] on input "**********" at bounding box center [523, 242] width 218 height 24
type input "******"
click at [594, 318] on span "Save search" at bounding box center [593, 312] width 53 height 14
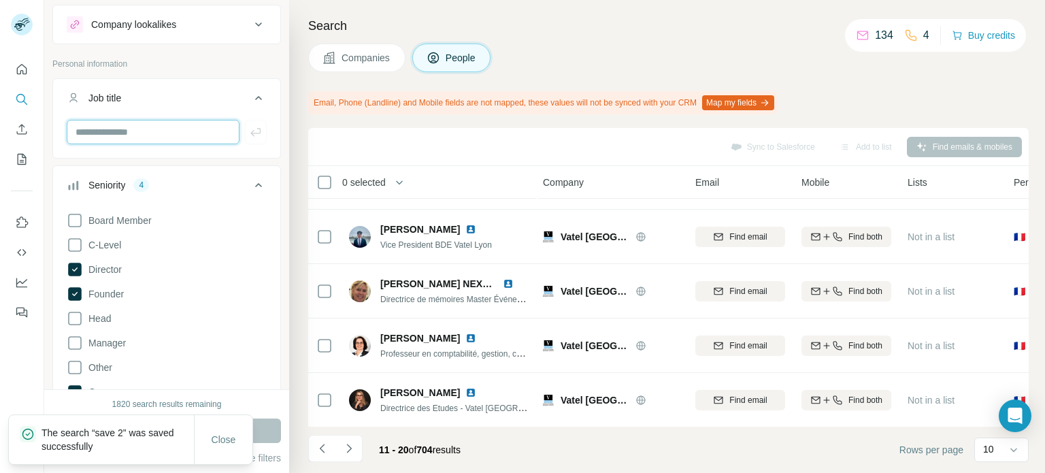
click at [136, 137] on input "text" at bounding box center [153, 132] width 173 height 24
click at [18, 95] on icon "Search" at bounding box center [20, 98] width 9 height 9
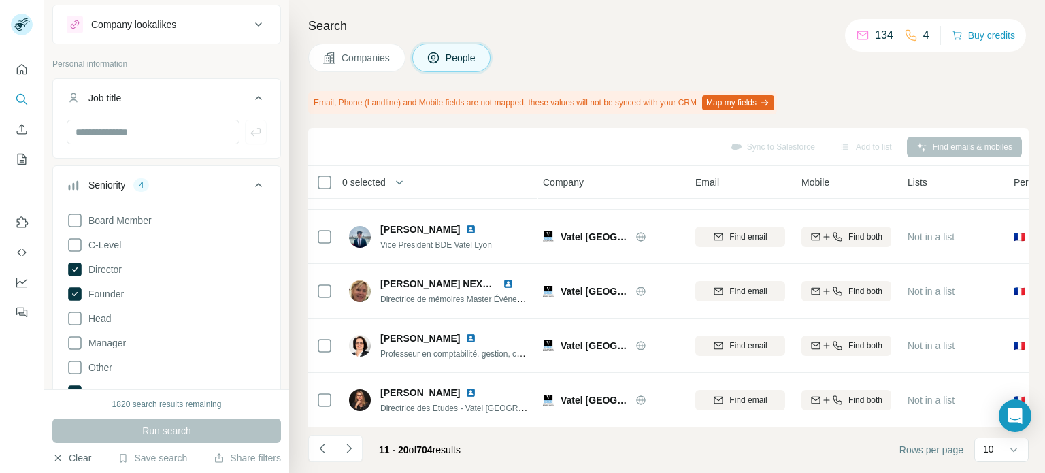
click at [80, 463] on button "Clear" at bounding box center [71, 458] width 39 height 14
click at [123, 137] on input "text" at bounding box center [153, 132] width 173 height 24
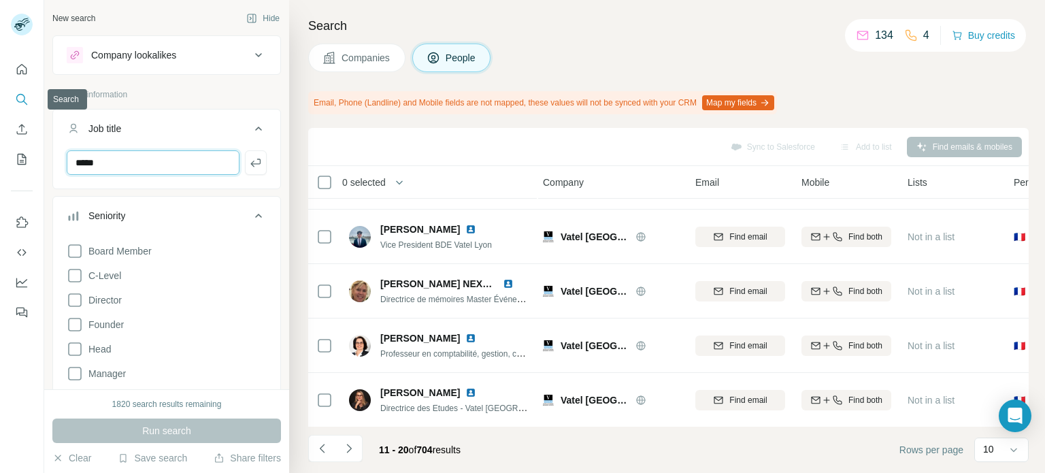
type input "*****"
click at [24, 97] on icon "Search" at bounding box center [20, 98] width 9 height 9
click at [19, 69] on icon "Quick start" at bounding box center [22, 70] width 14 height 14
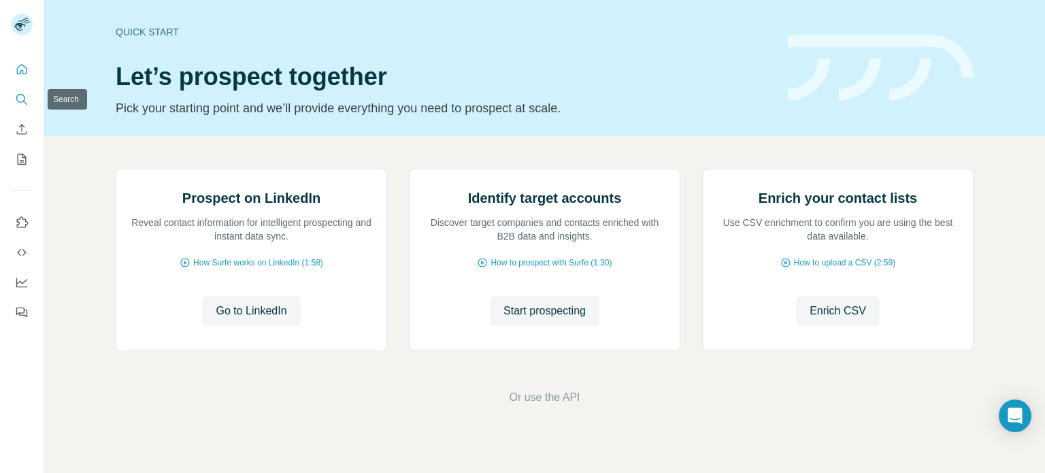
click at [21, 97] on icon "Search" at bounding box center [22, 100] width 14 height 14
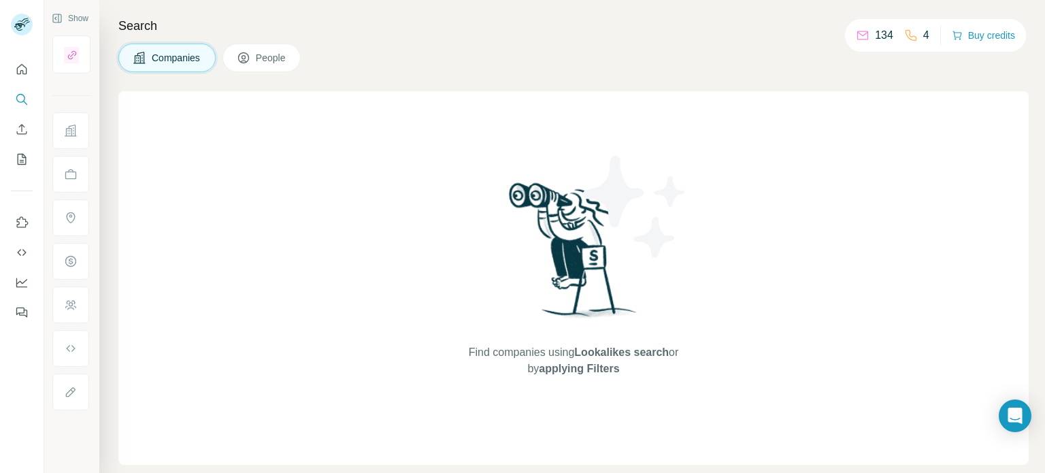
click at [247, 56] on icon at bounding box center [243, 58] width 7 height 7
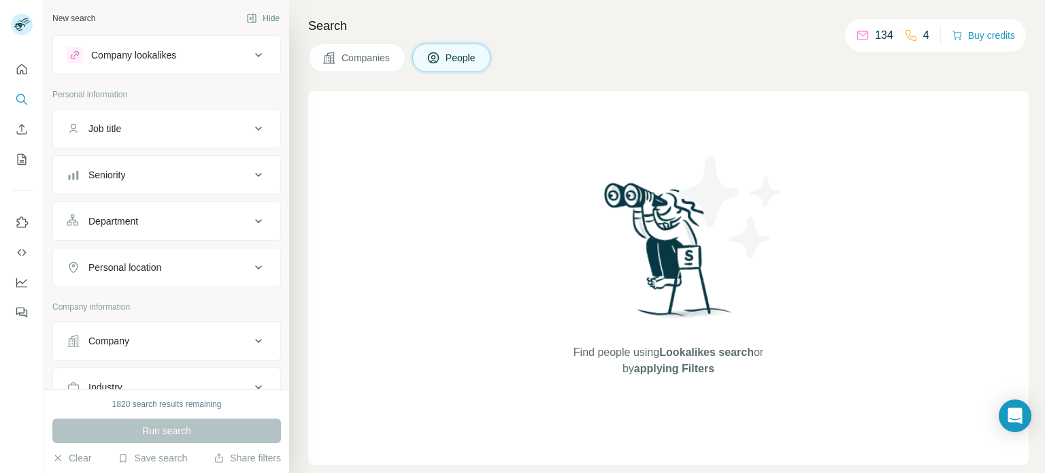
click at [128, 141] on button "Job title" at bounding box center [166, 128] width 227 height 33
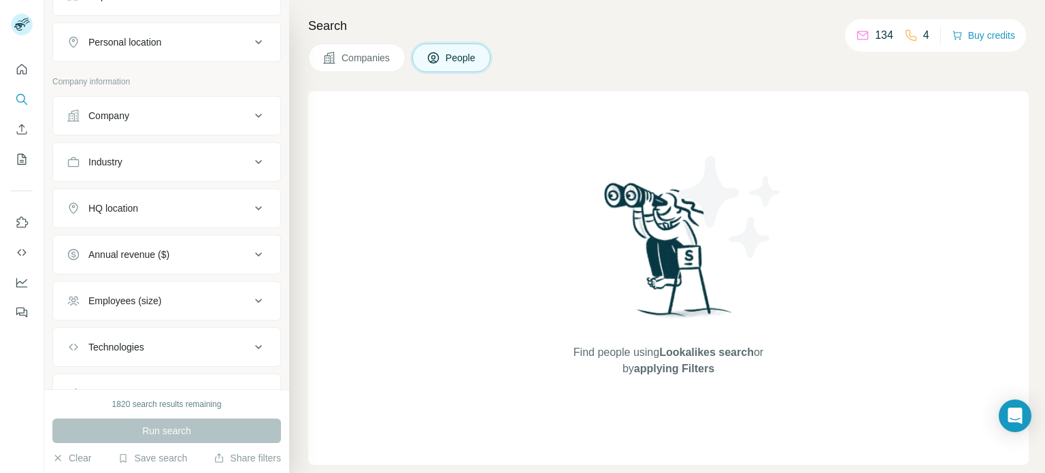
scroll to position [324, 0]
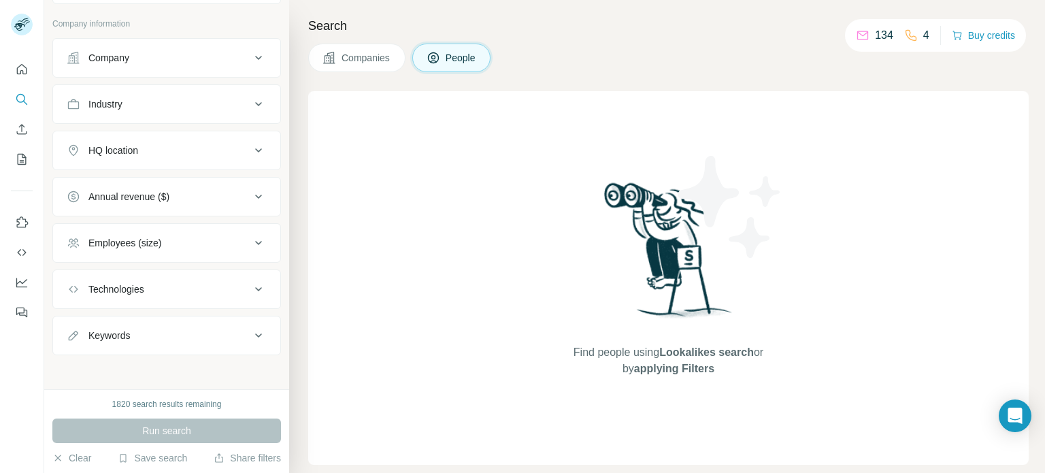
click at [570, 307] on div "Find people using Lookalikes search or by applying Filters" at bounding box center [668, 277] width 245 height 373
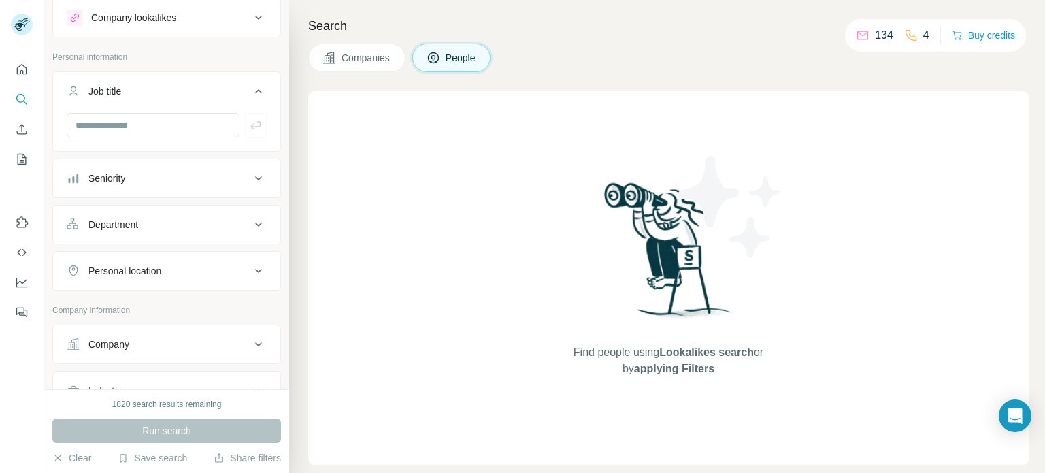
scroll to position [0, 0]
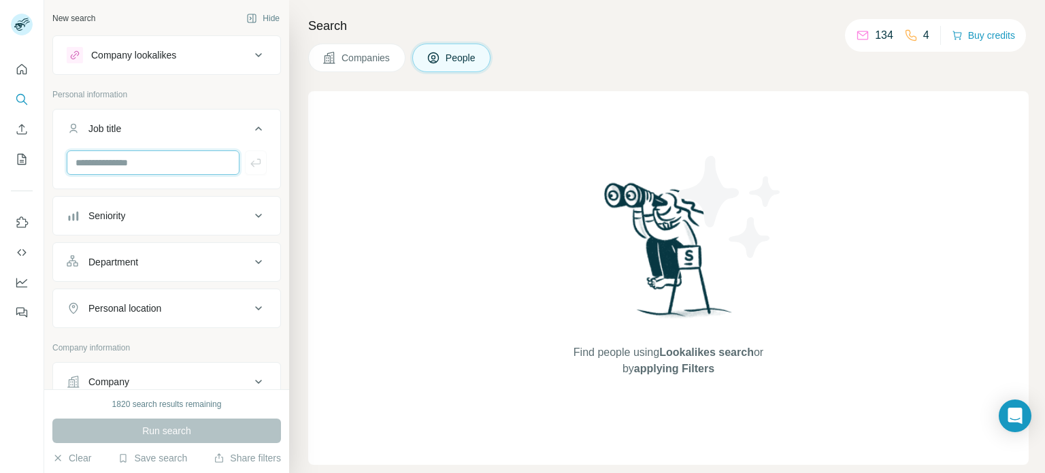
click at [138, 171] on input "text" at bounding box center [153, 162] width 173 height 24
click at [414, 190] on div "Find people using Lookalikes search or by applying Filters" at bounding box center [668, 277] width 720 height 373
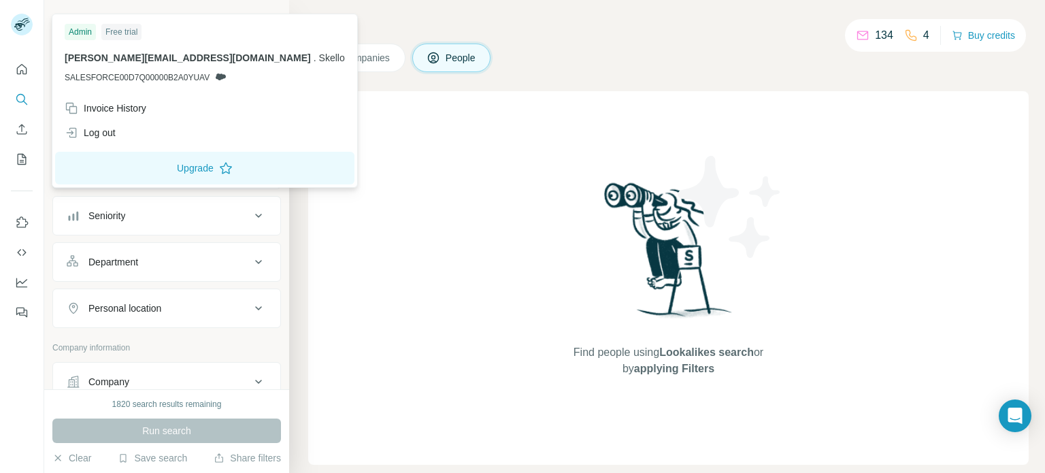
click at [19, 24] on icon at bounding box center [19, 26] width 11 height 7
click at [21, 69] on icon "Quick start" at bounding box center [22, 70] width 14 height 14
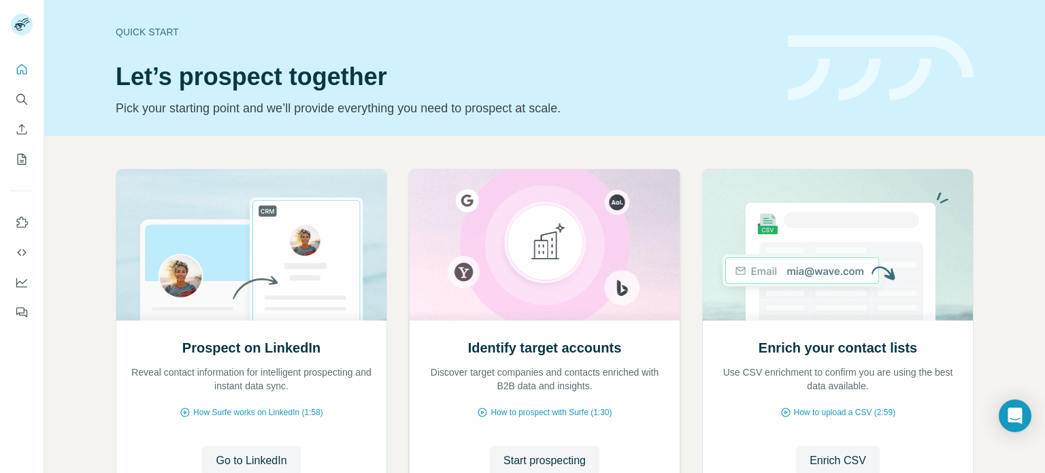
scroll to position [114, 0]
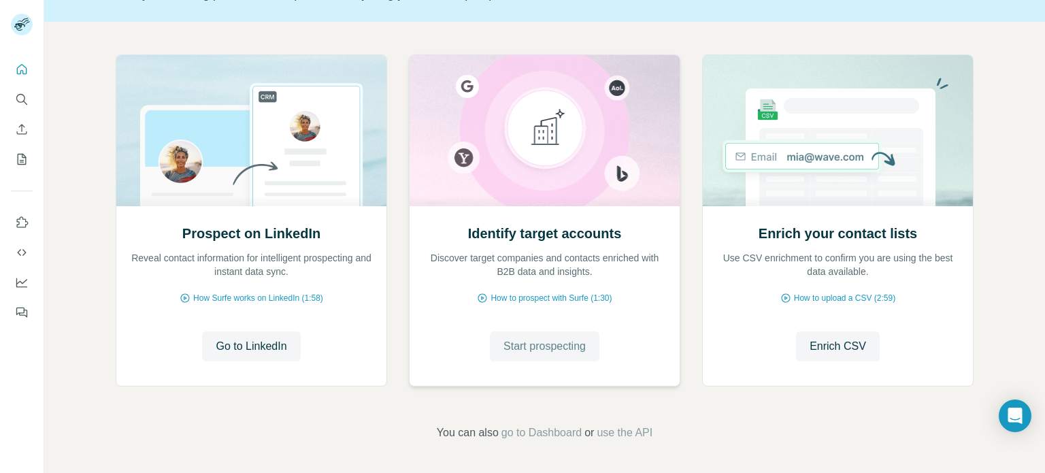
click at [565, 346] on span "Start prospecting" at bounding box center [544, 346] width 82 height 16
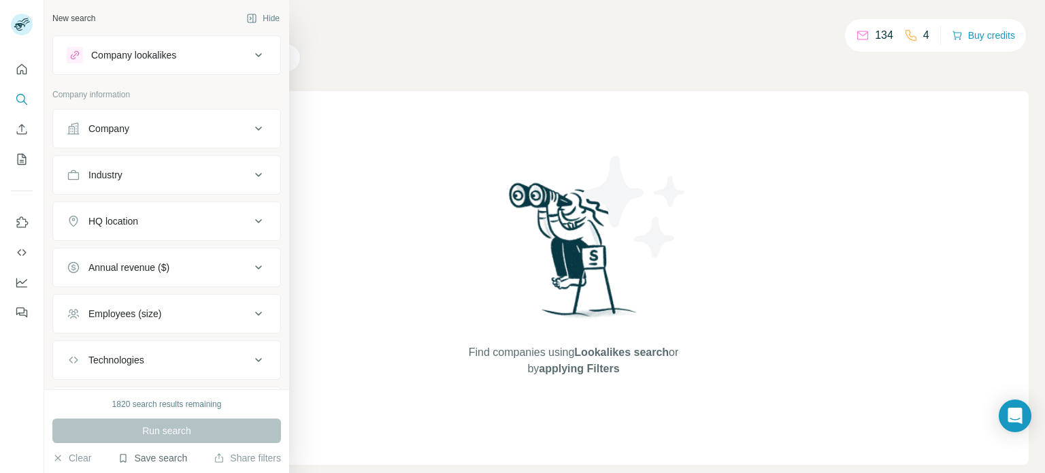
click at [171, 457] on button "Save search" at bounding box center [152, 458] width 69 height 14
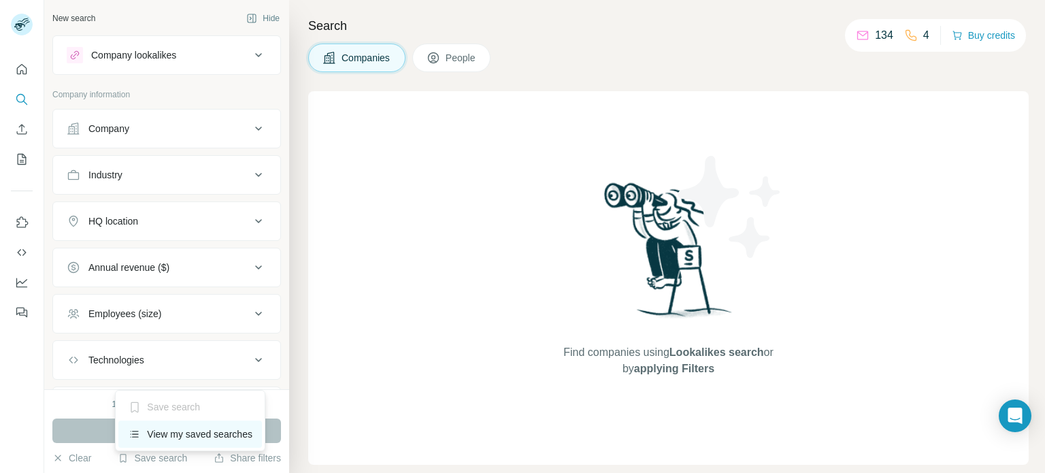
click at [163, 438] on div "View my saved searches" at bounding box center [190, 433] width 144 height 27
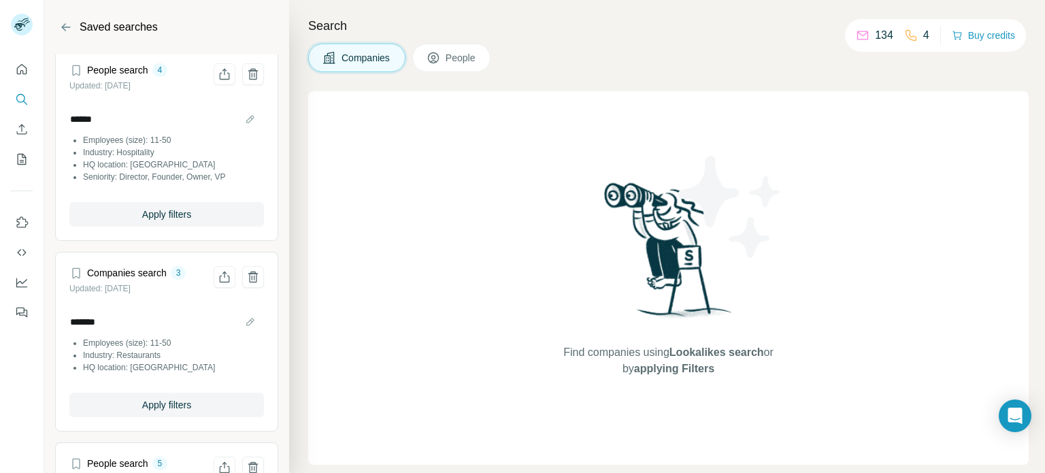
scroll to position [3, 0]
click at [146, 215] on span "Apply filters" at bounding box center [166, 217] width 49 height 14
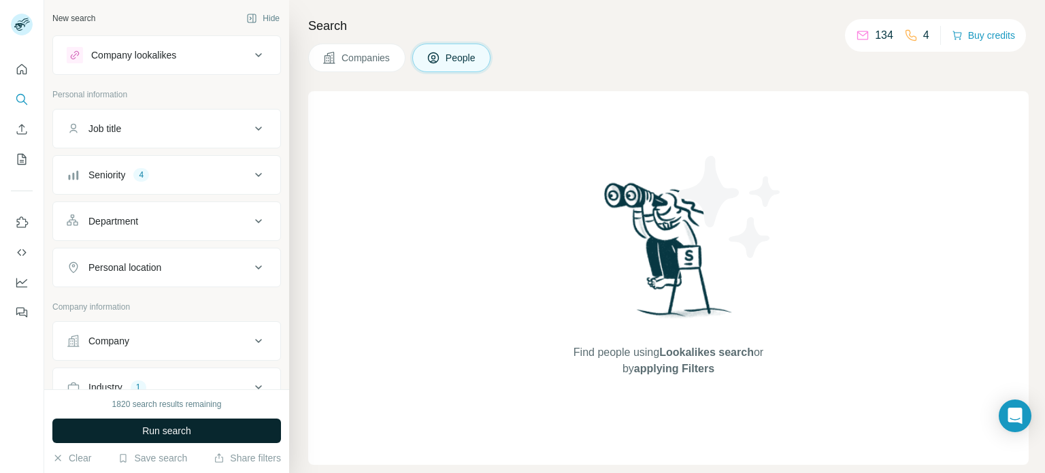
click at [172, 429] on span "Run search" at bounding box center [166, 431] width 49 height 14
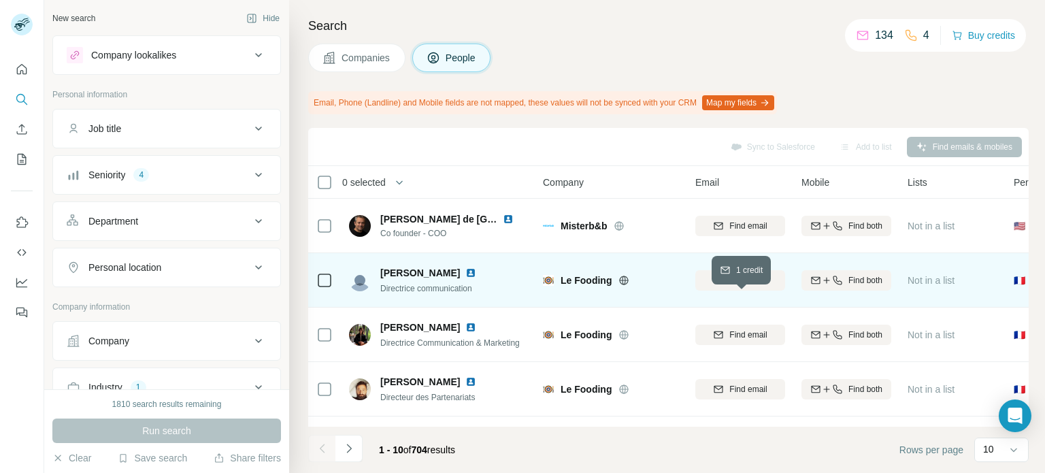
scroll to position [3, 2]
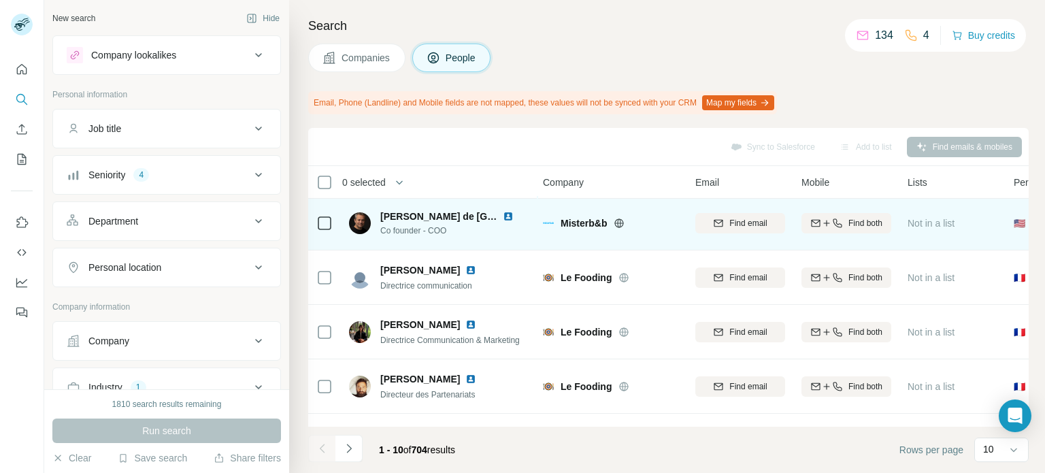
click at [687, 218] on td "Find email" at bounding box center [740, 223] width 106 height 54
click at [689, 215] on table "0 selected People Company Email Mobile Lists Personal location Seniority Depart…" at bounding box center [892, 451] width 1172 height 577
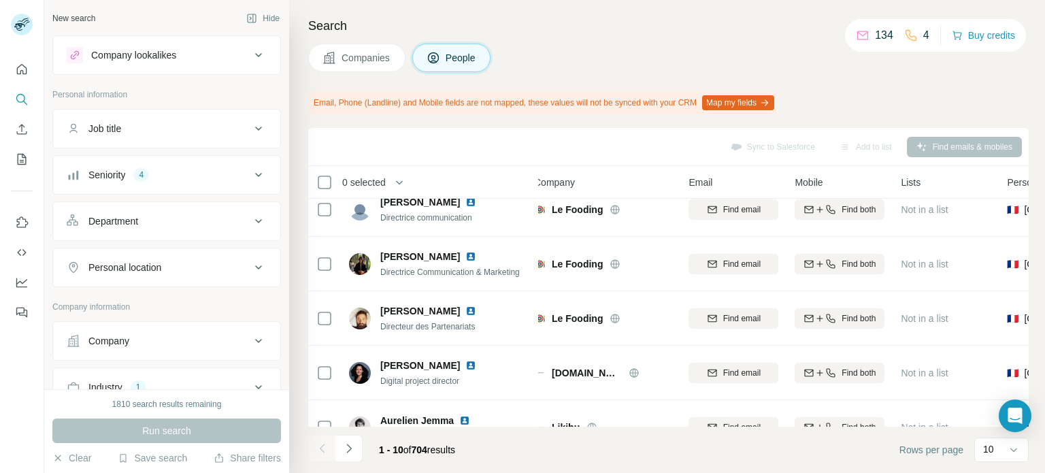
scroll to position [0, 11]
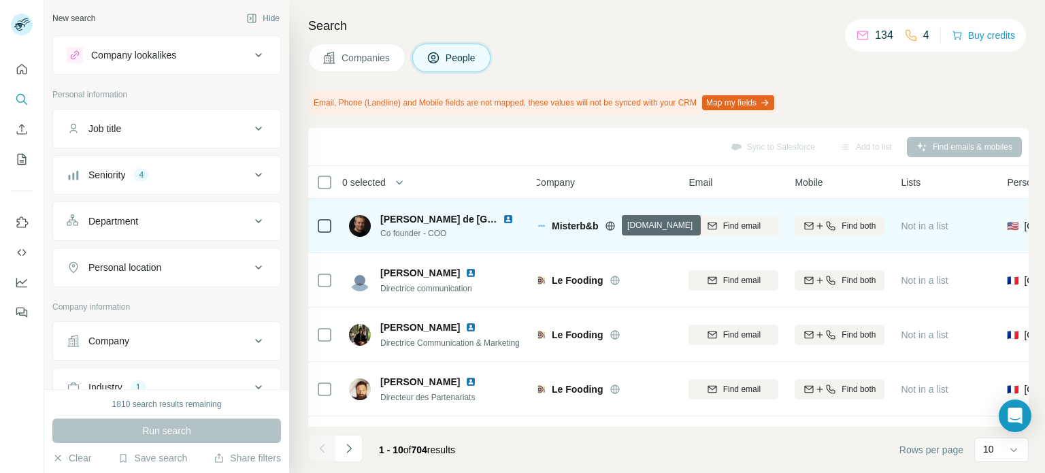
click at [611, 222] on icon at bounding box center [610, 225] width 11 height 11
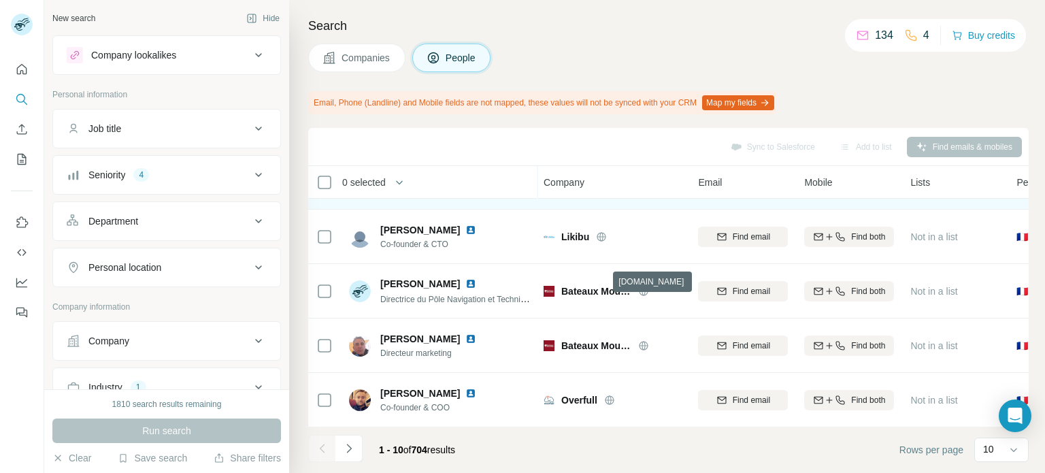
scroll to position [316, 2]
